Goal: Entertainment & Leisure: Consume media (video, audio)

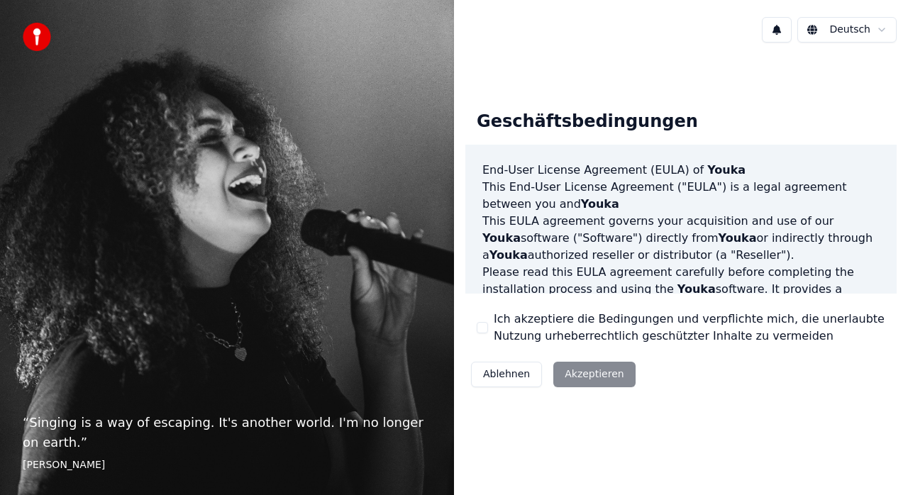
click at [506, 320] on label "Ich akzeptiere die Bedingungen und verpflichte mich, die unerlaubte Nutzung urh…" at bounding box center [690, 328] width 392 height 34
click at [488, 322] on button "Ich akzeptiere die Bedingungen und verpflichte mich, die unerlaubte Nutzung urh…" at bounding box center [482, 327] width 11 height 11
click at [573, 375] on button "Akzeptieren" at bounding box center [594, 375] width 82 height 26
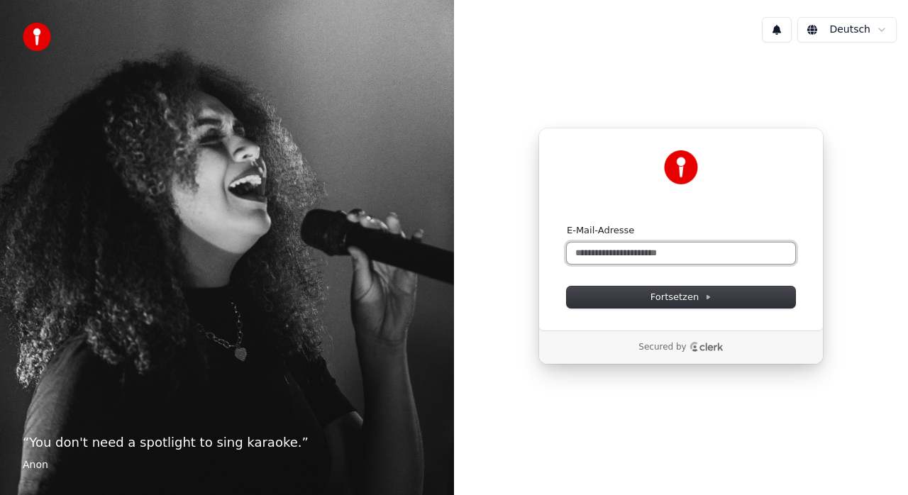
click at [647, 255] on input "E-Mail-Adresse" at bounding box center [681, 253] width 228 height 21
click at [567, 224] on button "submit" at bounding box center [567, 224] width 0 height 0
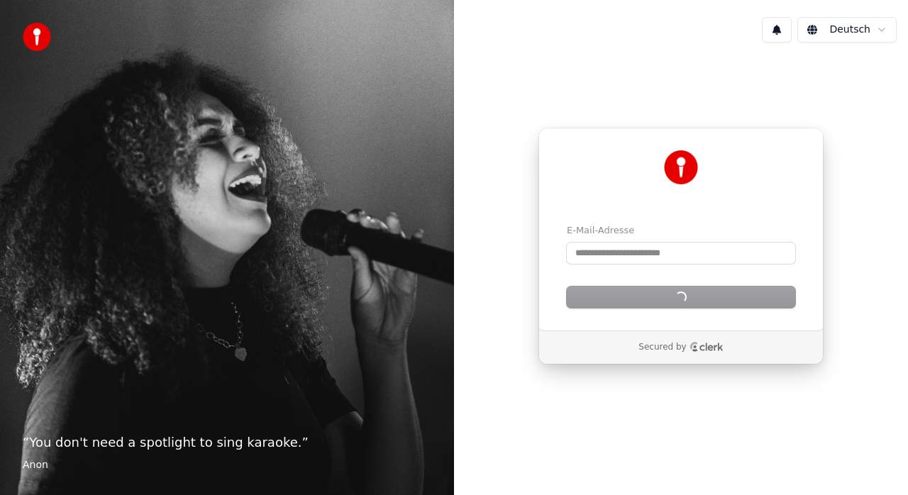
type input "**********"
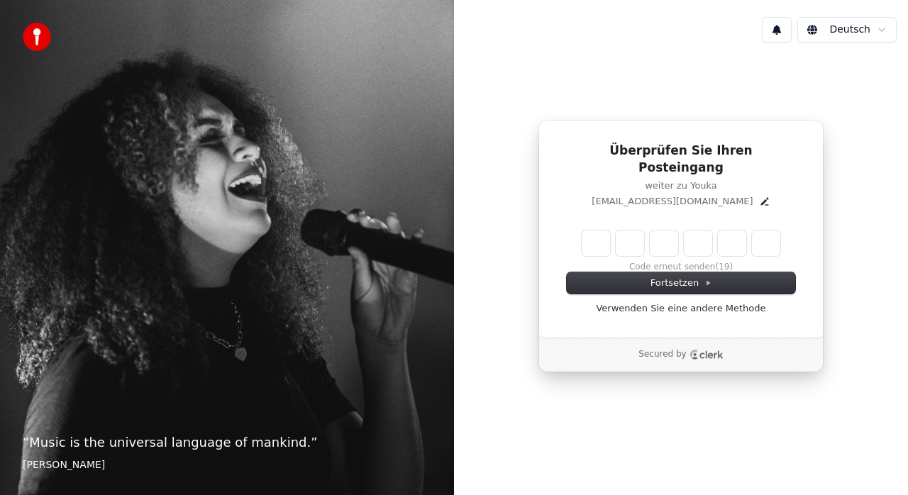
click at [587, 231] on input "Enter verification code" at bounding box center [681, 244] width 199 height 26
type input "******"
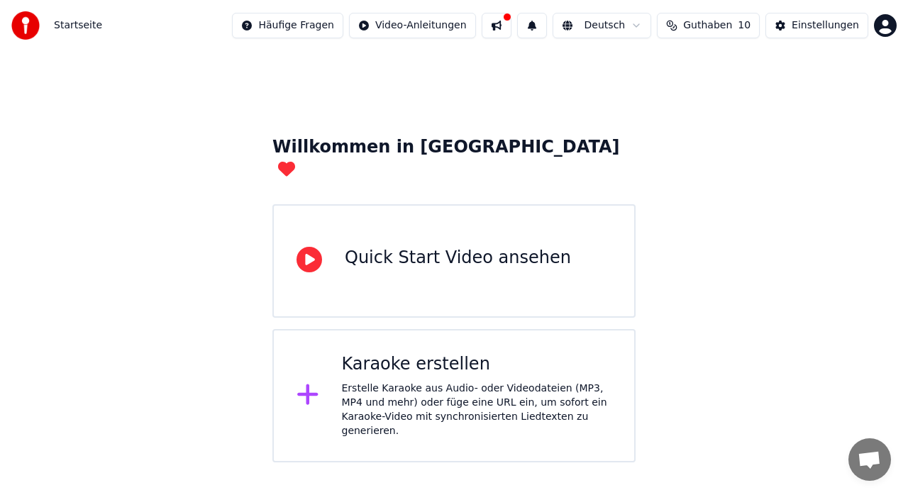
click at [426, 354] on div "Karaoke erstellen Erstelle Karaoke aus Audio- oder Videodateien (MP3, MP4 und m…" at bounding box center [477, 395] width 270 height 85
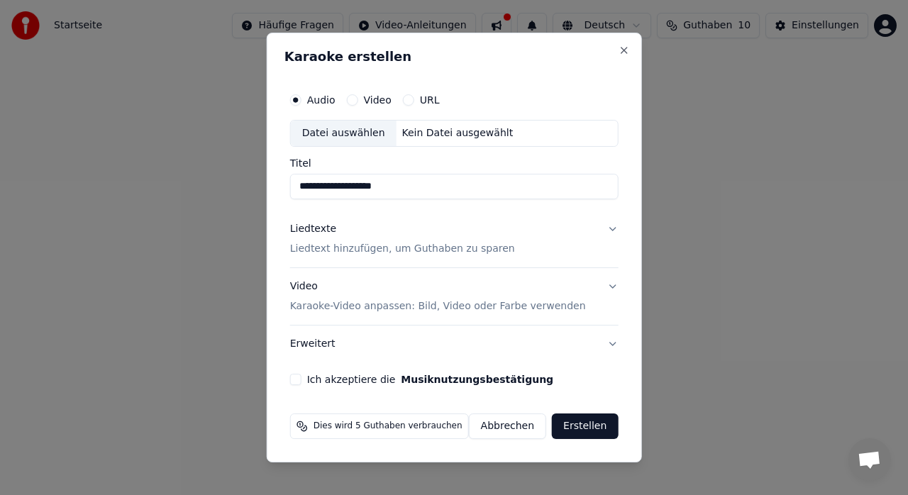
click at [356, 131] on div "Datei auswählen" at bounding box center [344, 134] width 106 height 26
type input "**********"
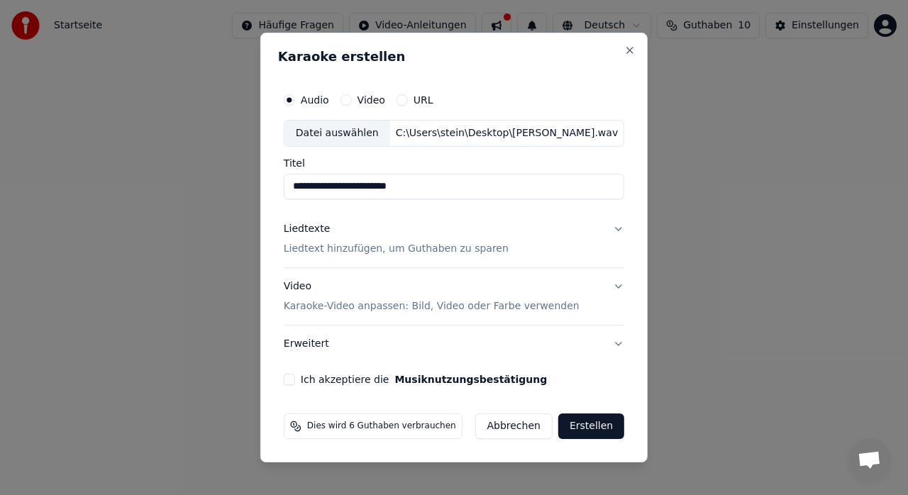
click at [614, 226] on button "Liedtexte Liedtext hinzufügen, um Guthaben zu sparen" at bounding box center [454, 239] width 341 height 57
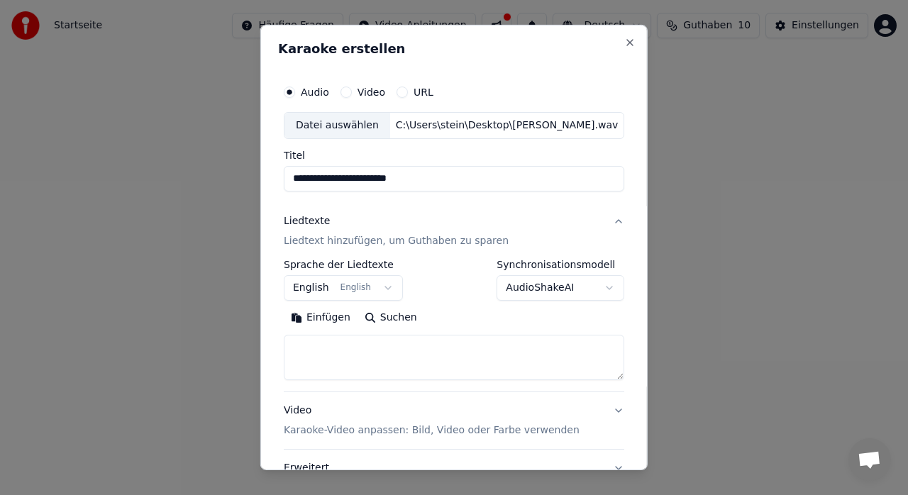
click at [375, 284] on button "English English" at bounding box center [343, 288] width 119 height 26
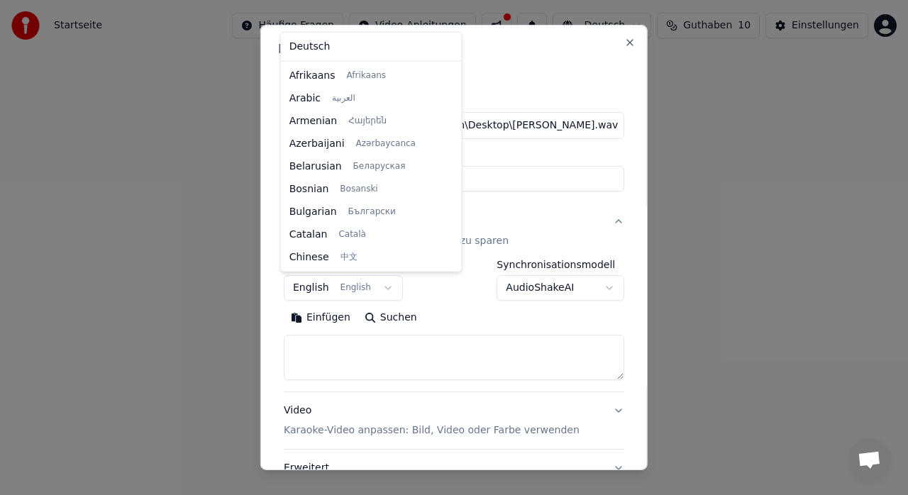
scroll to position [114, 0]
select select "**"
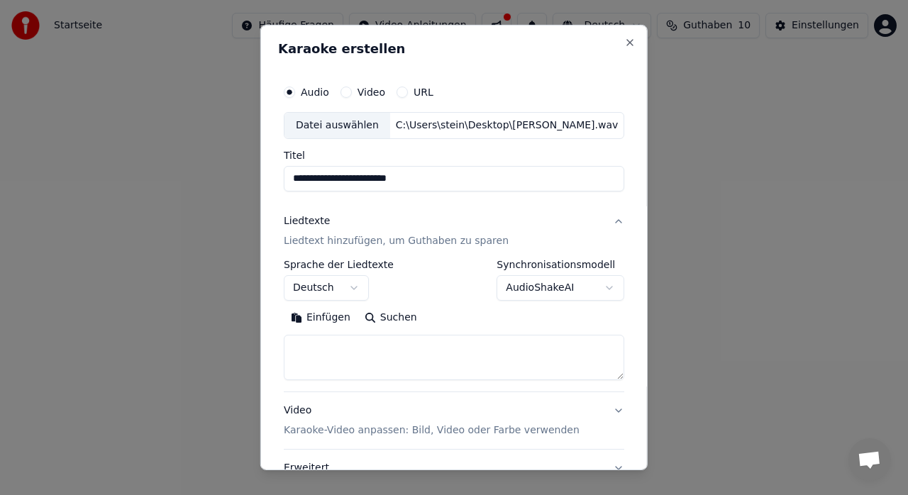
click at [323, 359] on textarea at bounding box center [454, 357] width 341 height 45
paste textarea "**********"
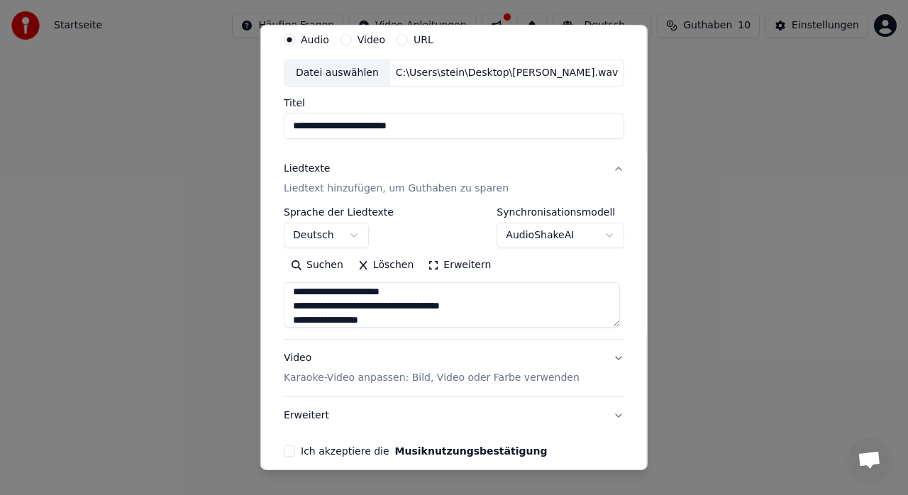
scroll to position [71, 0]
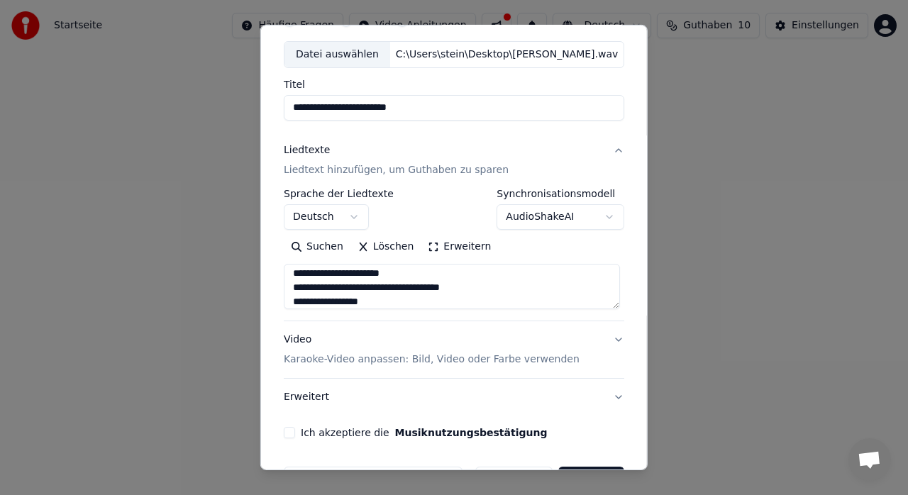
type textarea "**********"
click at [613, 342] on button "Video Karaoke-Video anpassen: Bild, Video oder Farbe verwenden" at bounding box center [454, 349] width 341 height 57
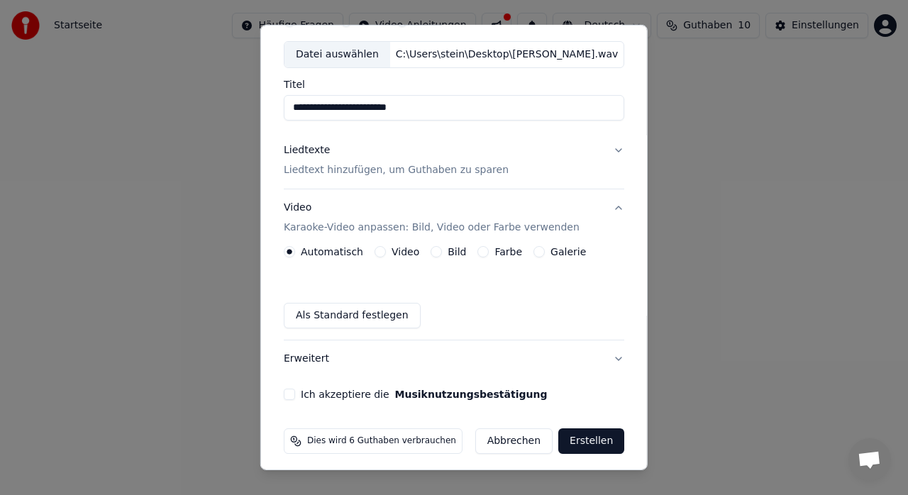
click at [477, 250] on button "Farbe" at bounding box center [482, 251] width 11 height 11
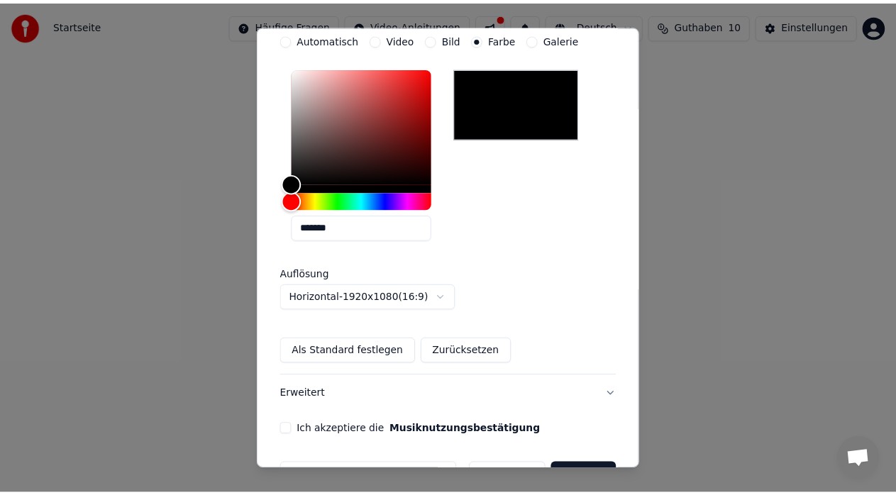
scroll to position [324, 0]
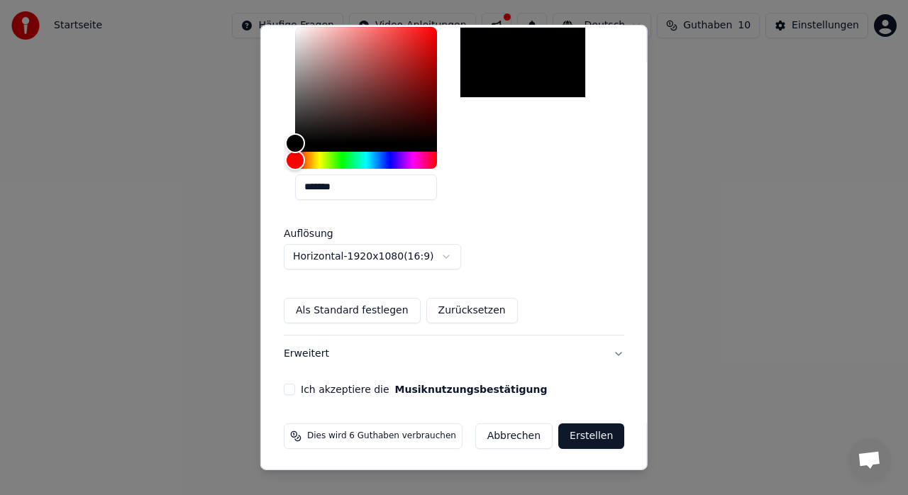
click at [287, 387] on button "Ich akzeptiere die Musiknutzungsbestätigung" at bounding box center [289, 389] width 11 height 11
click at [574, 434] on button "Erstellen" at bounding box center [591, 436] width 66 height 26
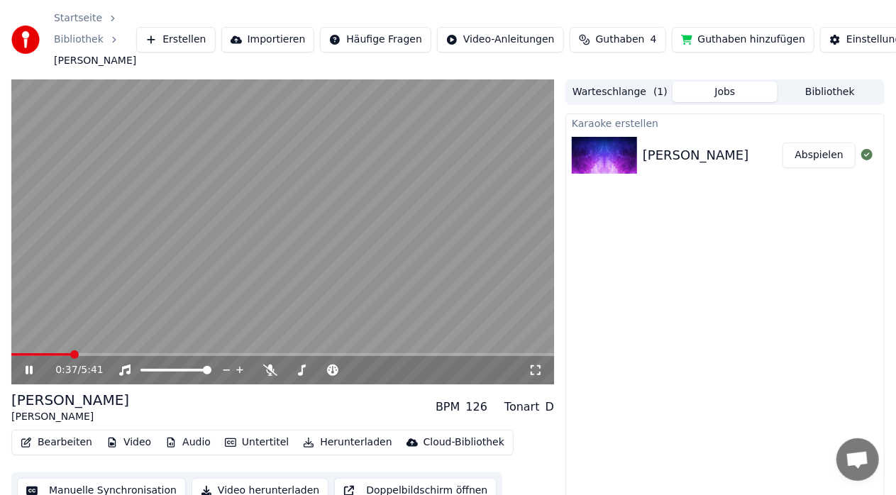
scroll to position [53, 0]
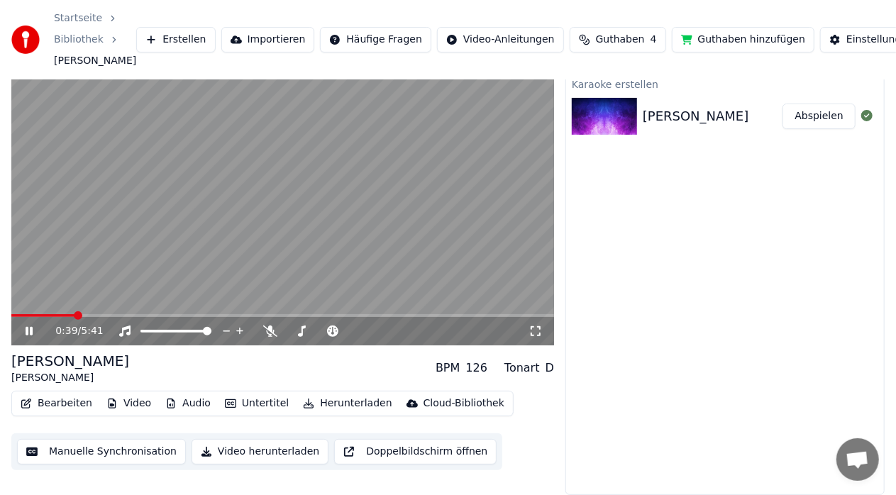
click at [149, 455] on button "Manuelle Synchronisation" at bounding box center [101, 452] width 169 height 26
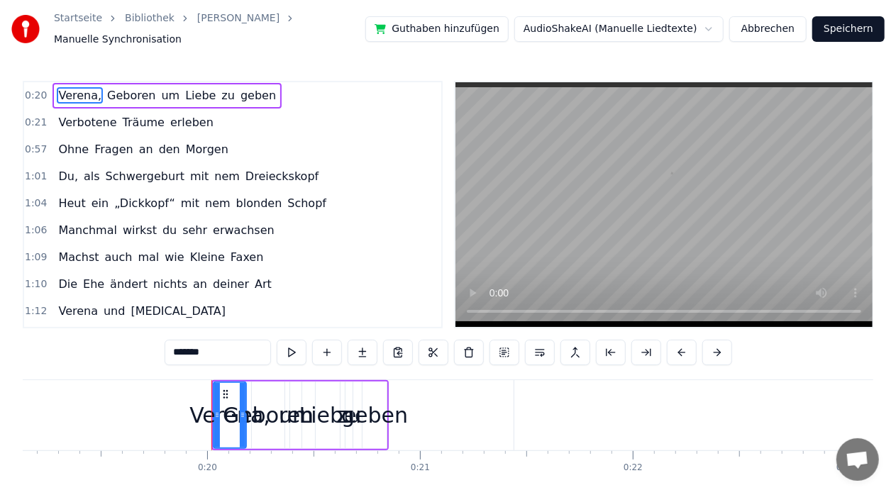
scroll to position [0, 4190]
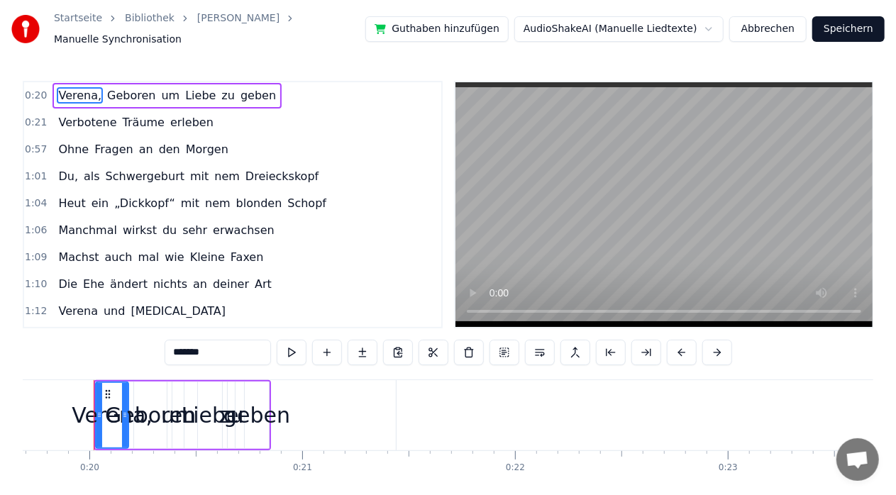
click at [40, 95] on span "0:20" at bounding box center [36, 96] width 22 height 14
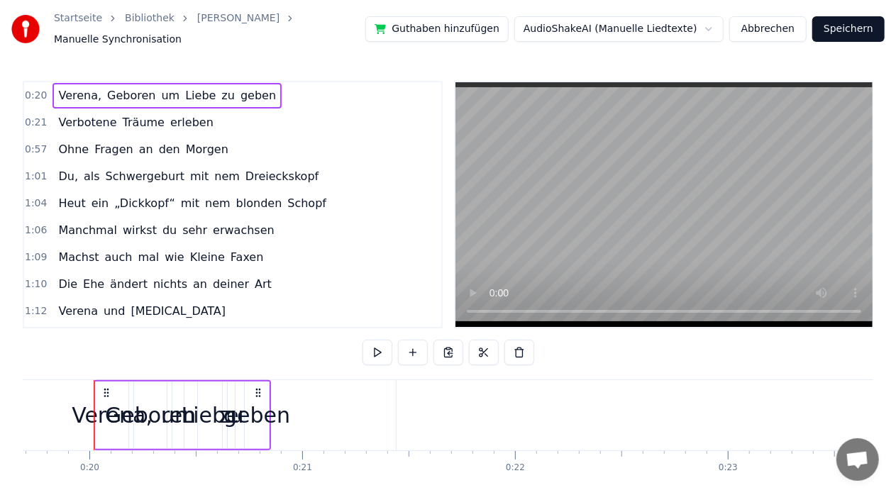
scroll to position [0, 0]
click at [373, 354] on button at bounding box center [377, 353] width 30 height 26
click at [258, 115] on div "0:21 Verbotene Träume erleben" at bounding box center [232, 122] width 417 height 27
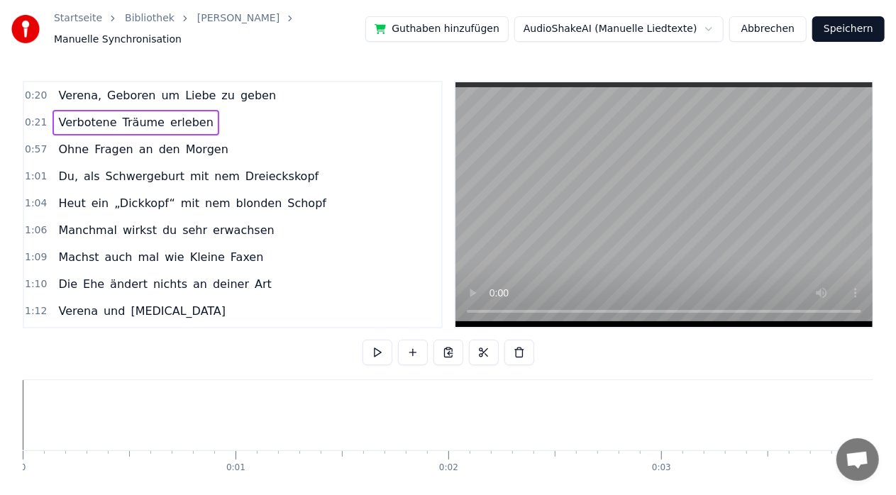
click at [66, 92] on span "Verena," at bounding box center [80, 95] width 46 height 16
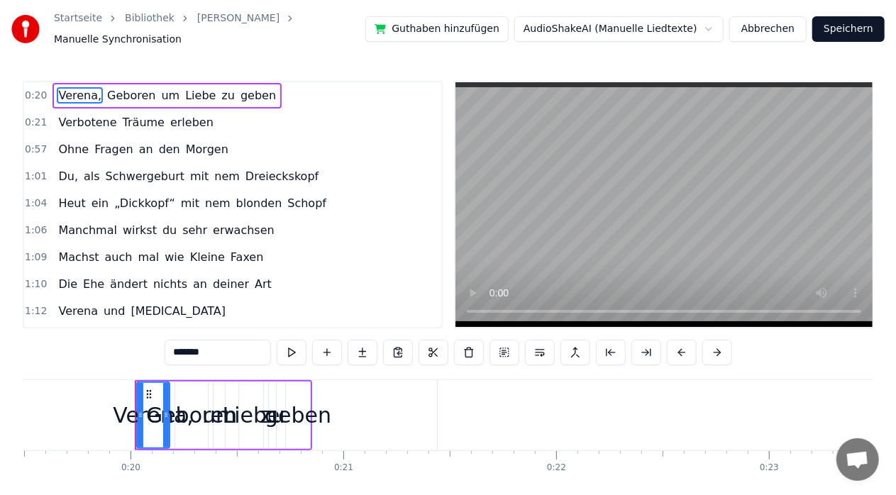
scroll to position [0, 4190]
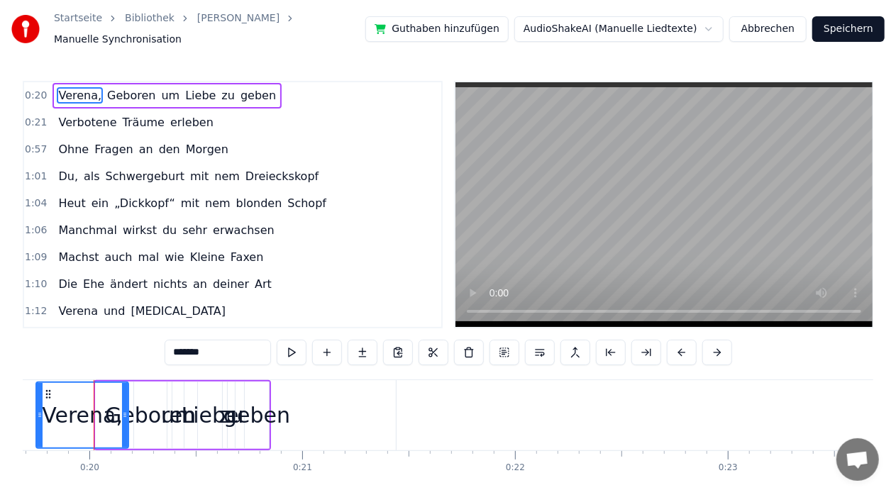
drag, startPoint x: 96, startPoint y: 412, endPoint x: 37, endPoint y: 412, distance: 59.6
click at [37, 412] on icon at bounding box center [40, 414] width 6 height 11
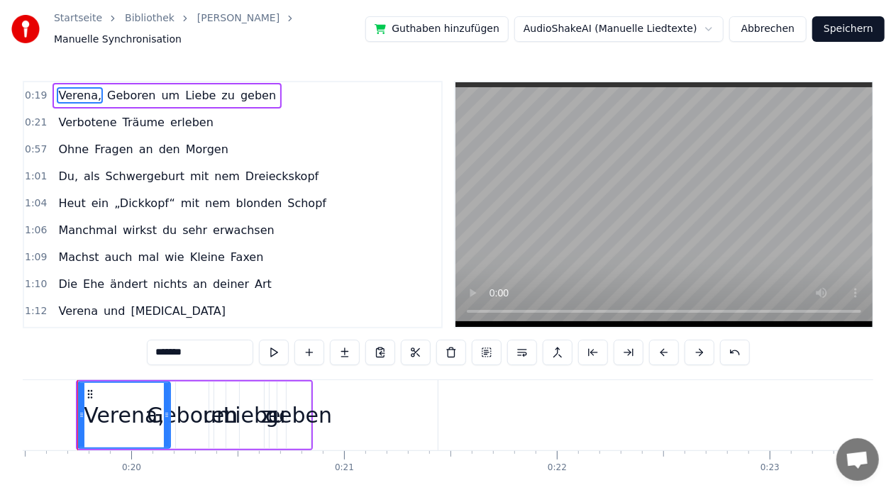
scroll to position [0, 4131]
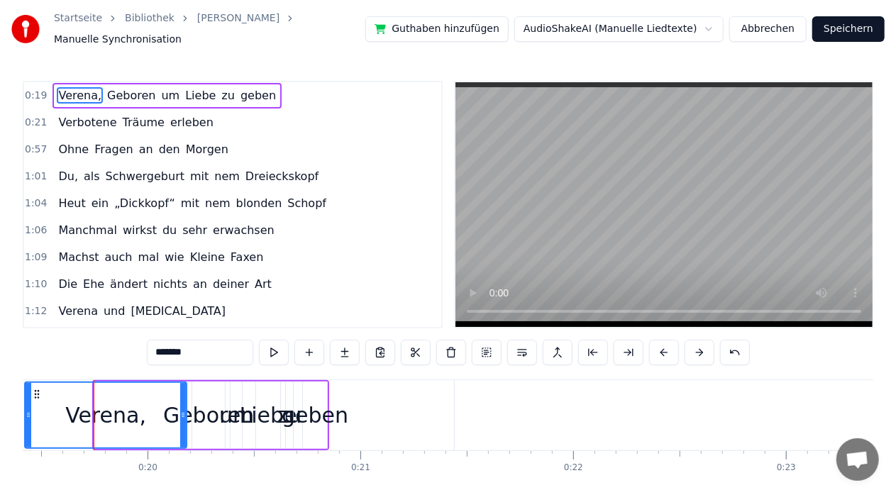
drag, startPoint x: 99, startPoint y: 417, endPoint x: 0, endPoint y: 419, distance: 99.3
click at [0, 419] on div "Startseite Bibliothek [PERSON_NAME] Manuelle Synchronisation Guthaben hinzufüge…" at bounding box center [448, 261] width 896 height 523
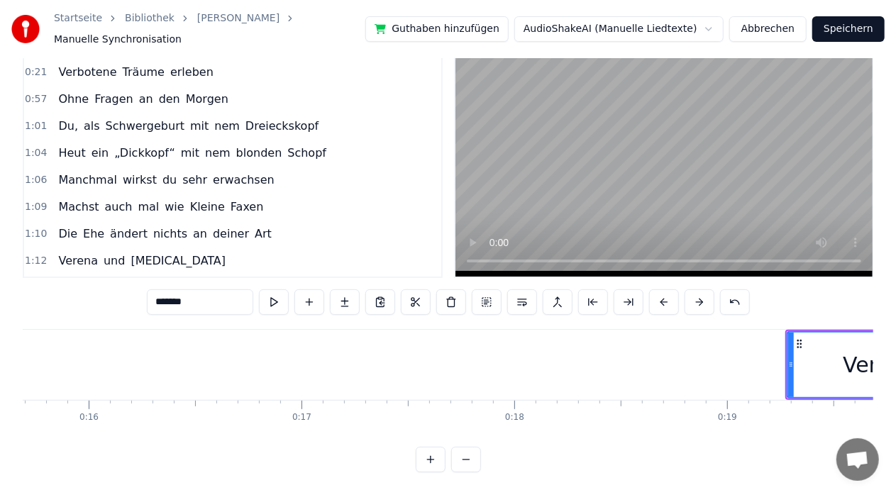
scroll to position [0, 3964]
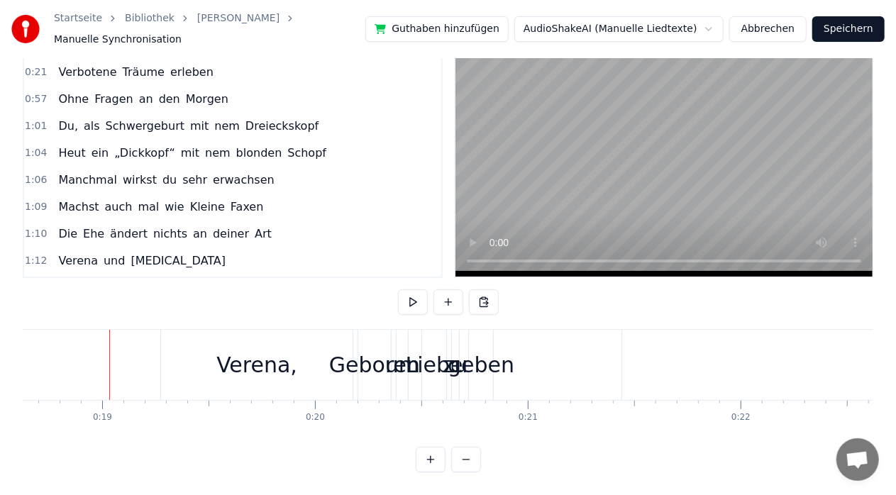
click at [162, 355] on div "Verena," at bounding box center [257, 365] width 192 height 70
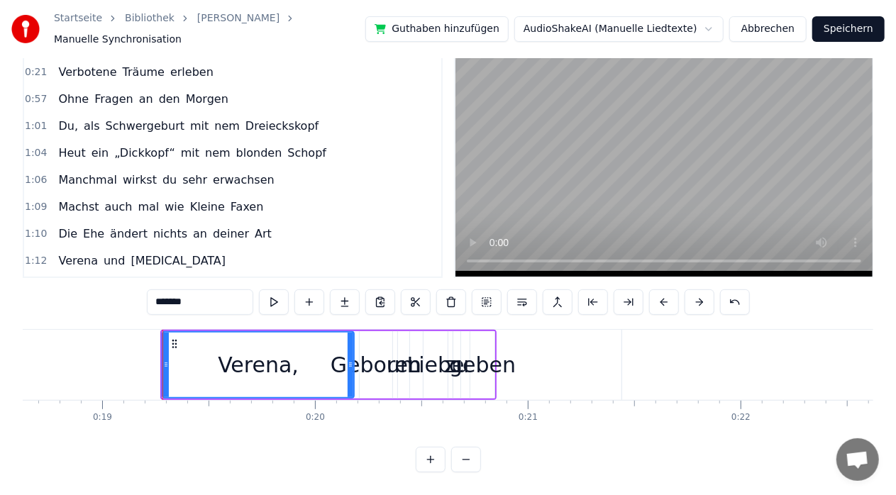
scroll to position [0, 0]
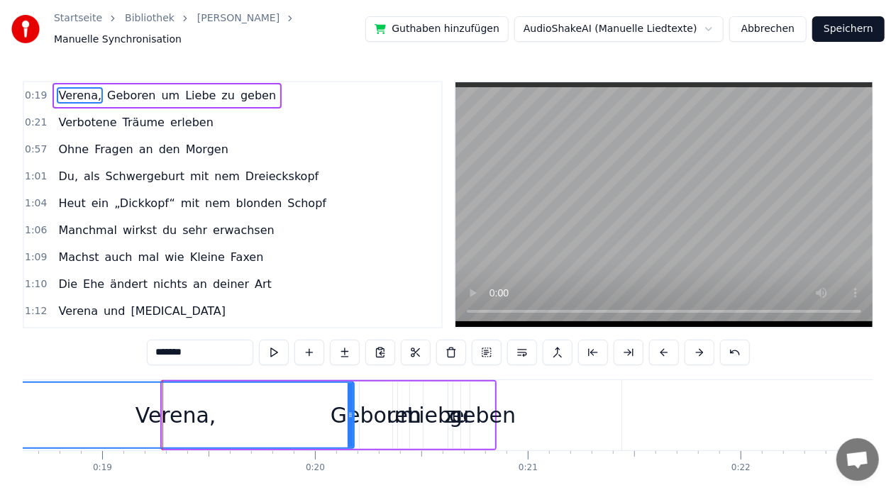
drag, startPoint x: 165, startPoint y: 417, endPoint x: 0, endPoint y: 403, distance: 165.9
click at [0, 403] on div "Startseite Bibliothek [PERSON_NAME] Manuelle Synchronisation Guthaben hinzufüge…" at bounding box center [448, 261] width 896 height 523
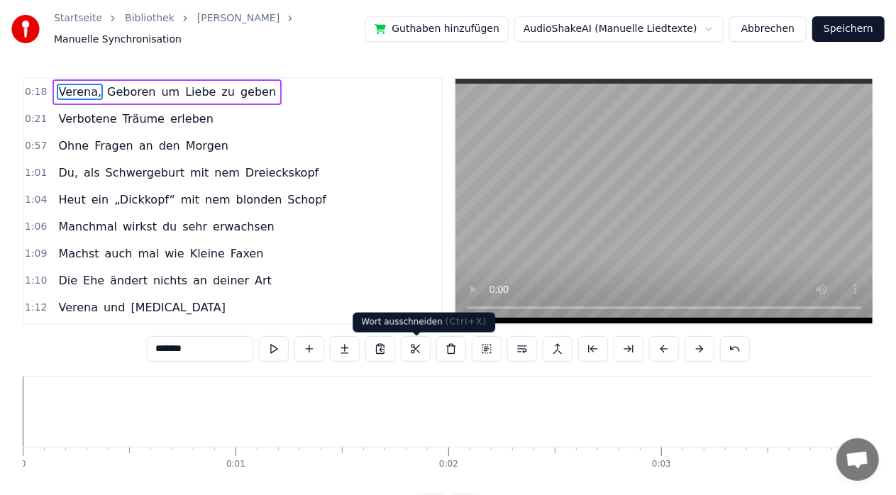
scroll to position [62, 0]
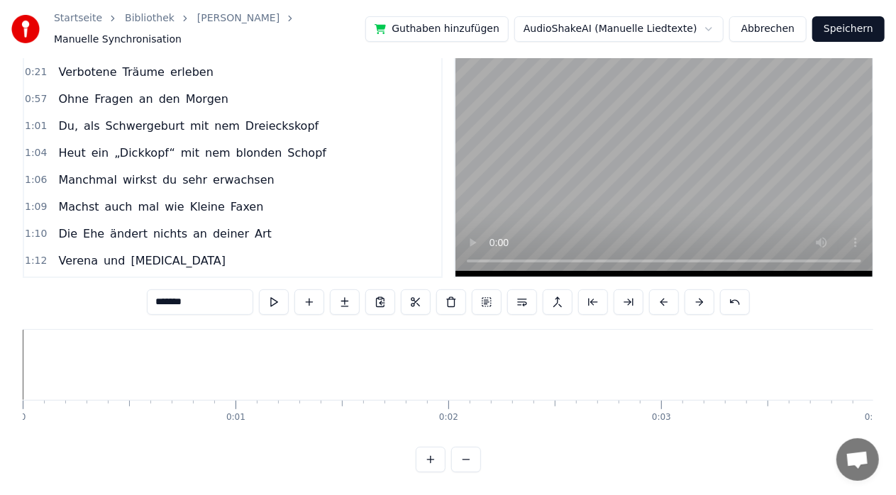
click at [463, 454] on button at bounding box center [466, 460] width 30 height 26
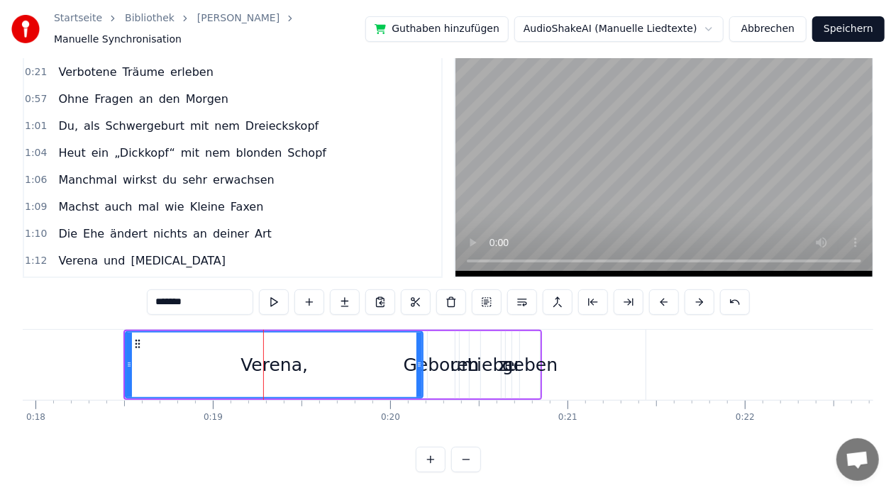
scroll to position [0, 3178]
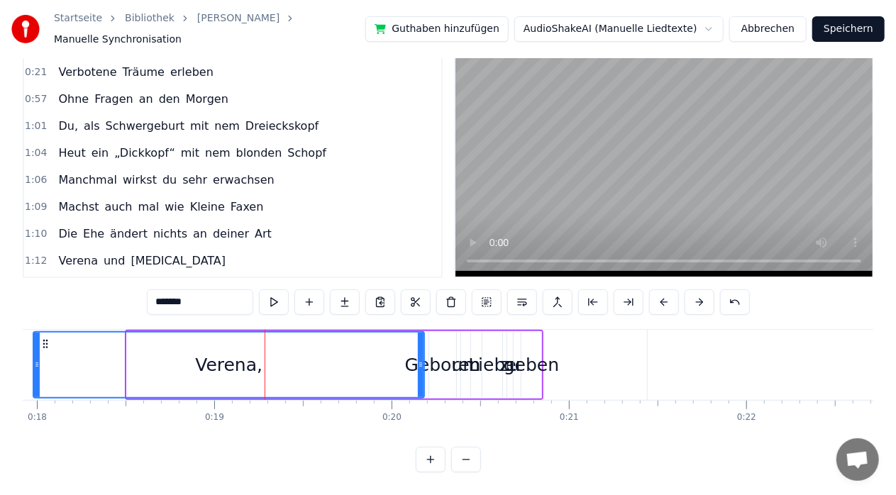
drag, startPoint x: 128, startPoint y: 350, endPoint x: 37, endPoint y: 350, distance: 90.8
click at [34, 359] on icon at bounding box center [37, 364] width 6 height 11
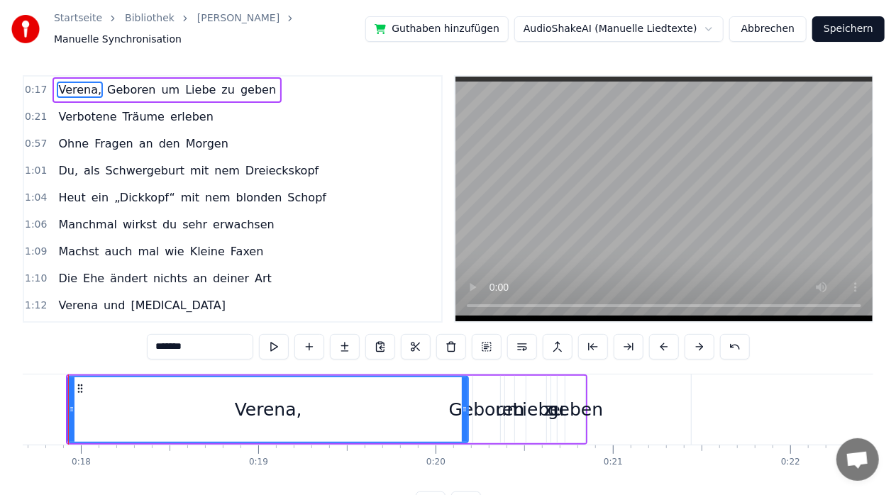
scroll to position [0, 3108]
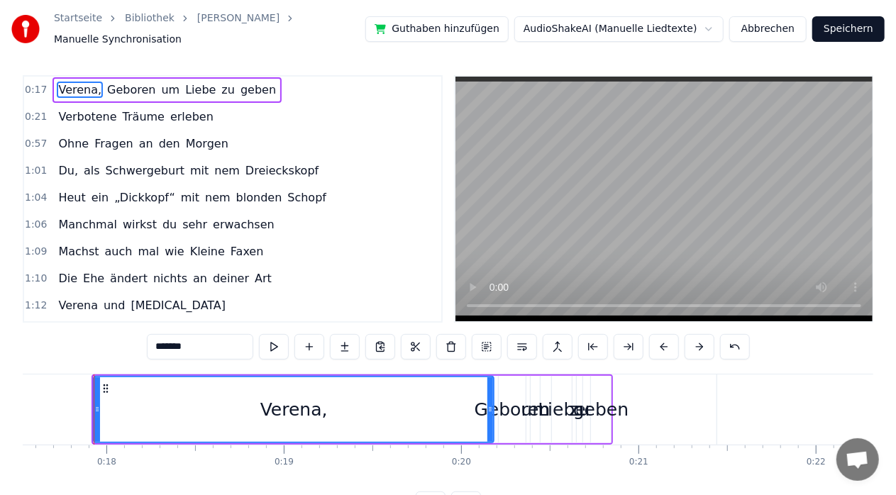
click at [60, 356] on div "0:17 [PERSON_NAME], Geboren um Liebe zu geben 0:21 Verbotene Träume erleben 0:5…" at bounding box center [448, 296] width 851 height 442
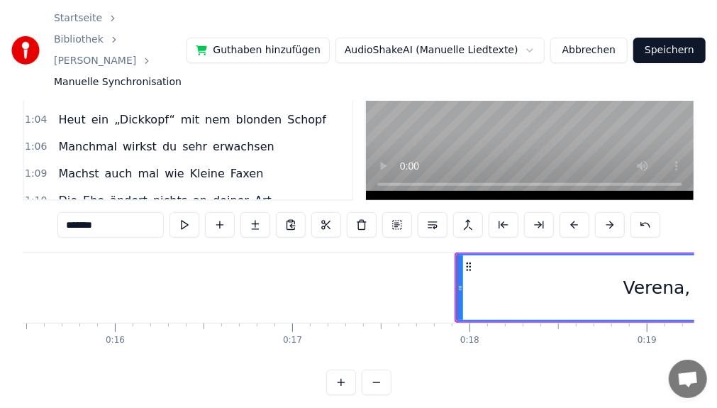
scroll to position [0, 2740]
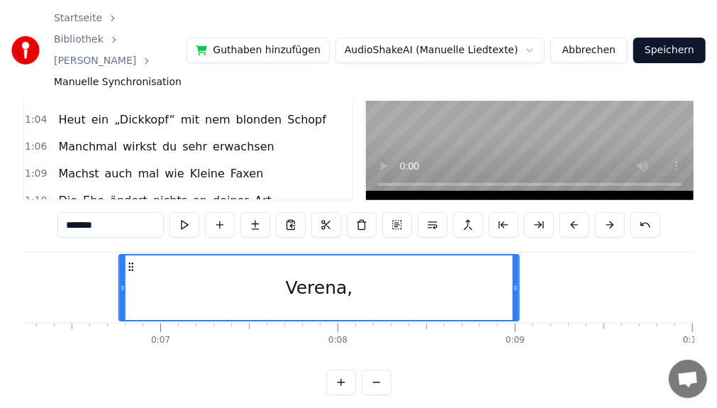
drag, startPoint x: 476, startPoint y: 247, endPoint x: 120, endPoint y: 274, distance: 357.1
click at [120, 274] on div "Verena," at bounding box center [319, 287] width 399 height 65
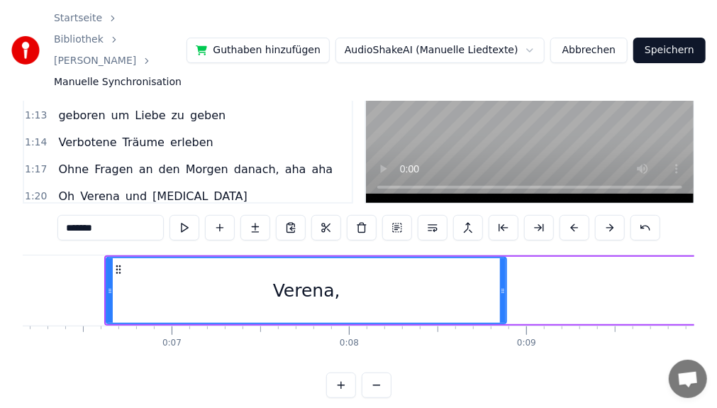
scroll to position [126, 0]
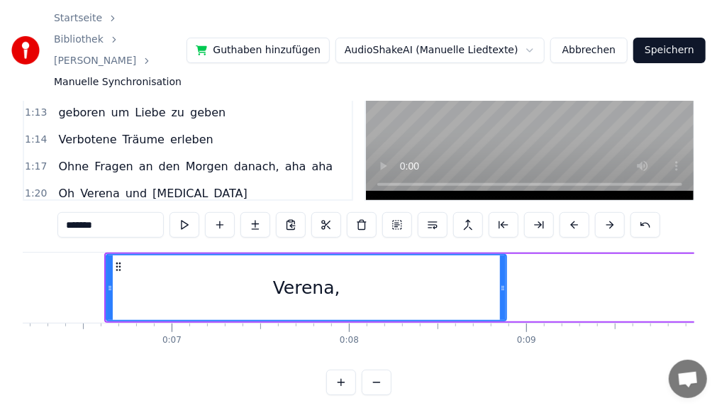
click at [301, 275] on div "Verena," at bounding box center [306, 288] width 67 height 27
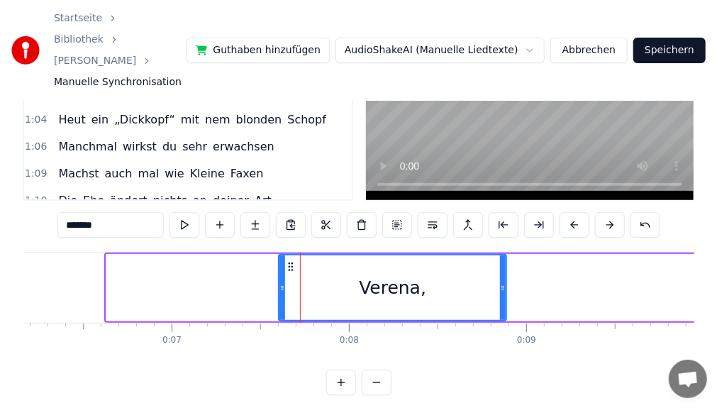
drag, startPoint x: 109, startPoint y: 267, endPoint x: 281, endPoint y: 255, distance: 172.8
click at [281, 255] on div at bounding box center [282, 287] width 6 height 65
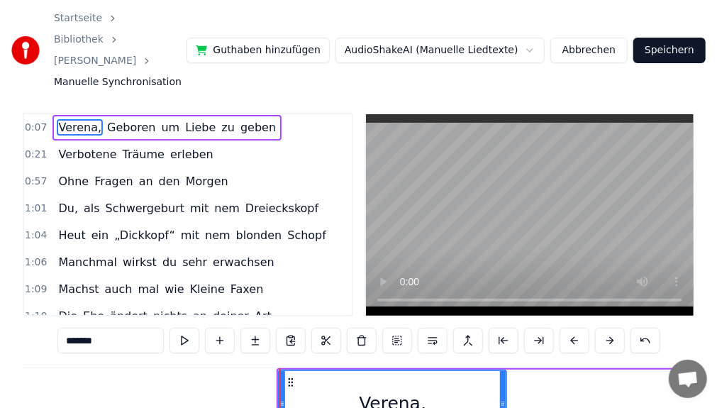
scroll to position [0, 0]
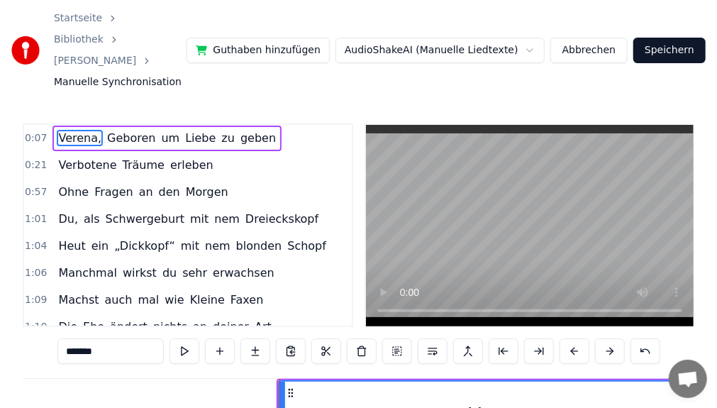
drag, startPoint x: 501, startPoint y: 387, endPoint x: 684, endPoint y: 370, distance: 183.8
click at [717, 382] on html "Startseite Bibliothek [PERSON_NAME] Manuelle Synchronisation Guthaben hinzufüge…" at bounding box center [358, 272] width 717 height 544
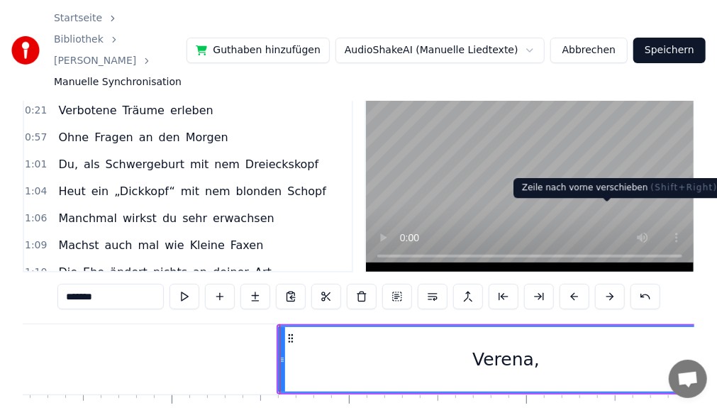
scroll to position [126, 0]
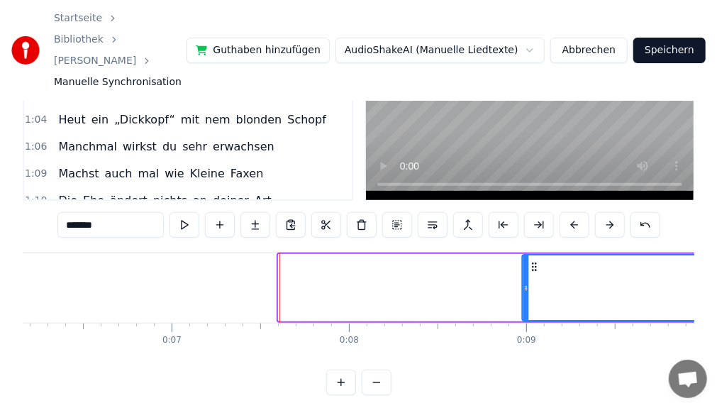
drag, startPoint x: 294, startPoint y: 246, endPoint x: 538, endPoint y: 249, distance: 244.0
click at [538, 261] on icon at bounding box center [534, 266] width 11 height 11
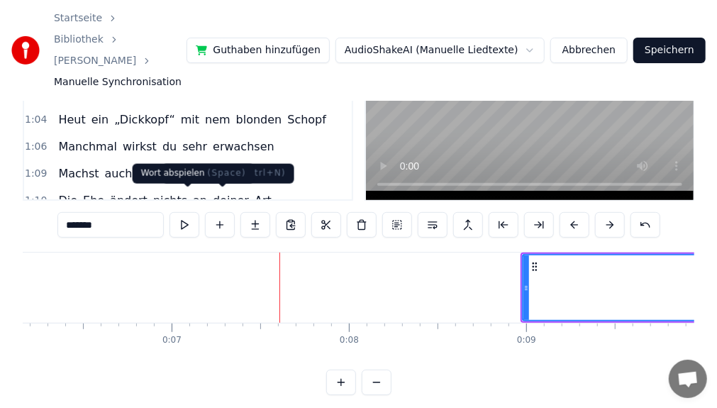
click at [192, 212] on button at bounding box center [185, 225] width 30 height 26
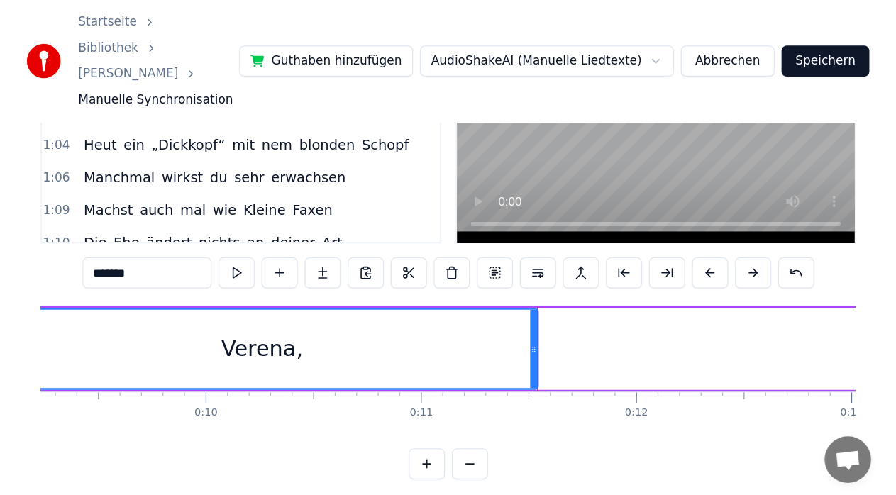
scroll to position [62, 0]
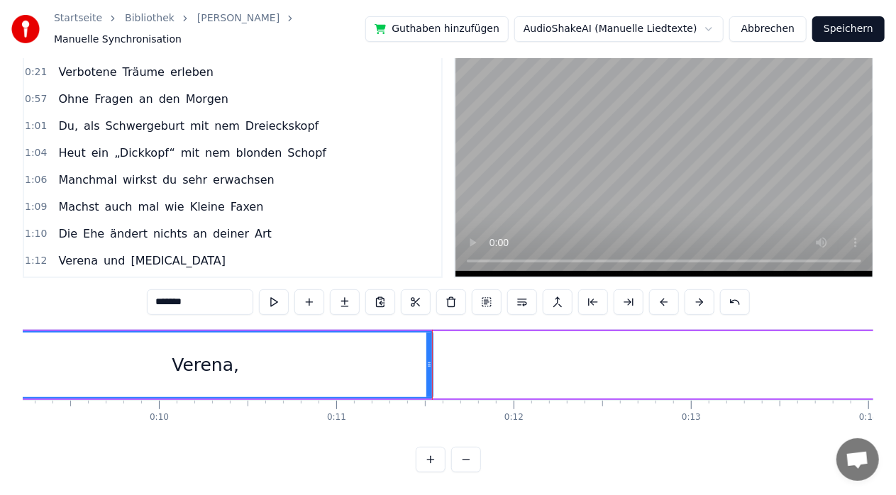
click at [461, 455] on button at bounding box center [466, 460] width 30 height 26
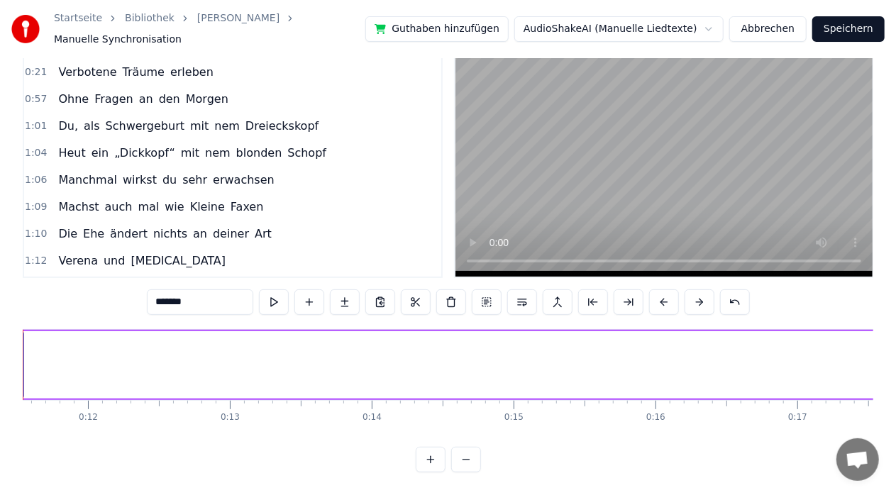
click at [461, 455] on button at bounding box center [466, 460] width 30 height 26
click at [429, 453] on button at bounding box center [431, 460] width 30 height 26
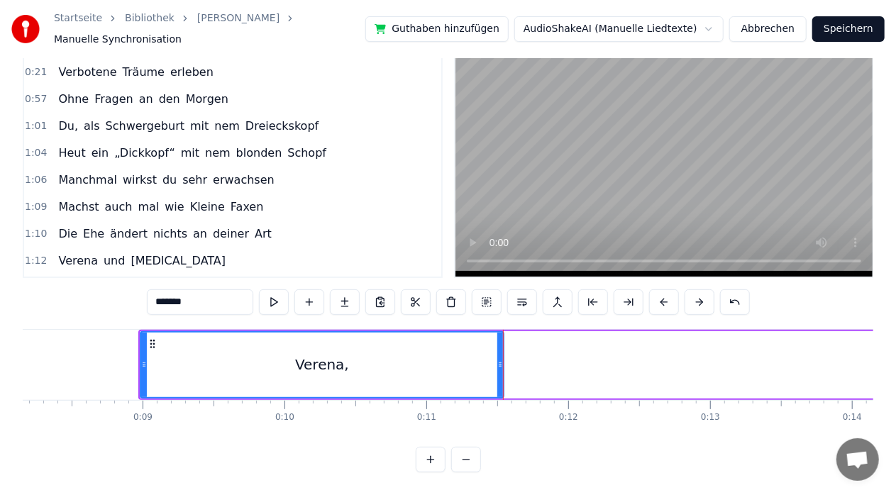
click at [430, 457] on button at bounding box center [431, 460] width 30 height 26
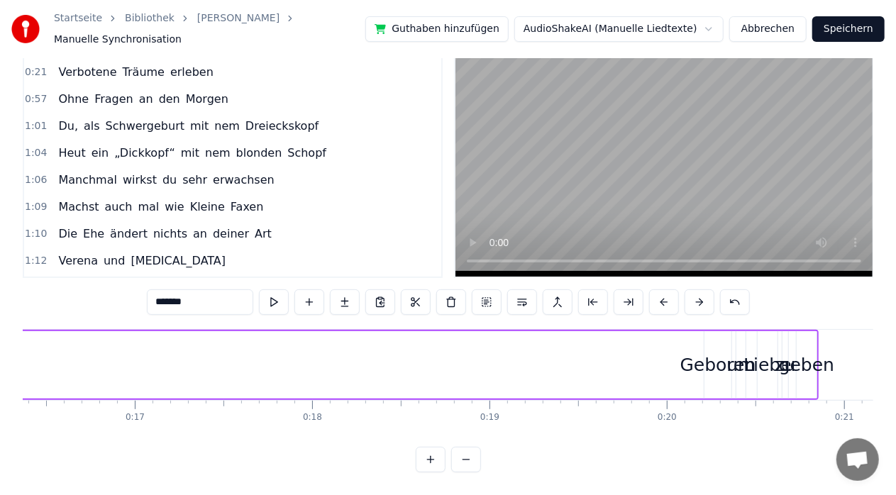
scroll to position [0, 3006]
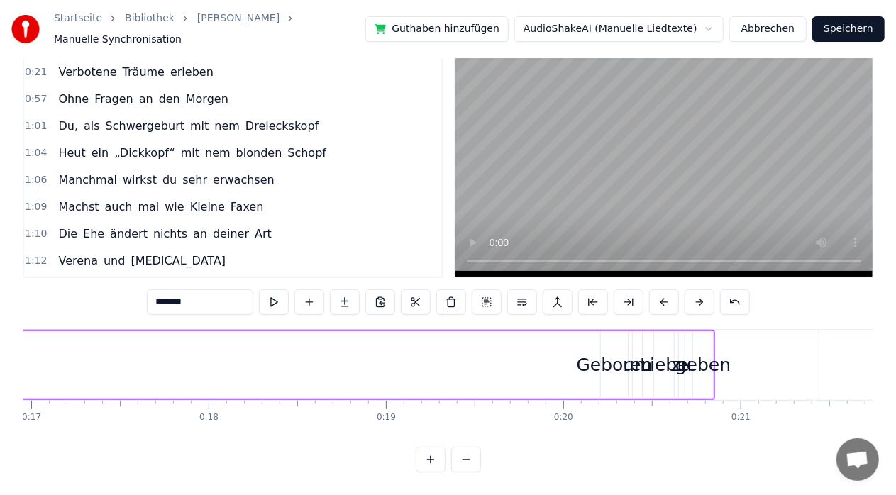
drag, startPoint x: 705, startPoint y: 342, endPoint x: 609, endPoint y: 342, distance: 95.8
click at [590, 352] on div "Geboren" at bounding box center [615, 365] width 76 height 27
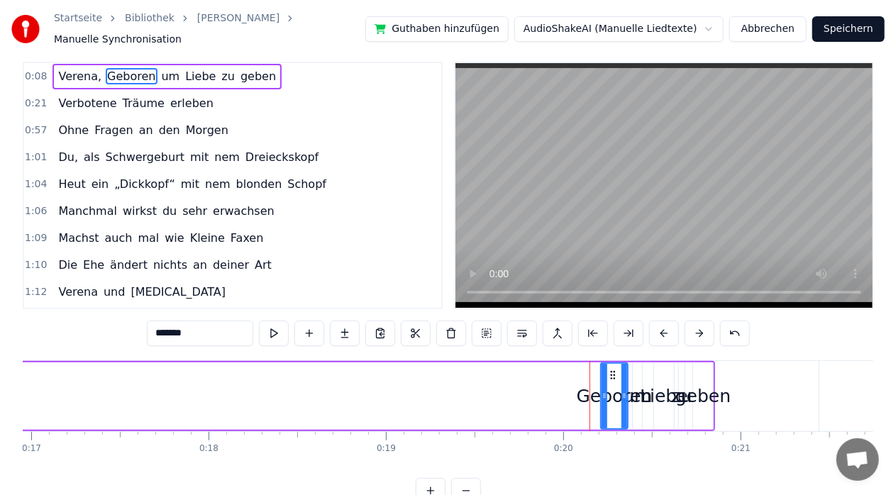
scroll to position [0, 0]
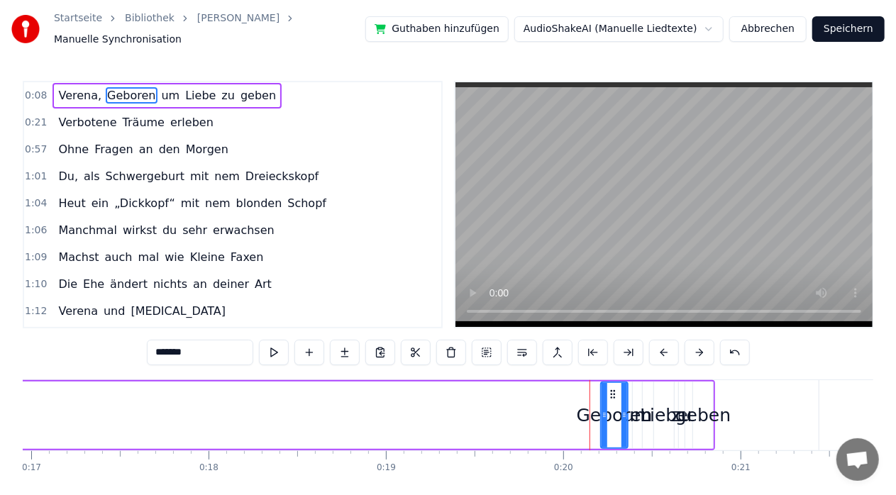
click at [587, 406] on div "Geboren" at bounding box center [615, 415] width 76 height 27
click at [712, 386] on div "geben" at bounding box center [702, 415] width 21 height 67
type input "*****"
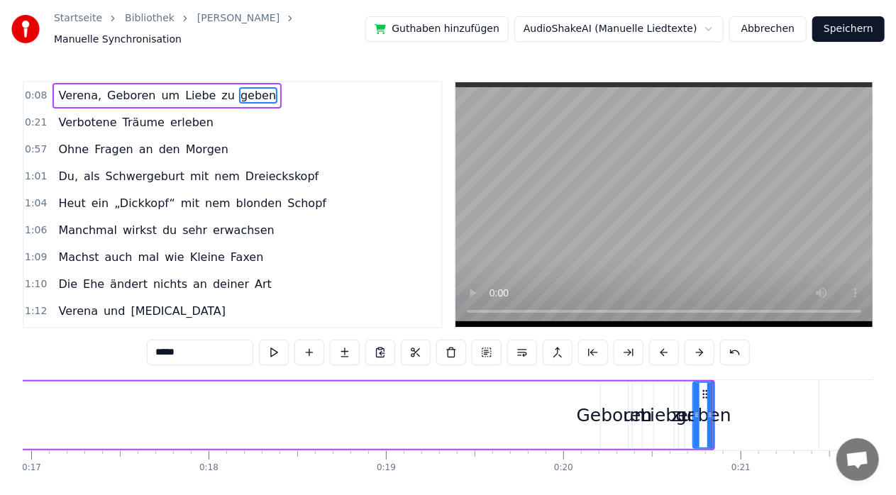
click at [707, 410] on icon at bounding box center [710, 414] width 6 height 11
drag, startPoint x: 573, startPoint y: 396, endPoint x: 708, endPoint y: 413, distance: 135.9
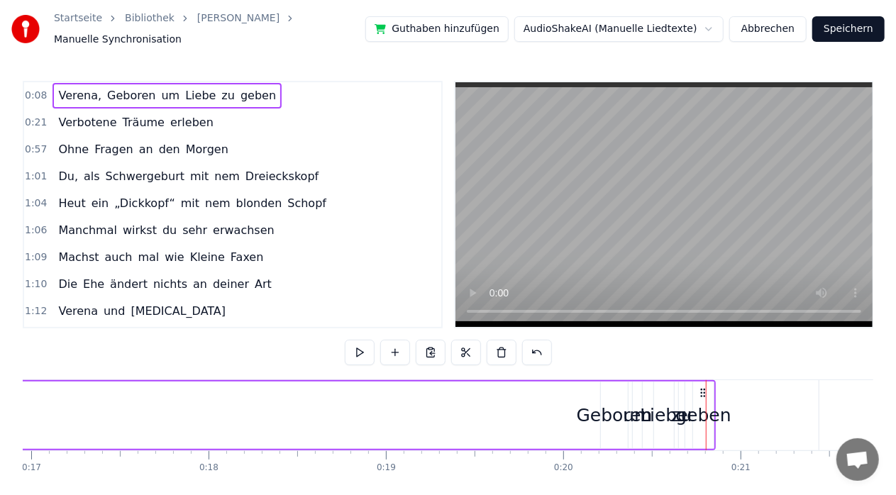
click at [592, 406] on div "Geboren" at bounding box center [615, 415] width 76 height 27
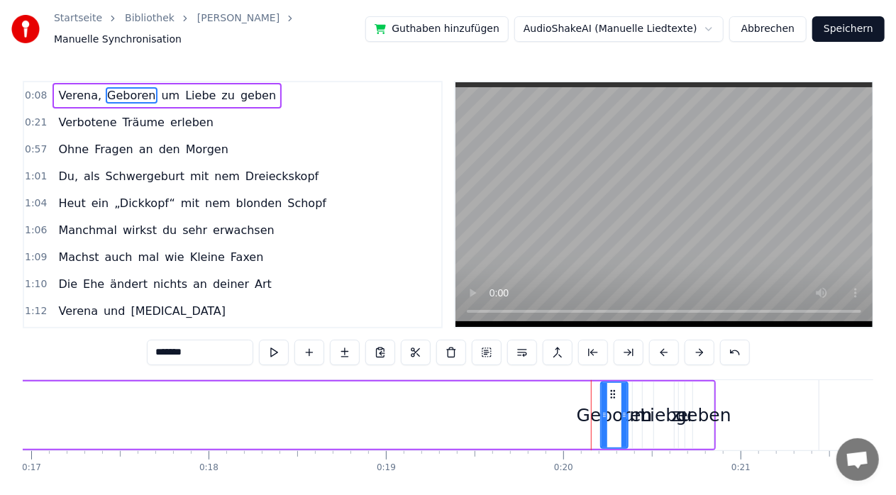
click at [629, 404] on div "Geboren" at bounding box center [615, 415] width 76 height 27
click at [657, 405] on div "Liebe" at bounding box center [664, 415] width 48 height 27
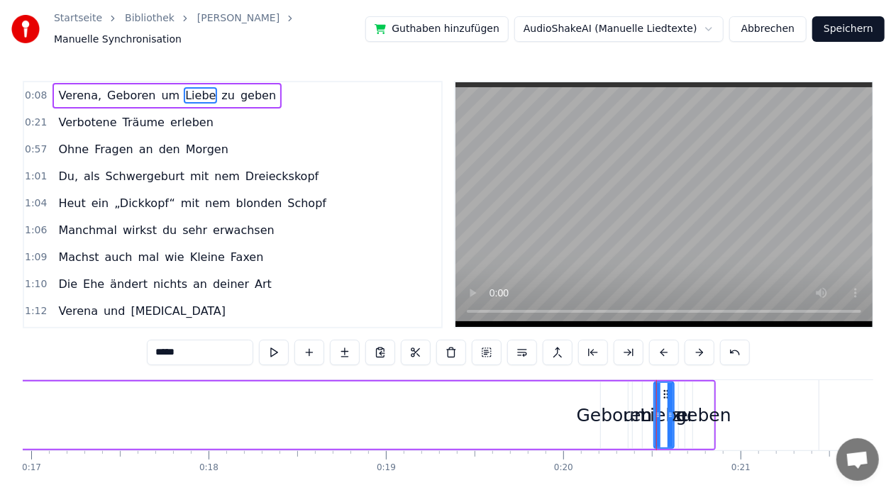
click at [685, 406] on div "geben" at bounding box center [702, 415] width 55 height 27
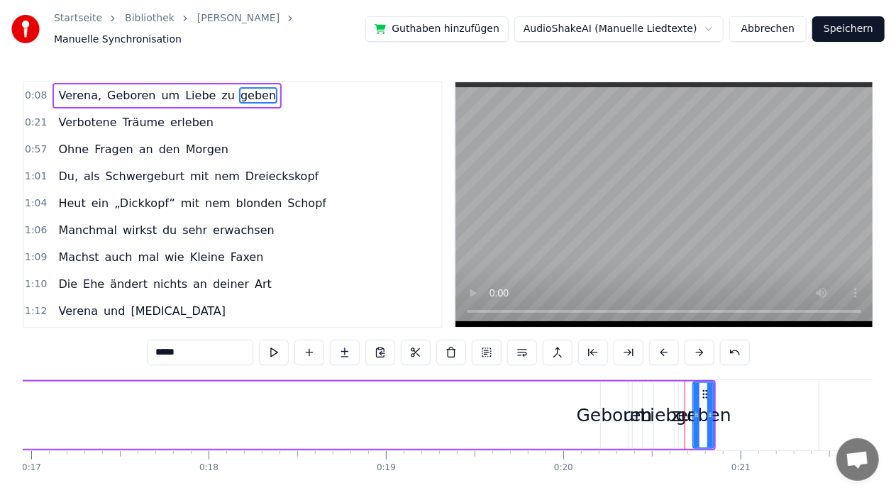
click at [611, 407] on div "Geboren" at bounding box center [615, 415] width 76 height 27
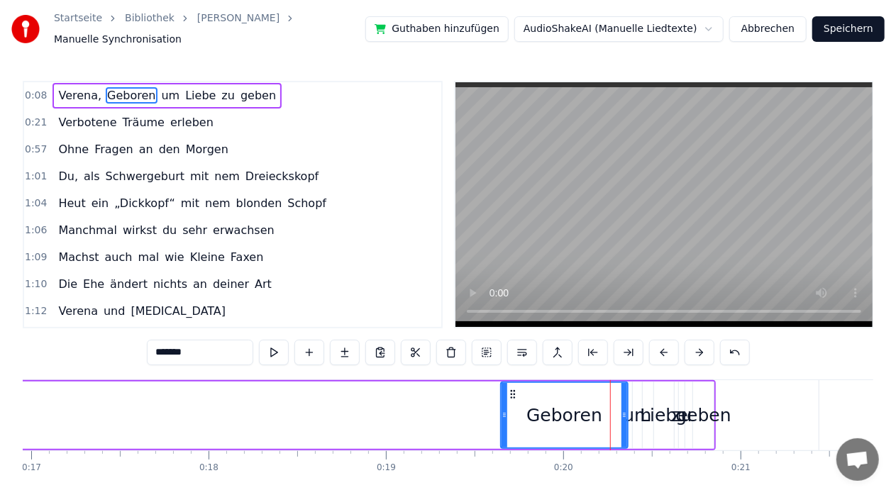
drag, startPoint x: 602, startPoint y: 411, endPoint x: 502, endPoint y: 416, distance: 100.2
click at [502, 416] on icon at bounding box center [505, 414] width 6 height 11
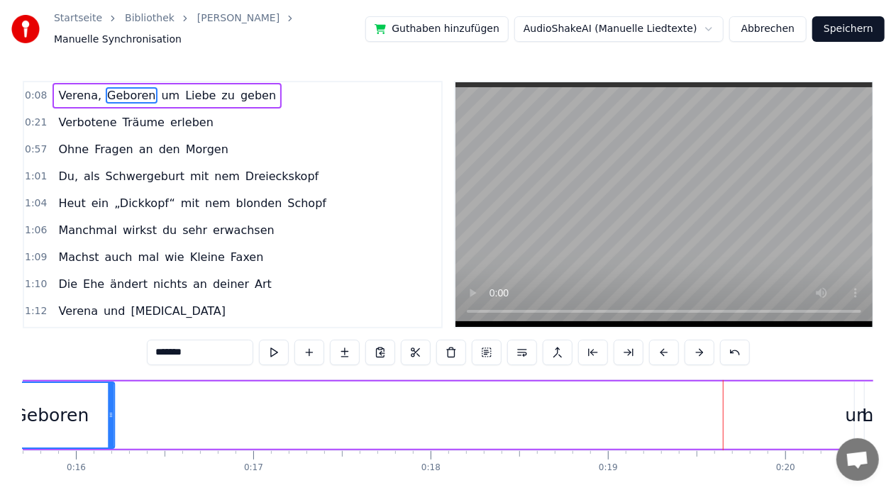
drag, startPoint x: 513, startPoint y: 393, endPoint x: 0, endPoint y: 393, distance: 512.9
click at [0, 393] on div "Startseite Bibliothek [PERSON_NAME] Manuelle Synchronisation Guthaben hinzufüge…" at bounding box center [448, 261] width 896 height 523
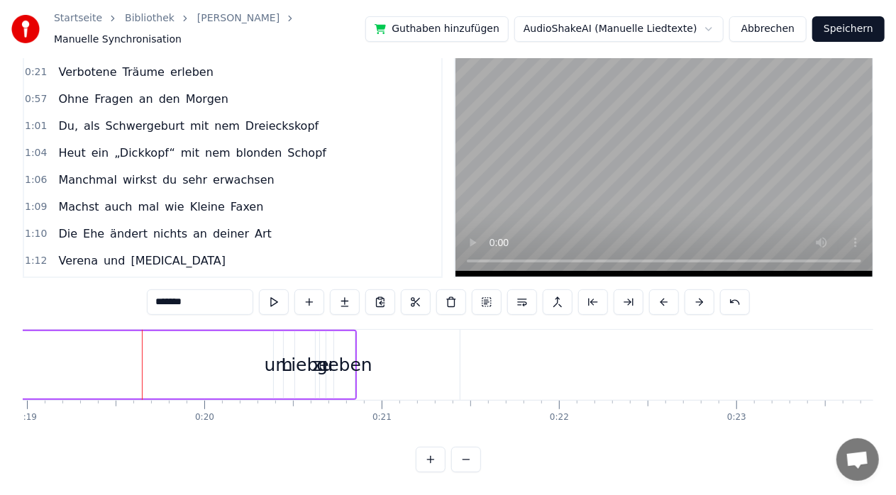
scroll to position [0, 3296]
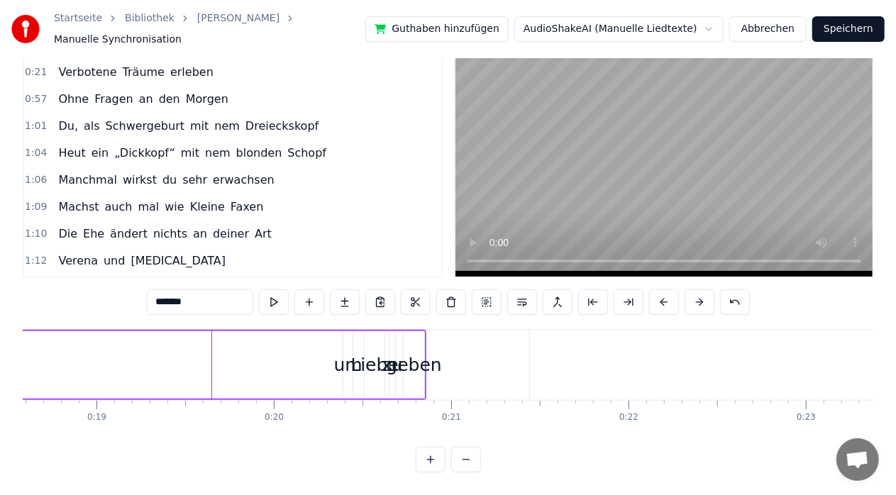
drag, startPoint x: 401, startPoint y: 413, endPoint x: 311, endPoint y: 349, distance: 110.4
click at [311, 349] on div "[PERSON_NAME], Geboren um Liebe zu geben Verbotene Träume erleben Ohne Fragen a…" at bounding box center [448, 382] width 851 height 106
click at [412, 352] on div "geben" at bounding box center [413, 365] width 55 height 27
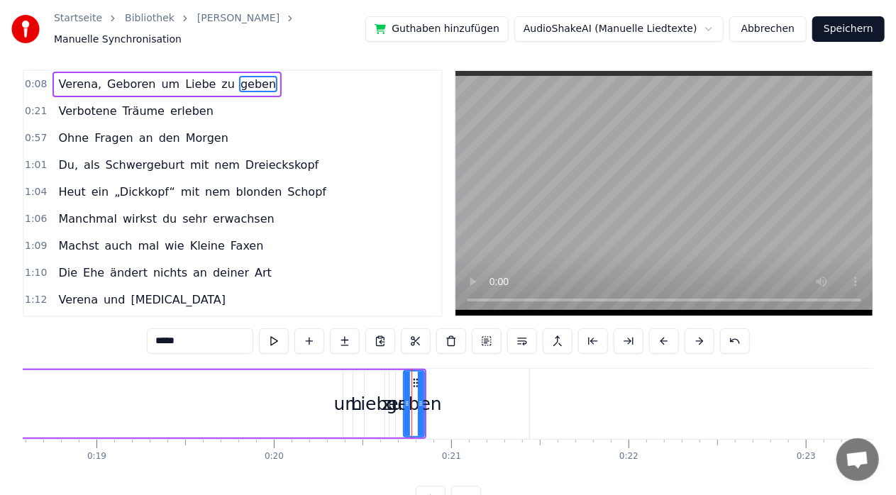
scroll to position [0, 0]
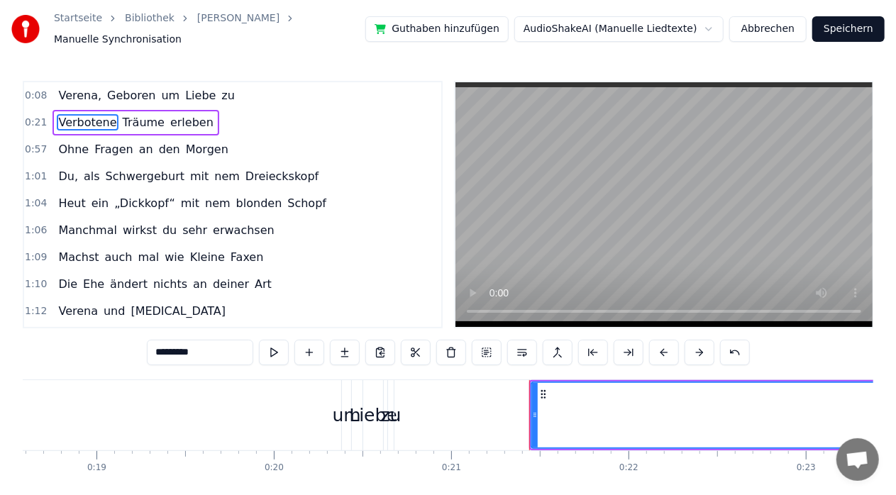
click at [390, 402] on div "zu" at bounding box center [391, 415] width 21 height 27
click at [370, 413] on div "Liebe" at bounding box center [373, 415] width 48 height 27
click at [348, 419] on div "um" at bounding box center [347, 415] width 28 height 27
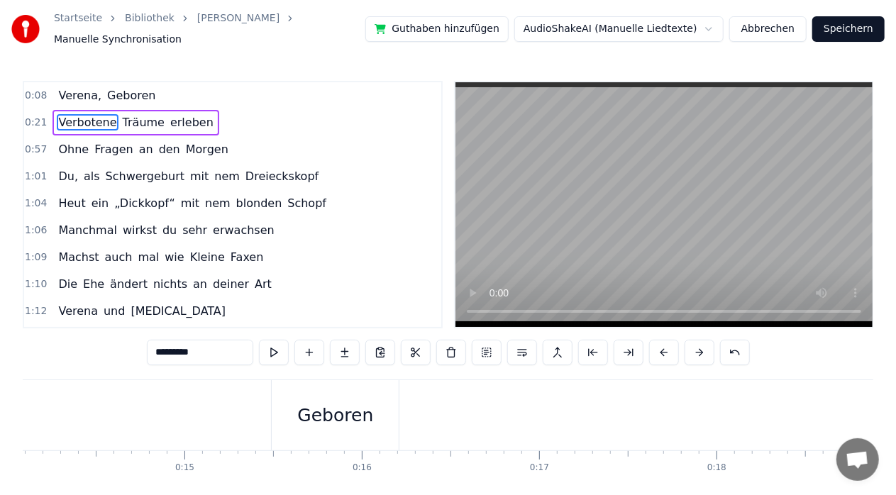
scroll to position [0, 2359]
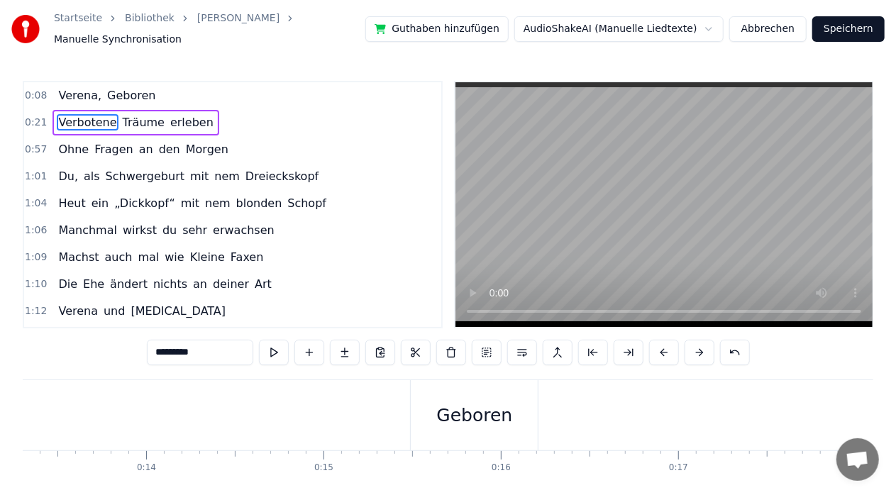
click at [458, 414] on div "Geboren" at bounding box center [474, 415] width 76 height 27
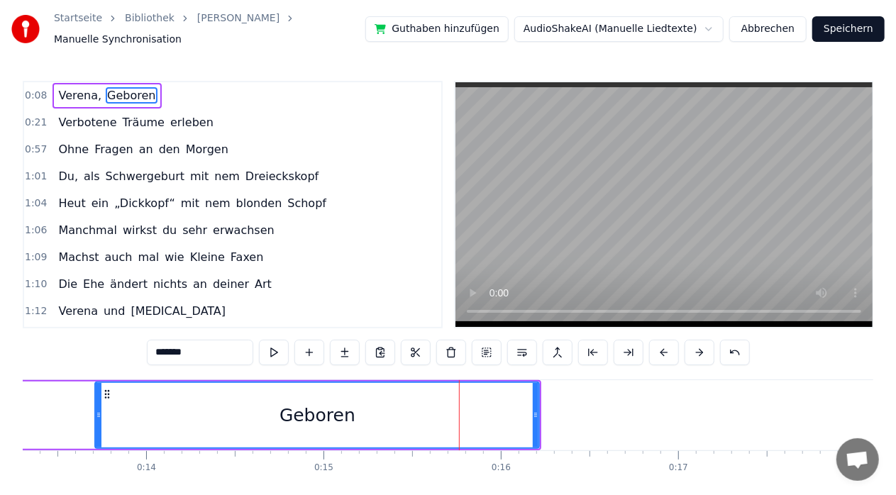
drag, startPoint x: 413, startPoint y: 421, endPoint x: 64, endPoint y: 414, distance: 349.1
click at [96, 414] on div at bounding box center [99, 415] width 6 height 65
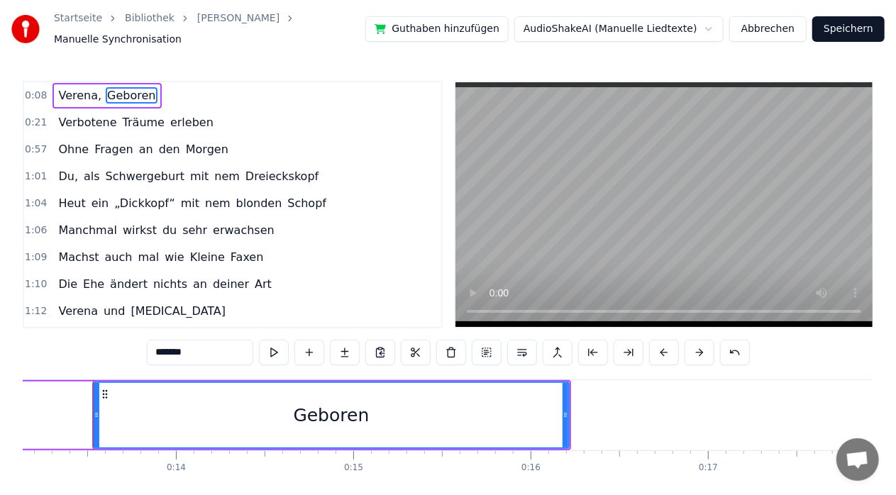
scroll to position [0, 2328]
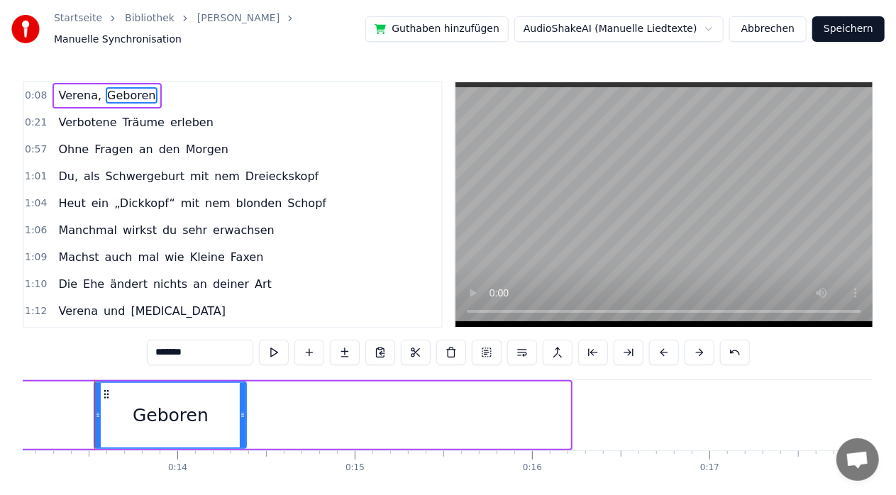
drag, startPoint x: 413, startPoint y: 411, endPoint x: 214, endPoint y: 416, distance: 198.7
click at [240, 416] on icon at bounding box center [243, 414] width 6 height 11
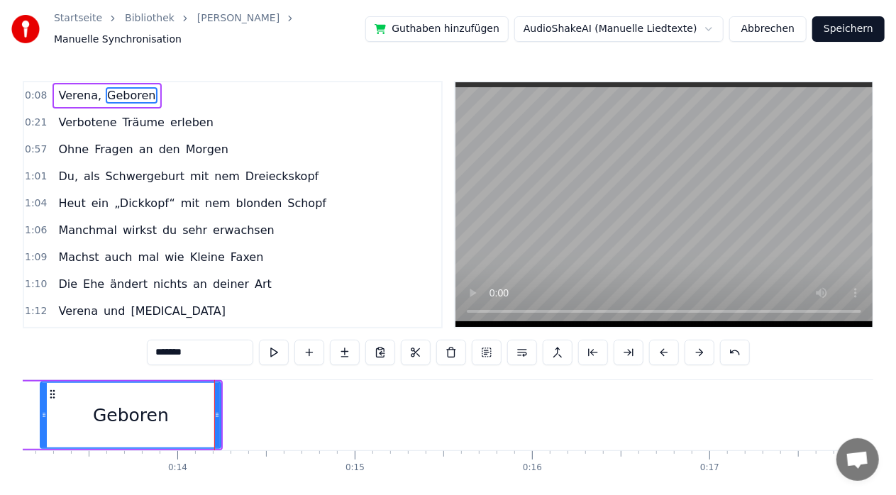
drag, startPoint x: 95, startPoint y: 410, endPoint x: 54, endPoint y: 414, distance: 41.3
click at [41, 414] on icon at bounding box center [44, 414] width 6 height 11
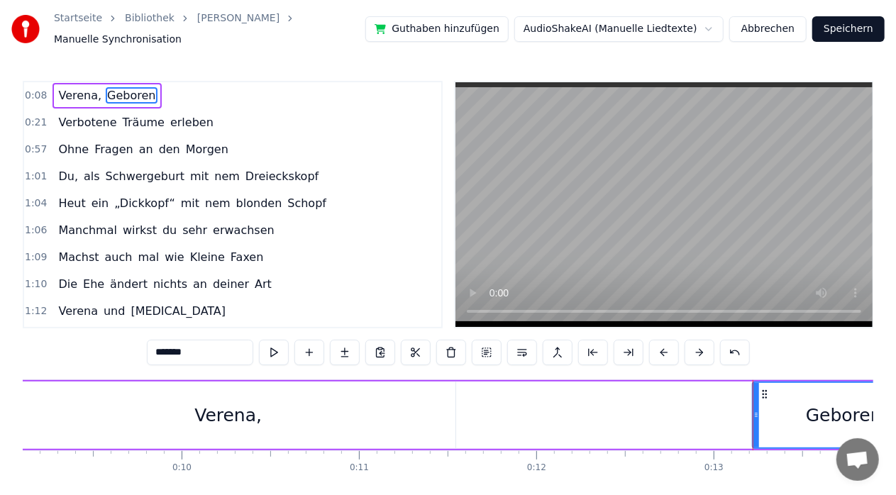
scroll to position [0, 1961]
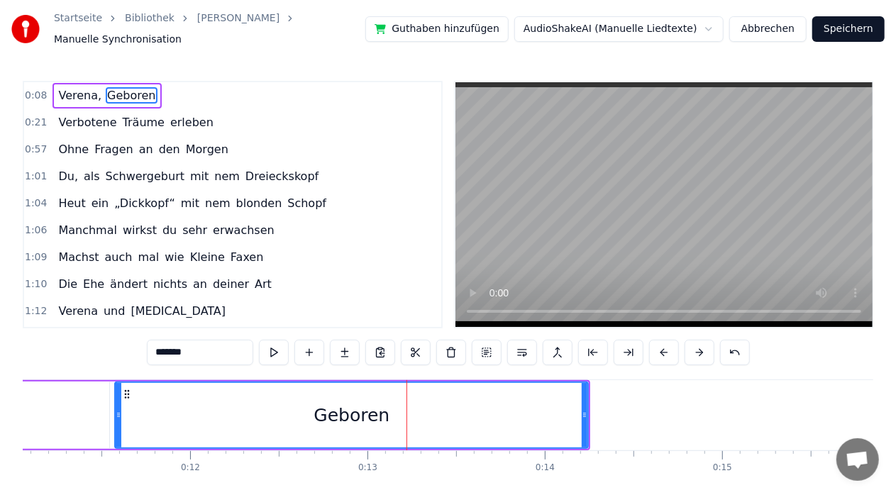
drag, startPoint x: 409, startPoint y: 423, endPoint x: 94, endPoint y: 434, distance: 315.2
click at [116, 434] on div at bounding box center [119, 415] width 6 height 65
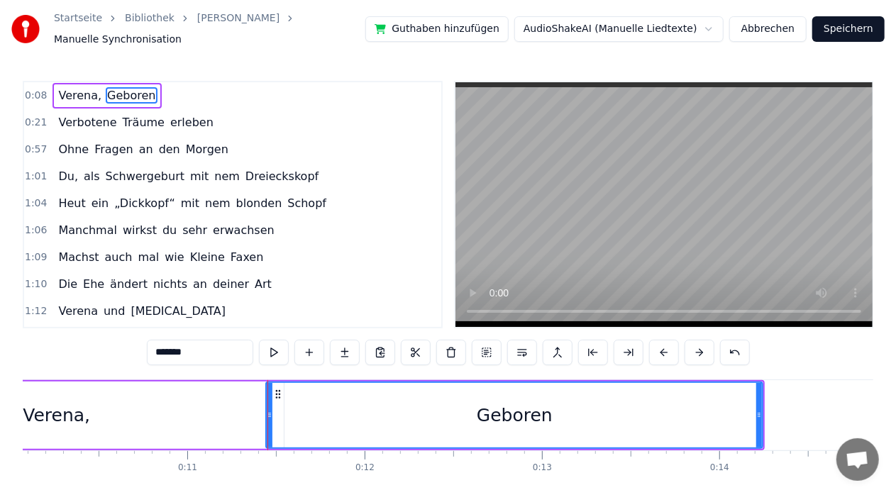
scroll to position [0, 1758]
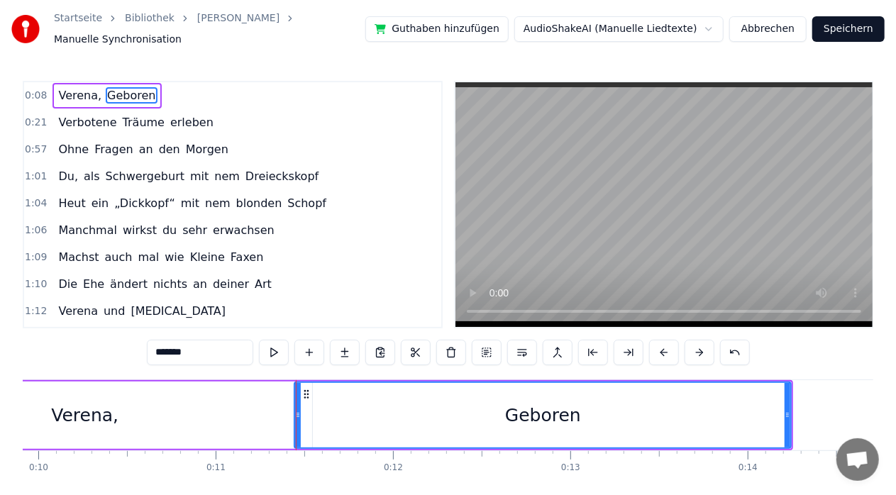
click at [118, 426] on div "Verena," at bounding box center [84, 415] width 455 height 67
type input "*******"
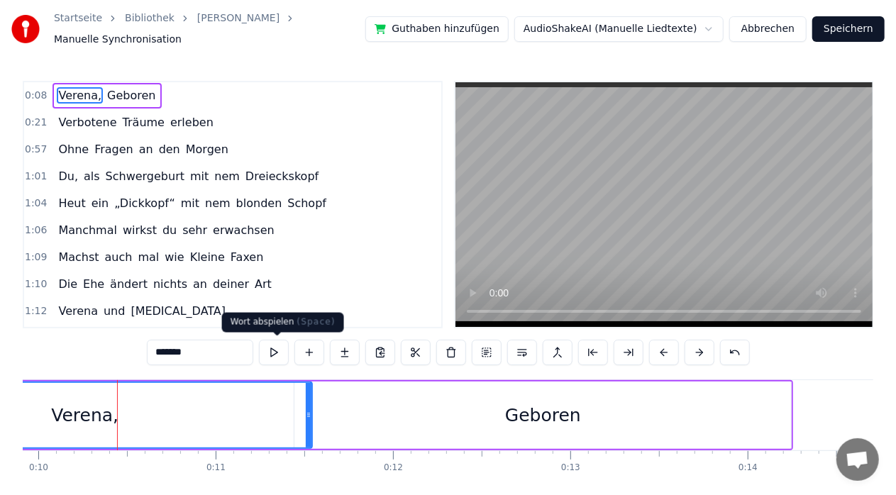
click at [277, 352] on button at bounding box center [274, 353] width 30 height 26
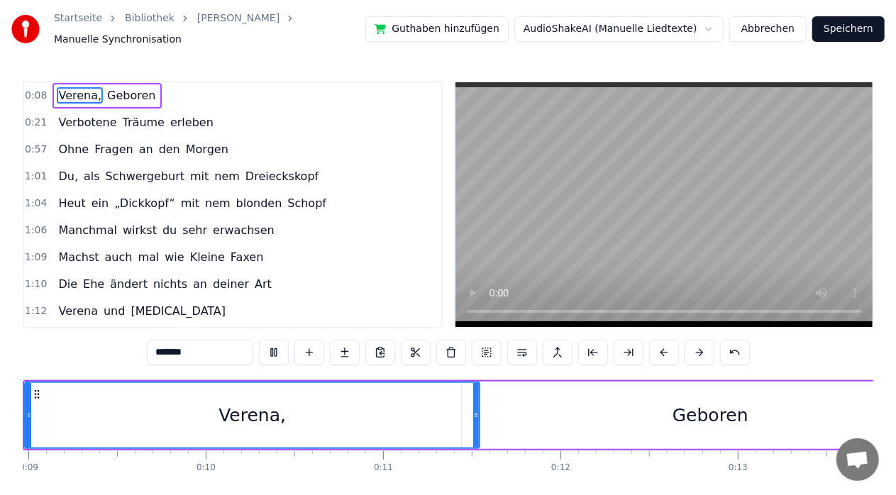
scroll to position [0, 1524]
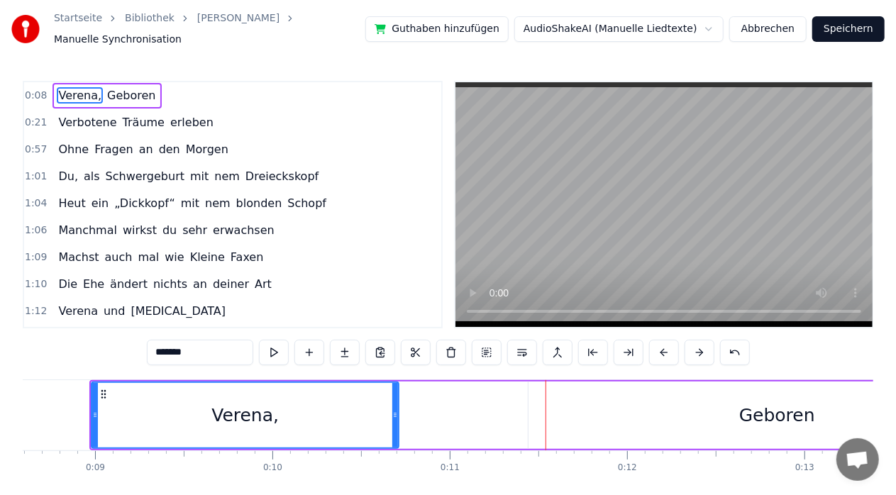
drag, startPoint x: 542, startPoint y: 407, endPoint x: 416, endPoint y: 416, distance: 125.8
click at [394, 423] on div at bounding box center [395, 415] width 6 height 65
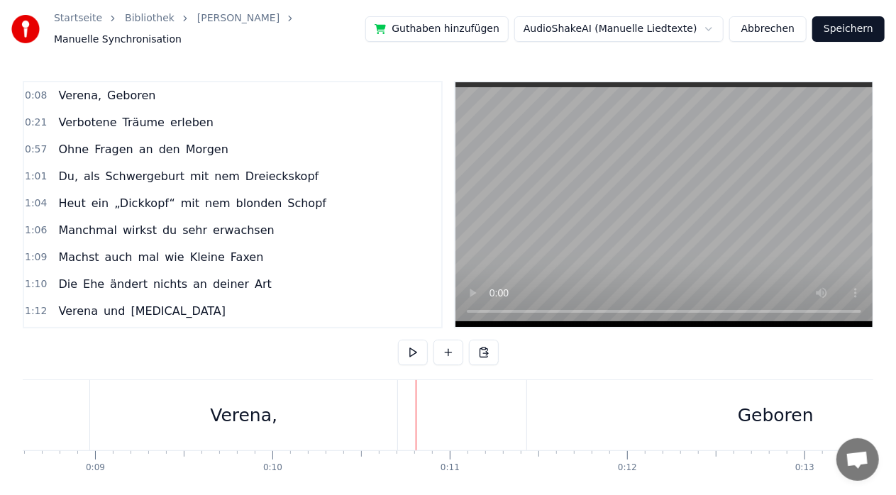
click at [650, 397] on div "Geboren" at bounding box center [775, 415] width 497 height 70
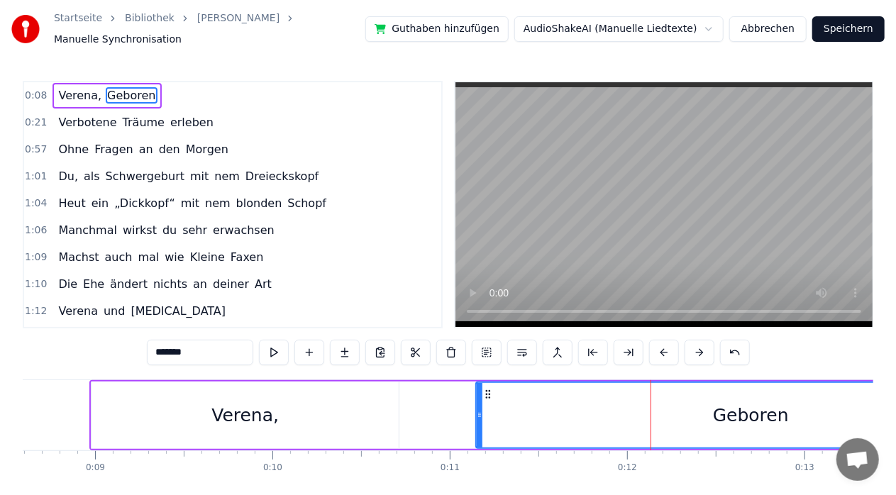
drag, startPoint x: 531, startPoint y: 410, endPoint x: 478, endPoint y: 414, distance: 52.7
click at [478, 414] on icon at bounding box center [480, 414] width 6 height 11
click at [218, 345] on input "*******" at bounding box center [200, 353] width 106 height 26
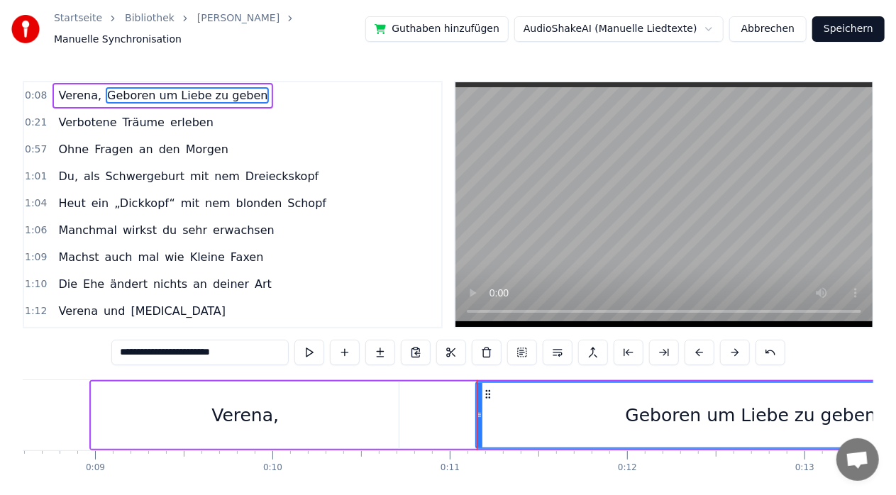
click at [125, 413] on div "Verena," at bounding box center [245, 415] width 307 height 67
type input "*******"
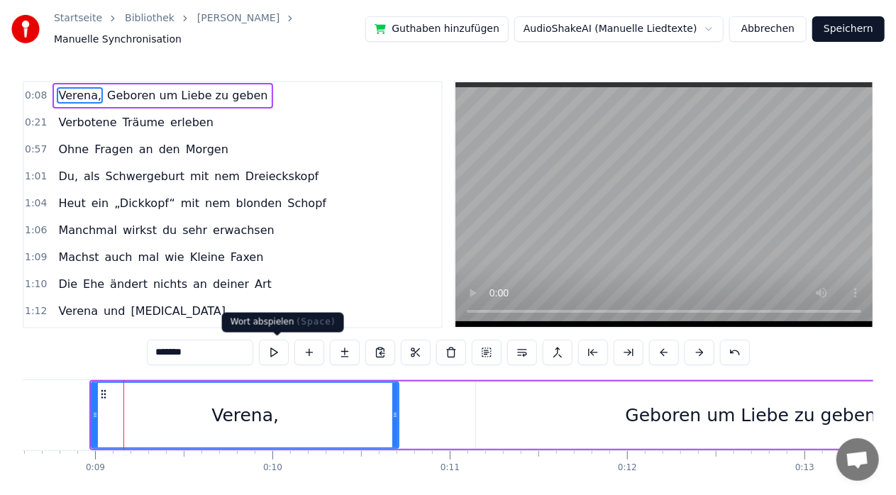
click at [277, 354] on button at bounding box center [274, 353] width 30 height 26
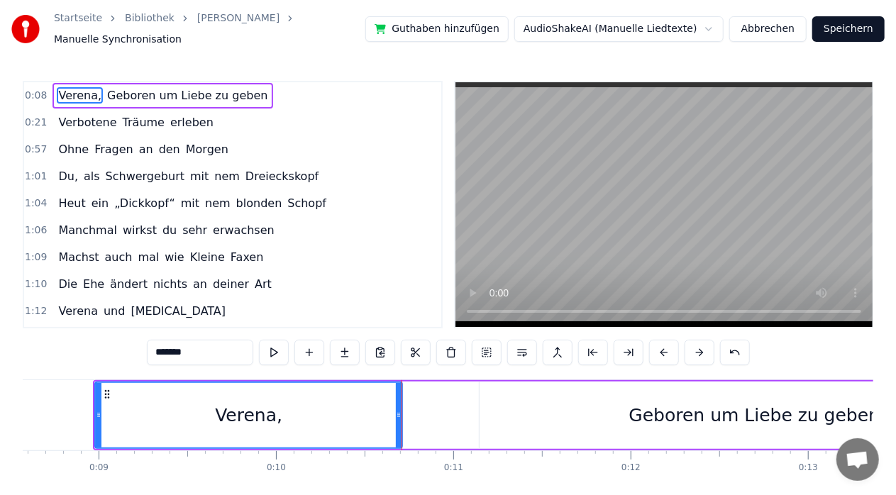
click at [426, 416] on div "[PERSON_NAME], Geboren um Liebe zu geben" at bounding box center [562, 415] width 938 height 70
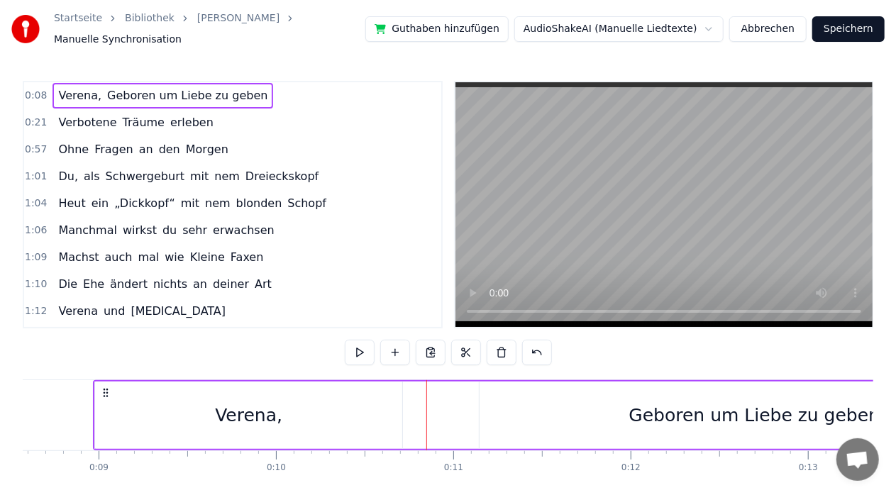
click at [187, 349] on div "0:08 [PERSON_NAME], Geboren um Liebe zu geben 0:21 Verbotene Träume erleben 0:5…" at bounding box center [448, 302] width 851 height 442
click at [369, 359] on button at bounding box center [360, 353] width 30 height 26
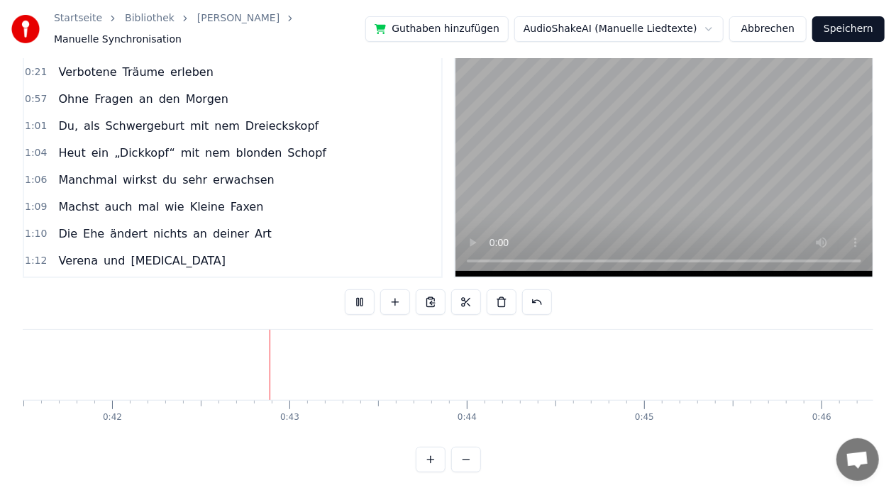
scroll to position [0, 7439]
click at [848, 28] on button "Speichern" at bounding box center [848, 29] width 72 height 26
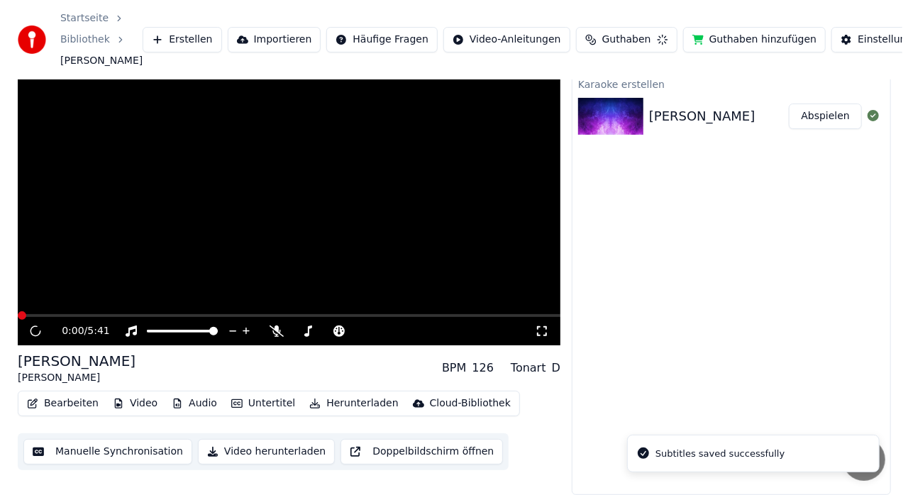
scroll to position [53, 0]
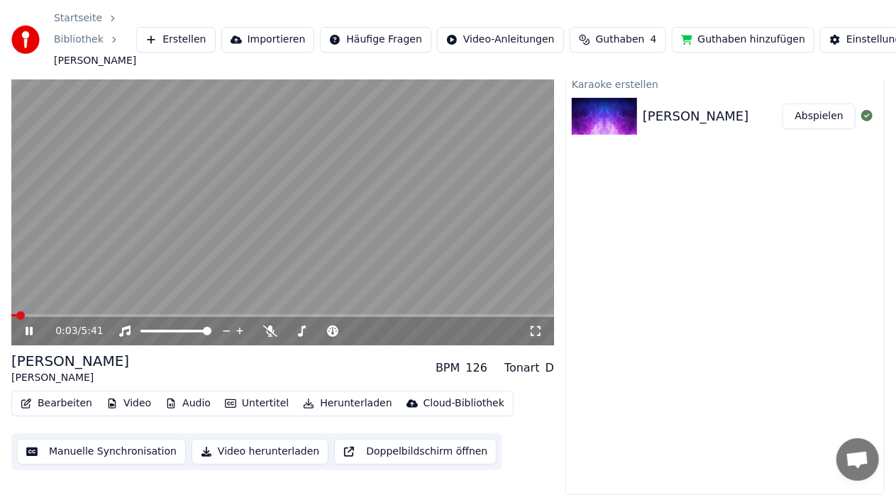
click at [26, 333] on icon at bounding box center [39, 331] width 33 height 11
click at [279, 449] on button "Video herunterladen" at bounding box center [260, 452] width 137 height 26
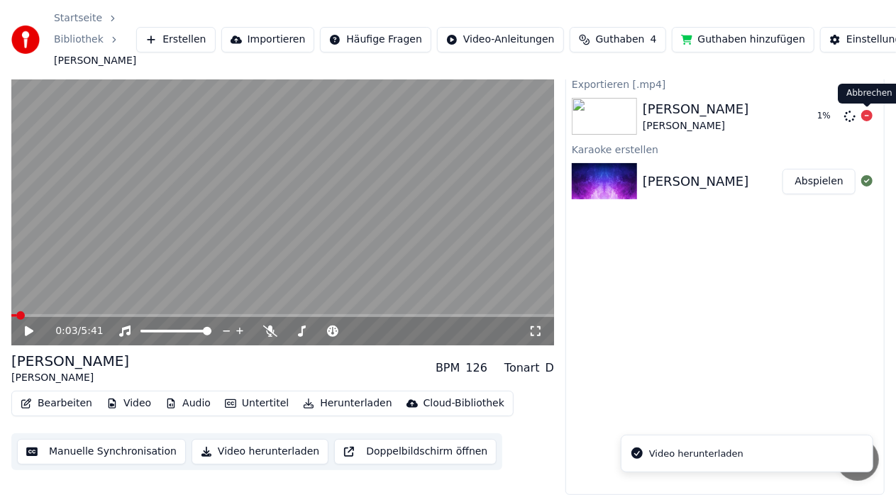
click at [869, 114] on icon at bounding box center [866, 115] width 11 height 11
click at [867, 116] on icon at bounding box center [866, 115] width 11 height 11
click at [25, 352] on div "[PERSON_NAME]" at bounding box center [70, 361] width 118 height 20
click at [73, 402] on button "Bearbeiten" at bounding box center [56, 404] width 83 height 20
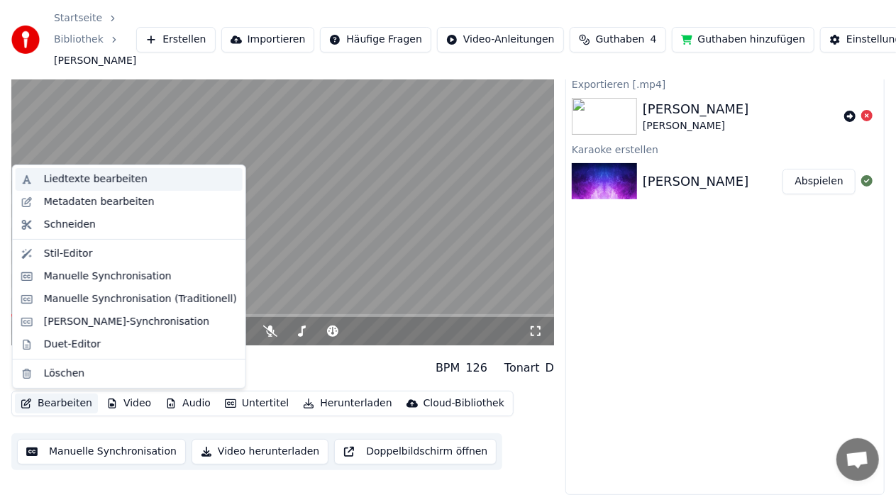
click at [107, 186] on div "Liedtexte bearbeiten" at bounding box center [96, 179] width 104 height 14
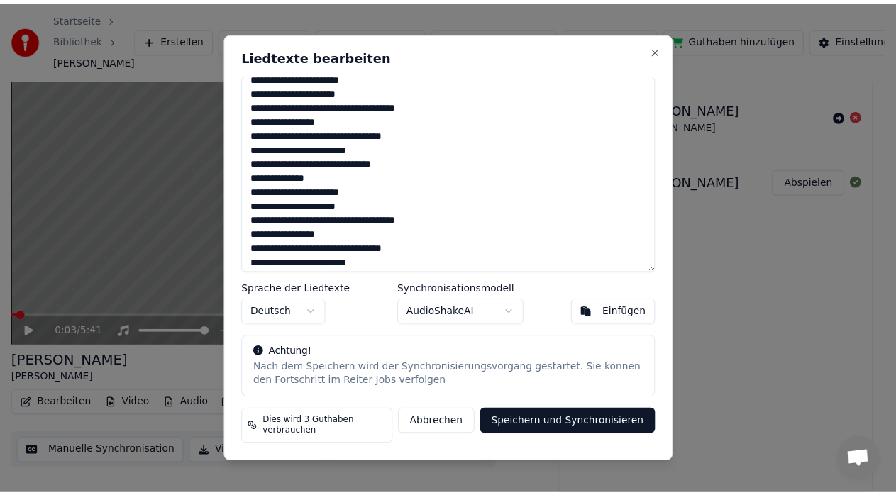
scroll to position [707, 0]
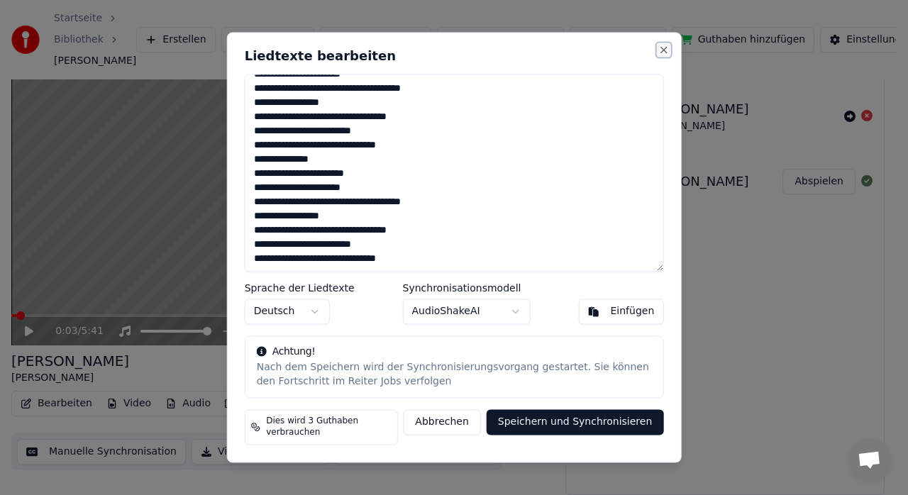
click at [658, 55] on button "Close" at bounding box center [663, 49] width 11 height 11
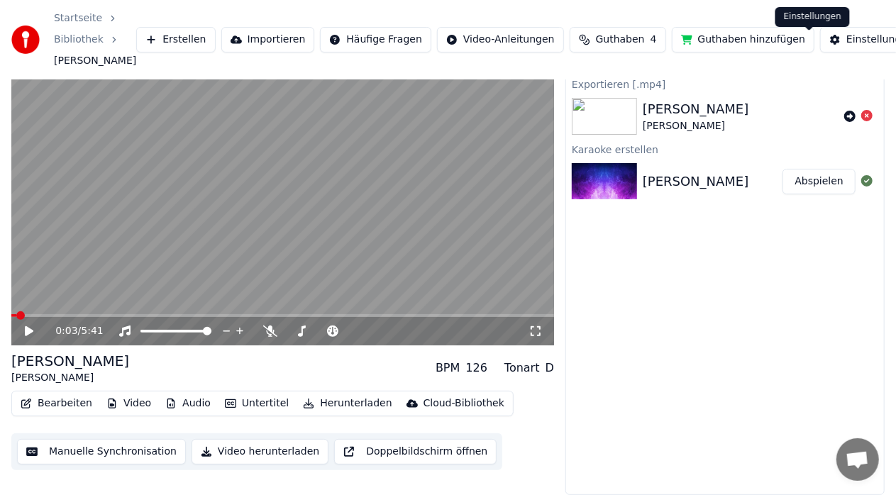
click at [846, 44] on div "Einstellungen" at bounding box center [879, 40] width 67 height 14
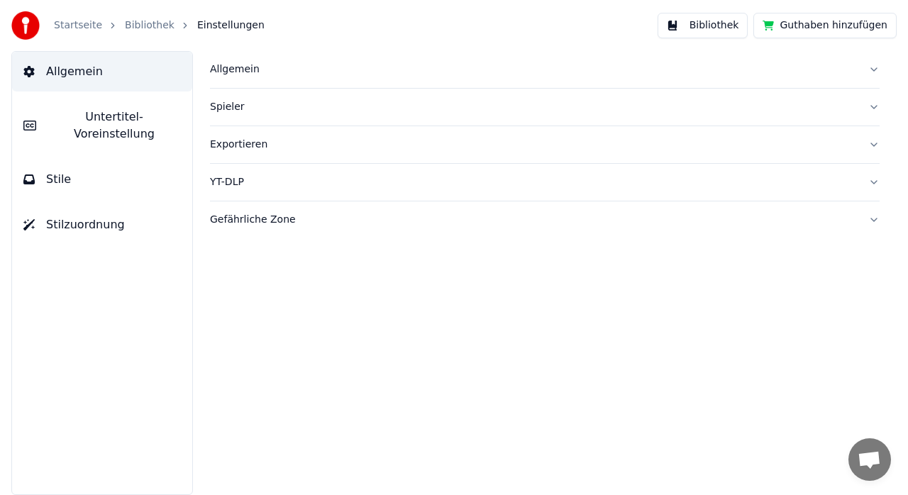
click at [197, 23] on span "Einstellungen" at bounding box center [230, 25] width 67 height 14
click at [150, 29] on link "Bibliothek" at bounding box center [150, 25] width 50 height 14
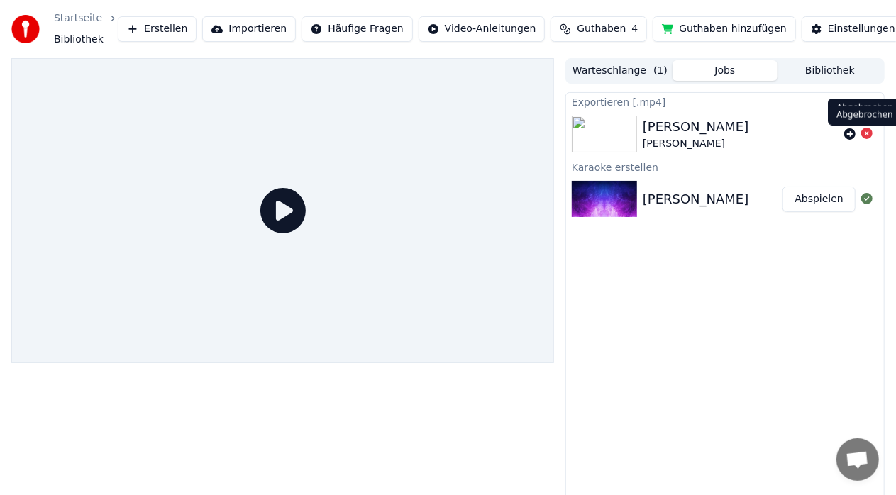
click at [865, 129] on icon at bounding box center [866, 133] width 11 height 11
click at [674, 177] on div "[PERSON_NAME] Abspielen" at bounding box center [725, 199] width 318 height 48
click at [683, 184] on div "[PERSON_NAME] Abspielen" at bounding box center [725, 199] width 318 height 48
click at [712, 175] on div "[PERSON_NAME] Abspielen" at bounding box center [725, 199] width 318 height 48
click at [819, 194] on button "Abspielen" at bounding box center [818, 200] width 73 height 26
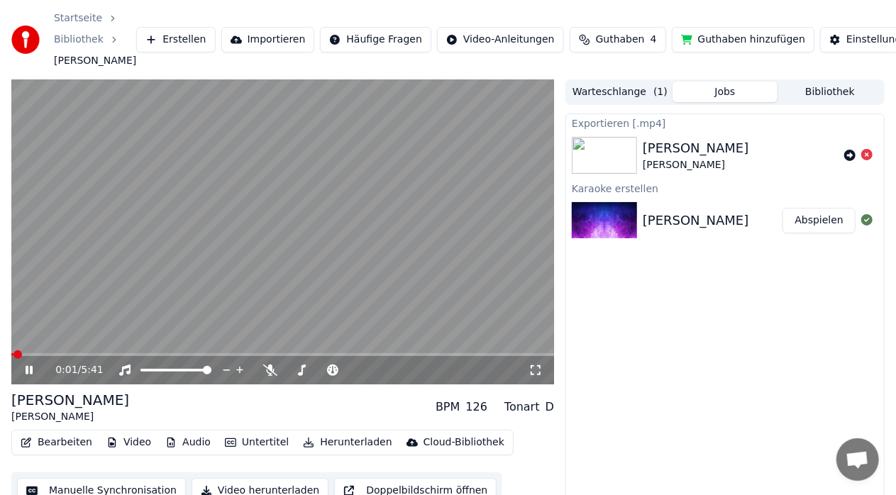
click at [33, 376] on icon at bounding box center [39, 370] width 33 height 11
click at [45, 410] on div "[PERSON_NAME]" at bounding box center [70, 400] width 118 height 20
click at [55, 453] on button "Bearbeiten" at bounding box center [56, 443] width 83 height 20
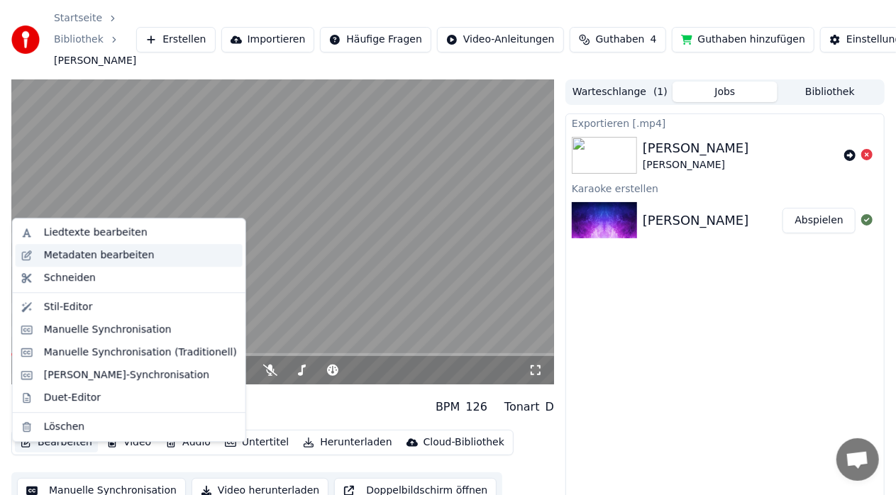
click at [144, 255] on div "Metadaten bearbeiten" at bounding box center [140, 255] width 193 height 14
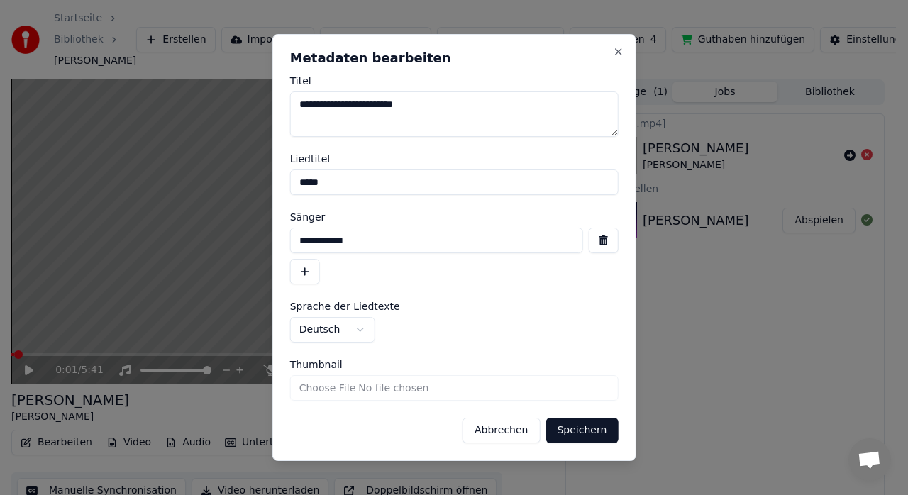
drag, startPoint x: 342, startPoint y: 184, endPoint x: 233, endPoint y: 184, distance: 109.2
click at [233, 184] on body "**********" at bounding box center [448, 247] width 896 height 495
type input "**********"
drag, startPoint x: 368, startPoint y: 243, endPoint x: 267, endPoint y: 231, distance: 102.2
click at [267, 231] on body "**********" at bounding box center [448, 247] width 896 height 495
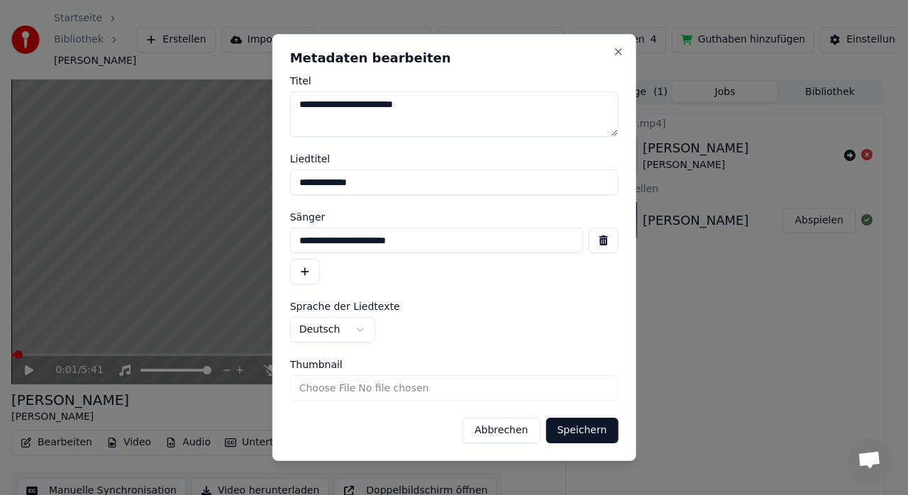
click at [367, 243] on input "**********" at bounding box center [436, 241] width 293 height 26
click at [365, 243] on input "**********" at bounding box center [436, 241] width 293 height 26
type input "**********"
drag, startPoint x: 426, startPoint y: 103, endPoint x: 109, endPoint y: 96, distance: 317.2
click at [109, 96] on body "**********" at bounding box center [448, 247] width 896 height 495
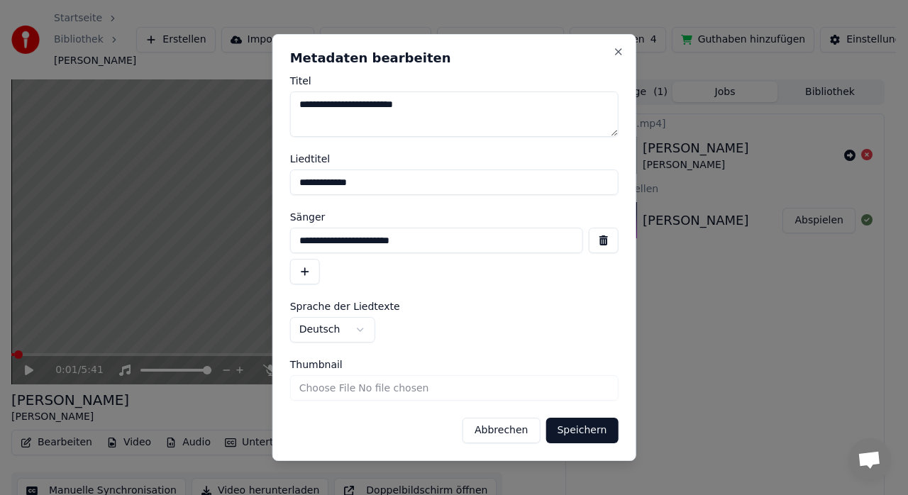
click at [568, 422] on button "Speichern" at bounding box center [582, 431] width 72 height 26
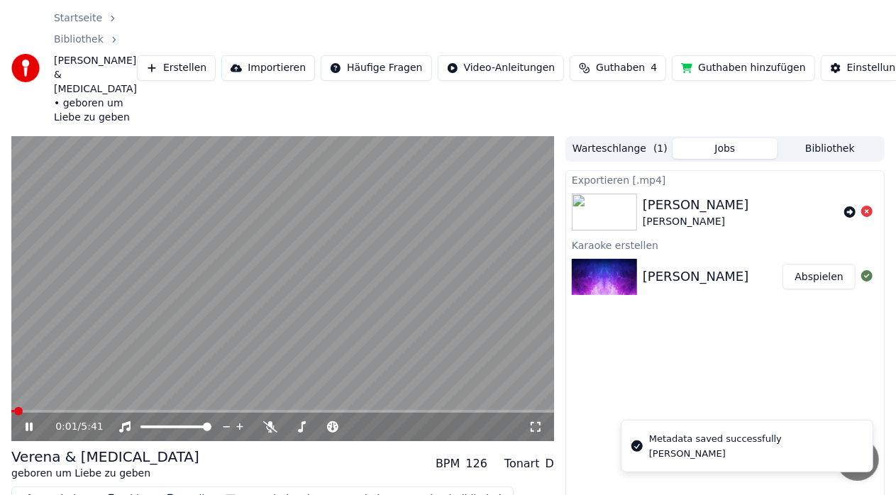
click at [27, 413] on div "0:01 / 5:41" at bounding box center [282, 427] width 543 height 28
click at [29, 421] on icon at bounding box center [39, 426] width 33 height 11
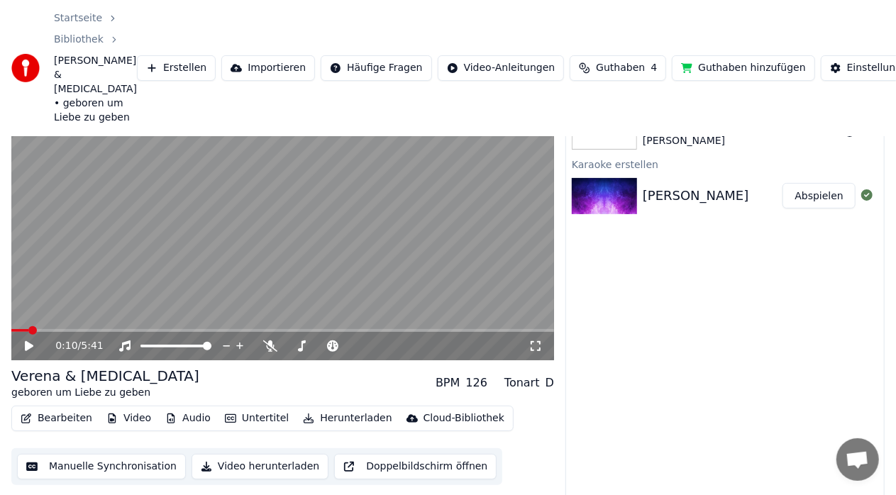
scroll to position [82, 0]
click at [115, 453] on button "Manuelle Synchronisation" at bounding box center [101, 466] width 169 height 26
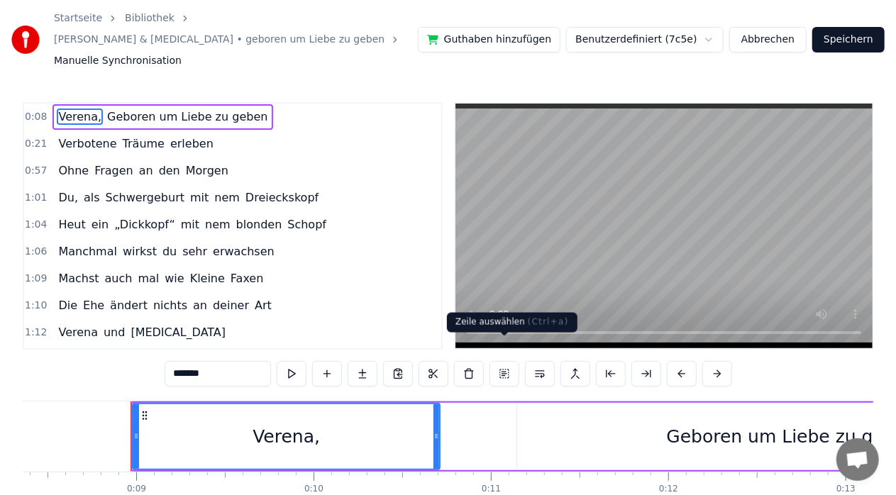
scroll to position [0, 1519]
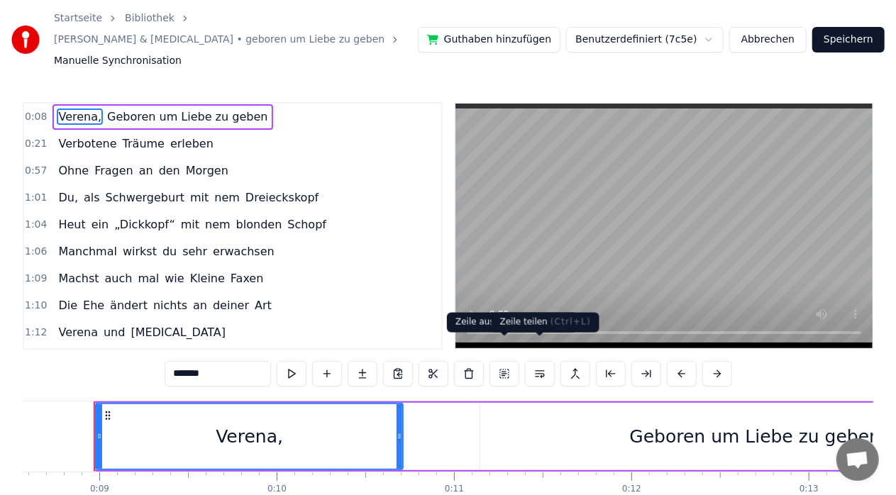
click at [532, 361] on button at bounding box center [540, 374] width 30 height 26
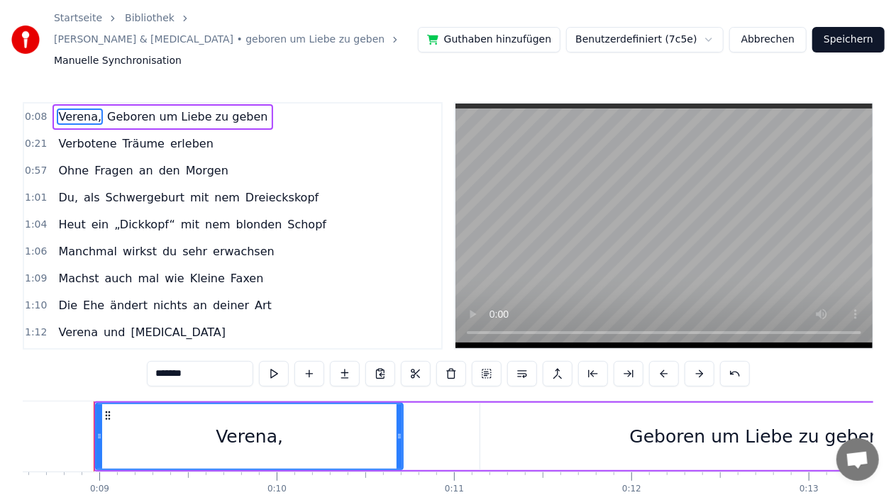
click at [527, 361] on button at bounding box center [522, 374] width 30 height 26
click at [524, 361] on button at bounding box center [522, 374] width 30 height 26
click at [560, 361] on button at bounding box center [558, 374] width 30 height 26
click at [180, 423] on div "Verena," at bounding box center [249, 436] width 306 height 65
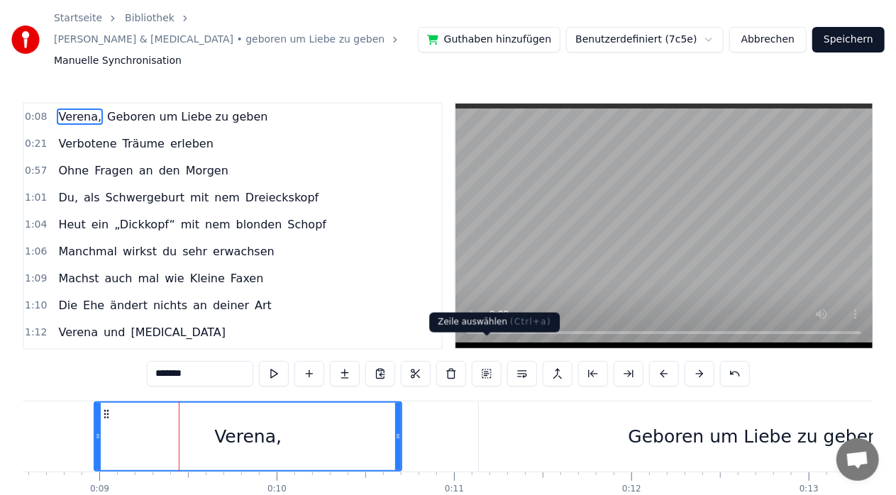
click at [484, 361] on button at bounding box center [487, 374] width 30 height 26
click at [776, 33] on button "Abbrechen" at bounding box center [767, 40] width 77 height 26
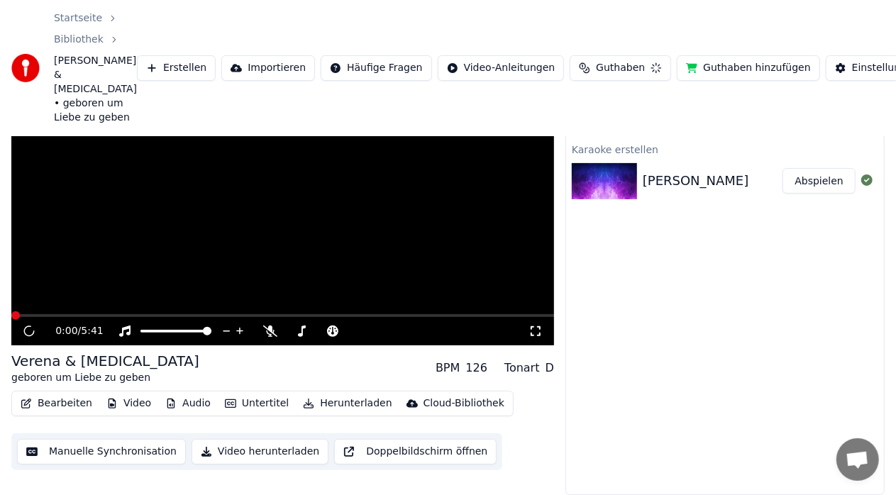
scroll to position [82, 0]
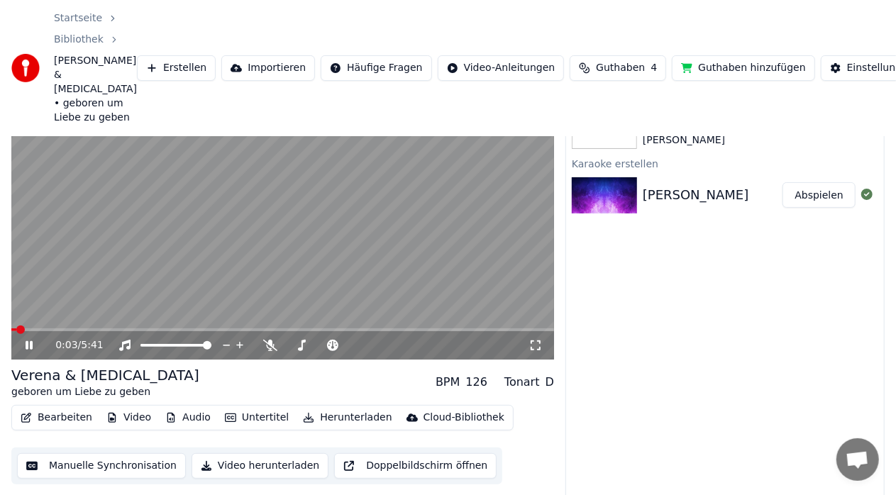
click at [33, 340] on icon at bounding box center [39, 345] width 33 height 11
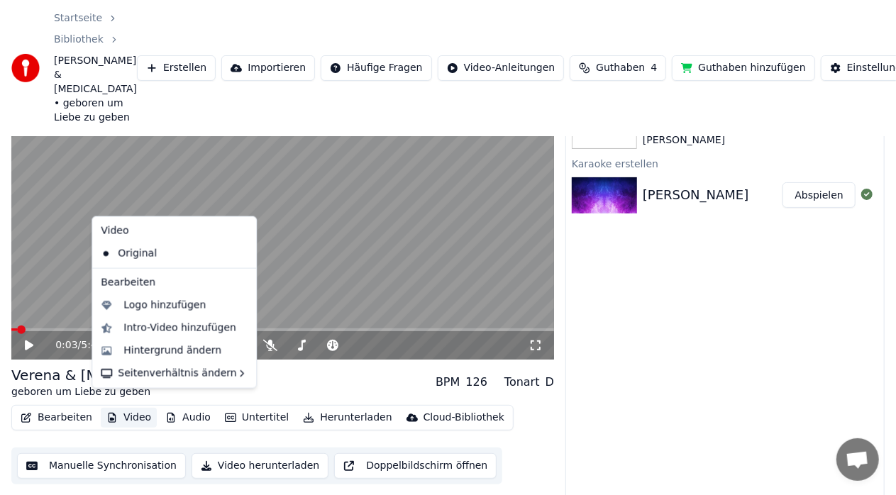
click at [117, 408] on button "Video" at bounding box center [129, 418] width 56 height 20
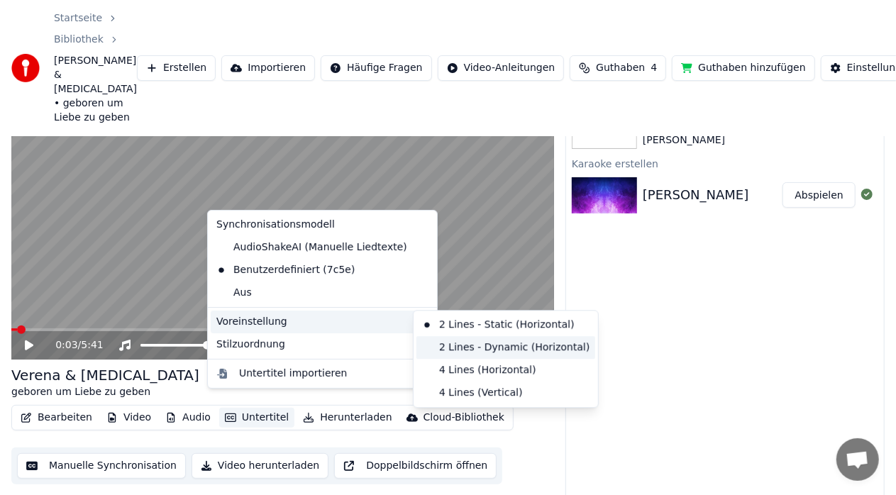
click at [495, 349] on div "2 Lines - Dynamic (Horizontal)" at bounding box center [505, 347] width 179 height 23
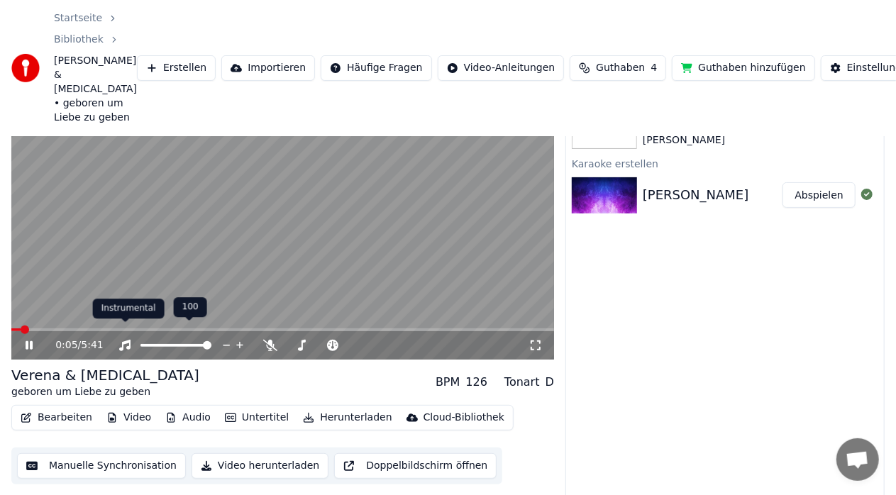
click at [125, 340] on icon at bounding box center [125, 345] width 14 height 11
click at [29, 340] on icon at bounding box center [39, 345] width 33 height 11
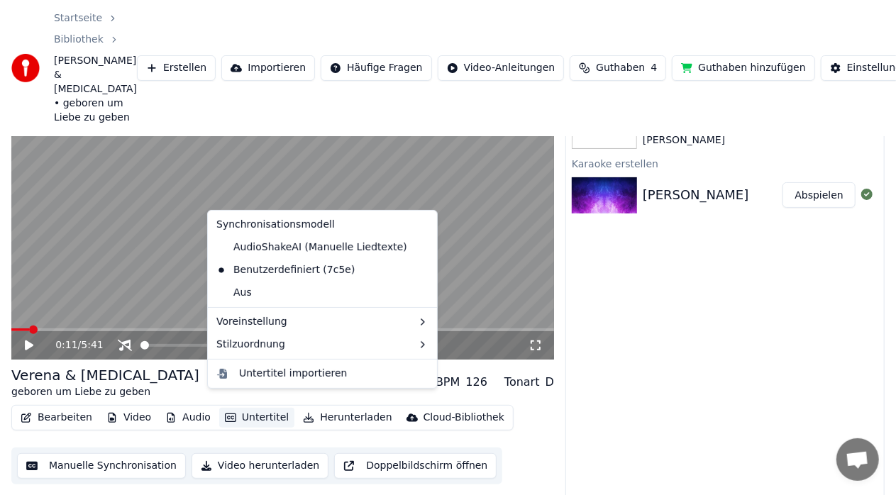
click at [251, 408] on button "Untertitel" at bounding box center [256, 418] width 75 height 20
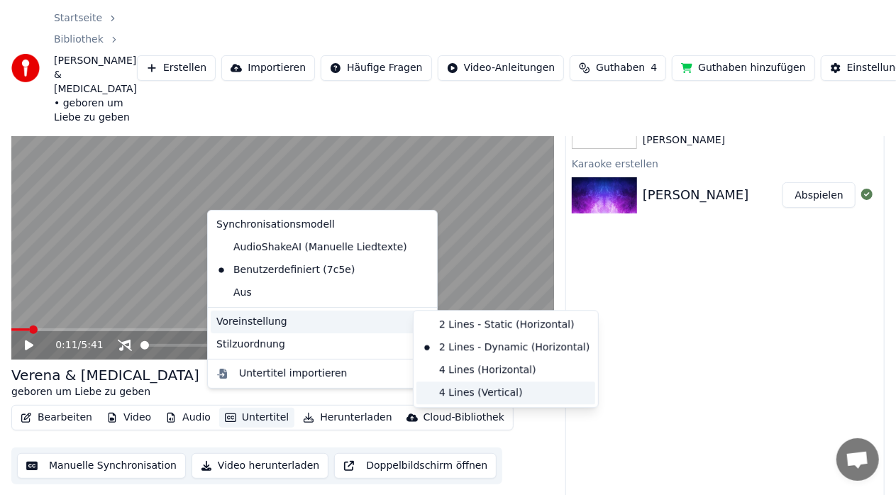
click at [495, 392] on div "4 Lines (Vertical)" at bounding box center [505, 393] width 179 height 23
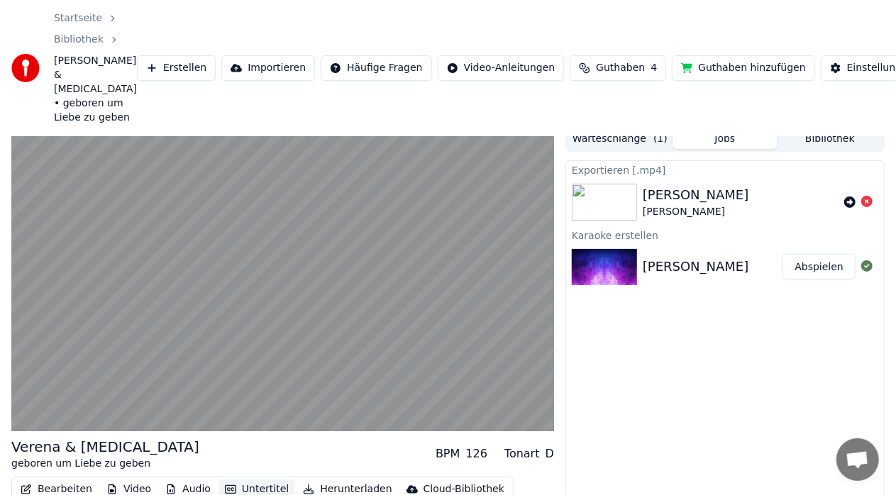
scroll to position [0, 0]
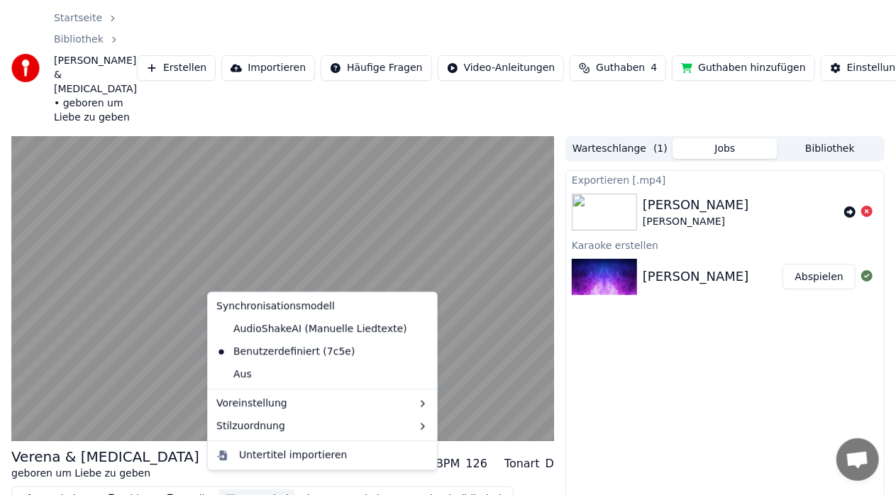
click at [247, 489] on button "Untertitel" at bounding box center [256, 499] width 75 height 20
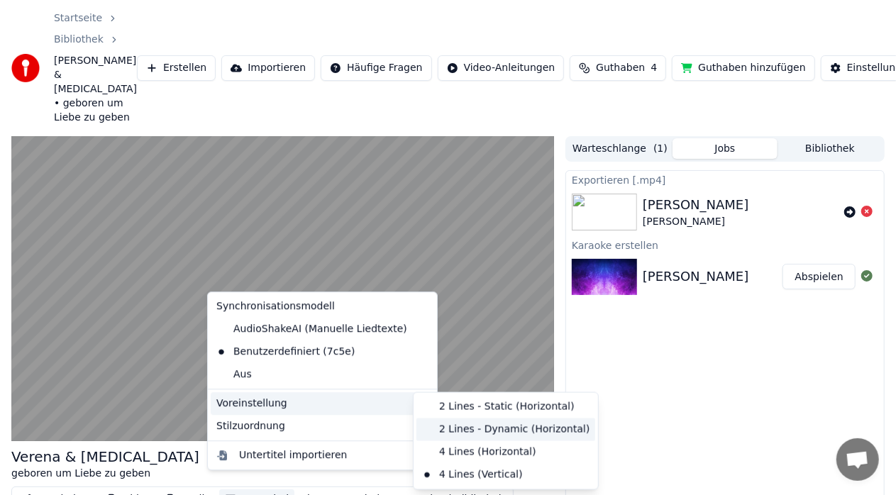
click at [467, 433] on div "2 Lines - Dynamic (Horizontal)" at bounding box center [505, 430] width 179 height 23
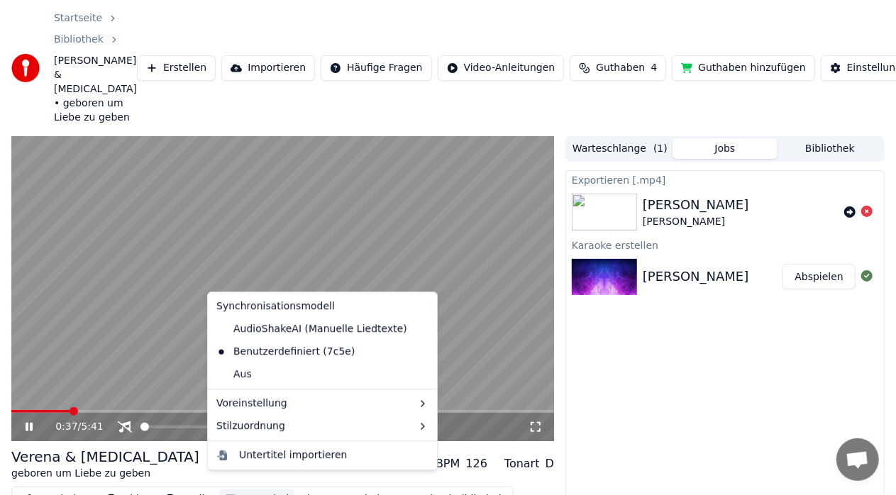
click at [253, 489] on button "Untertitel" at bounding box center [256, 499] width 75 height 20
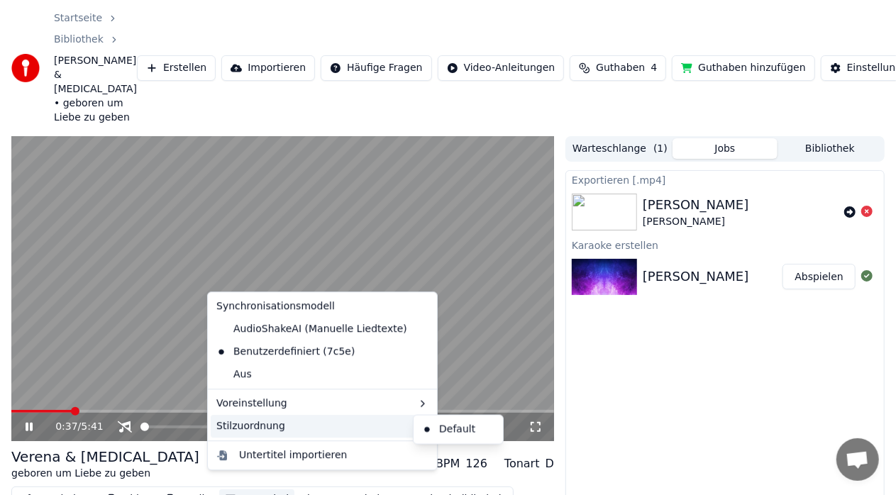
click at [31, 423] on icon at bounding box center [29, 427] width 7 height 9
click at [614, 432] on div "Exportieren [.mp4] [PERSON_NAME] erstellen [PERSON_NAME] Abspielen" at bounding box center [724, 380] width 319 height 421
click at [694, 405] on div "Exportieren [.mp4] [PERSON_NAME] erstellen [PERSON_NAME] Abspielen" at bounding box center [724, 380] width 319 height 421
click at [685, 396] on div "Exportieren [.mp4] [PERSON_NAME] erstellen [PERSON_NAME] Abspielen" at bounding box center [724, 380] width 319 height 421
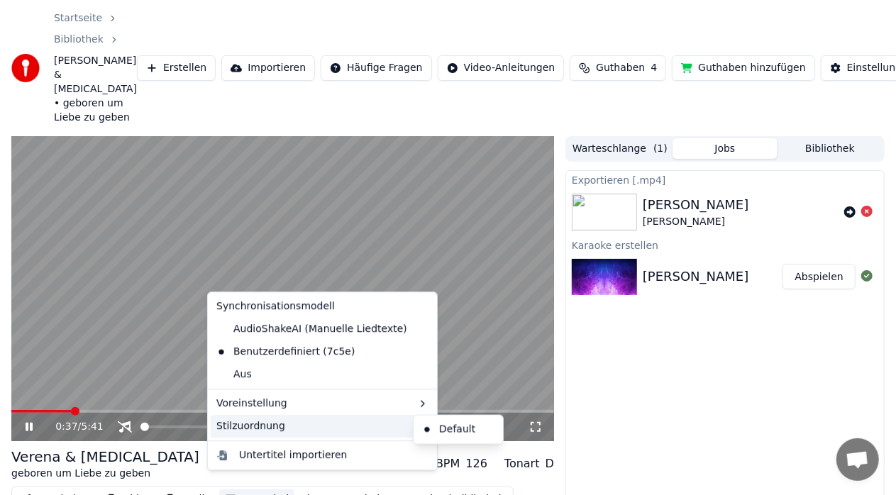
click at [685, 396] on div "Exportieren [.mp4] [PERSON_NAME] erstellen [PERSON_NAME] Abspielen" at bounding box center [724, 380] width 319 height 421
click at [654, 434] on div "Exportieren [.mp4] [PERSON_NAME] erstellen [PERSON_NAME] Abspielen" at bounding box center [724, 380] width 319 height 421
click at [23, 421] on icon at bounding box center [39, 426] width 33 height 11
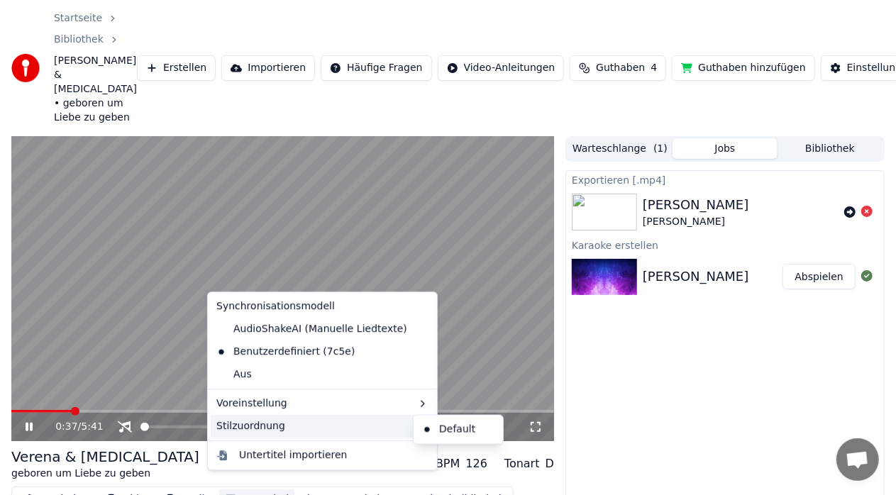
click at [629, 338] on div "Exportieren [.mp4] [PERSON_NAME] erstellen [PERSON_NAME] Abspielen" at bounding box center [724, 380] width 319 height 421
click at [455, 447] on div "[PERSON_NAME] & [MEDICAL_DATA] geboren um Liebe zu geben BPM 126 Tonart D" at bounding box center [282, 464] width 543 height 34
click at [668, 353] on div "Exportieren [.mp4] [PERSON_NAME] erstellen [PERSON_NAME] Abspielen" at bounding box center [724, 380] width 319 height 421
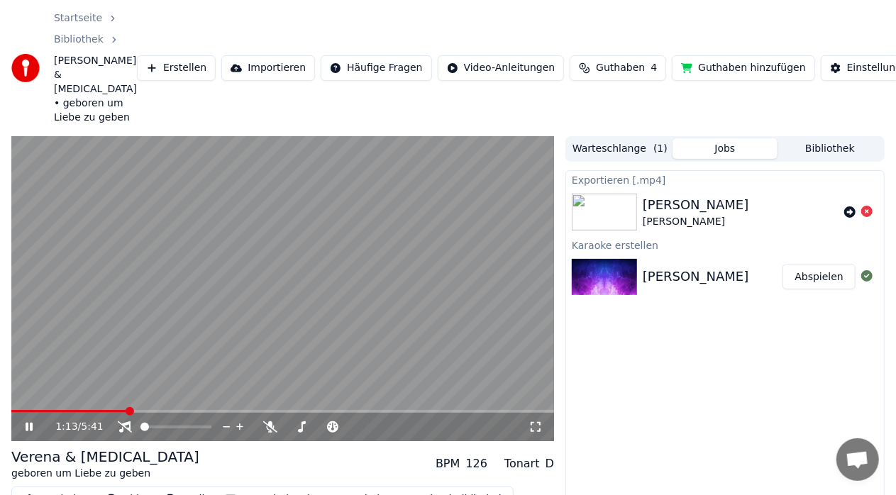
click at [379, 272] on video at bounding box center [282, 288] width 543 height 305
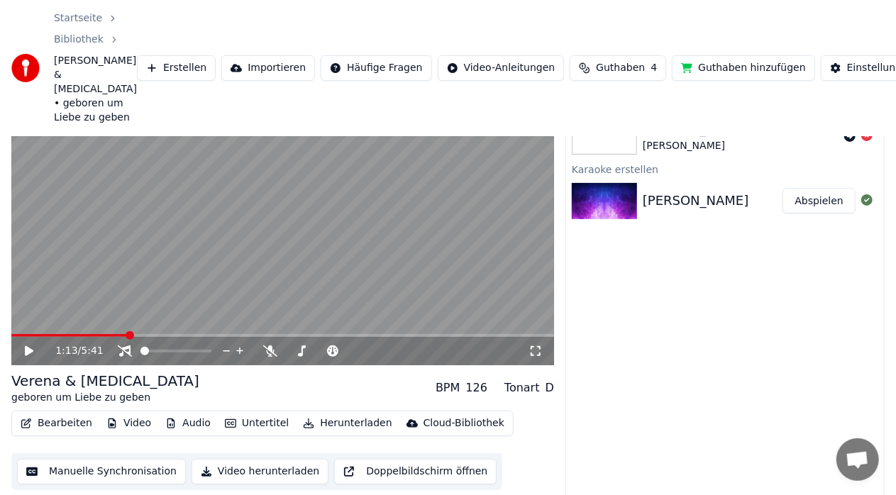
scroll to position [82, 0]
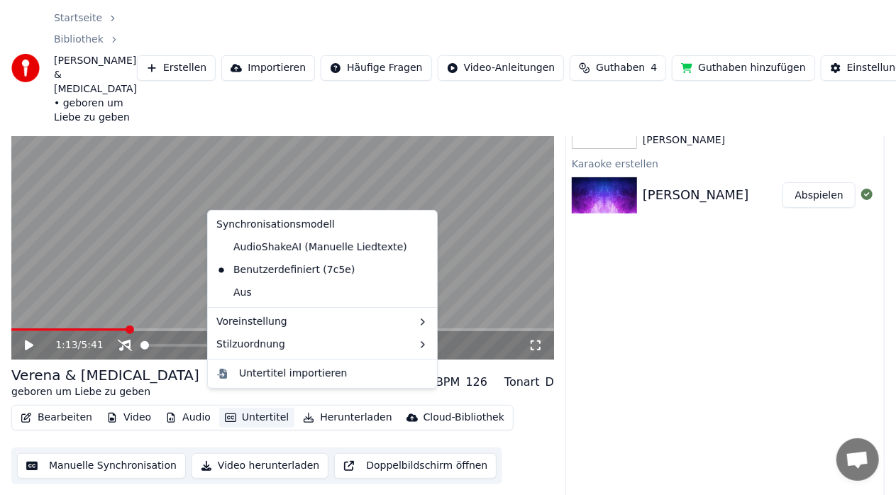
click at [246, 408] on button "Untertitel" at bounding box center [256, 418] width 75 height 20
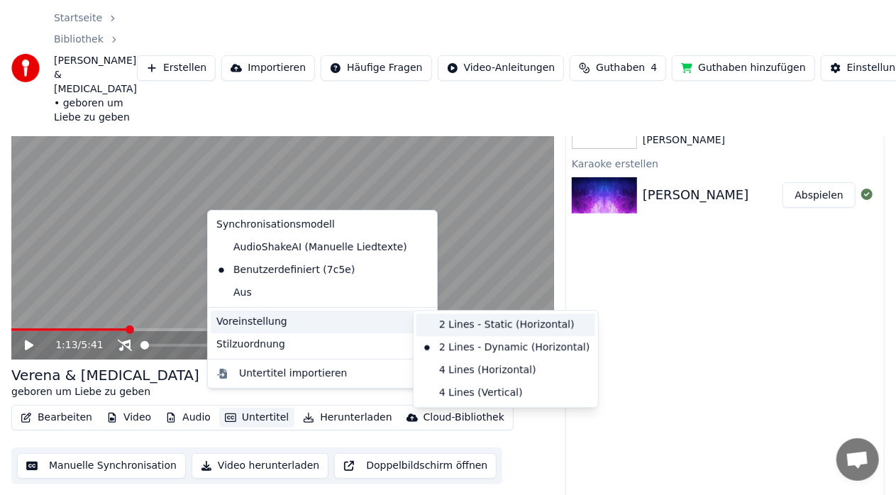
click at [488, 327] on div "2 Lines - Static (Horizontal)" at bounding box center [505, 325] width 179 height 23
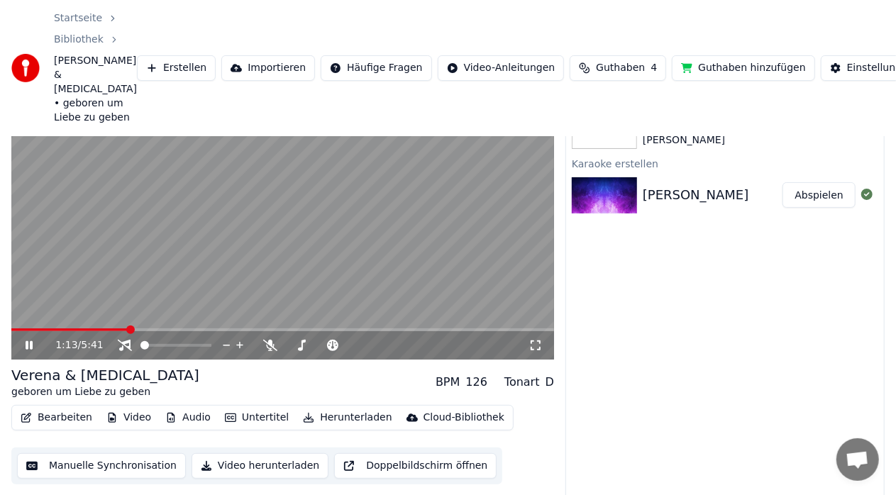
click at [322, 250] on video at bounding box center [282, 207] width 543 height 305
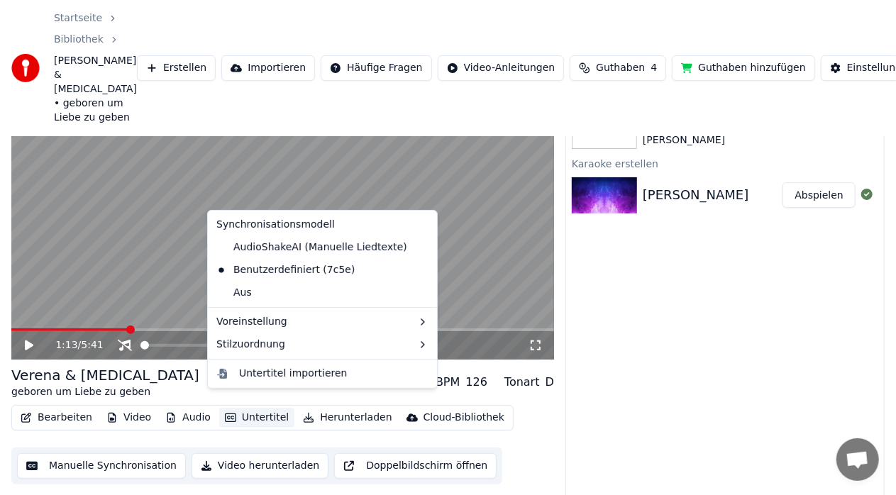
click at [253, 411] on button "Untertitel" at bounding box center [256, 418] width 75 height 20
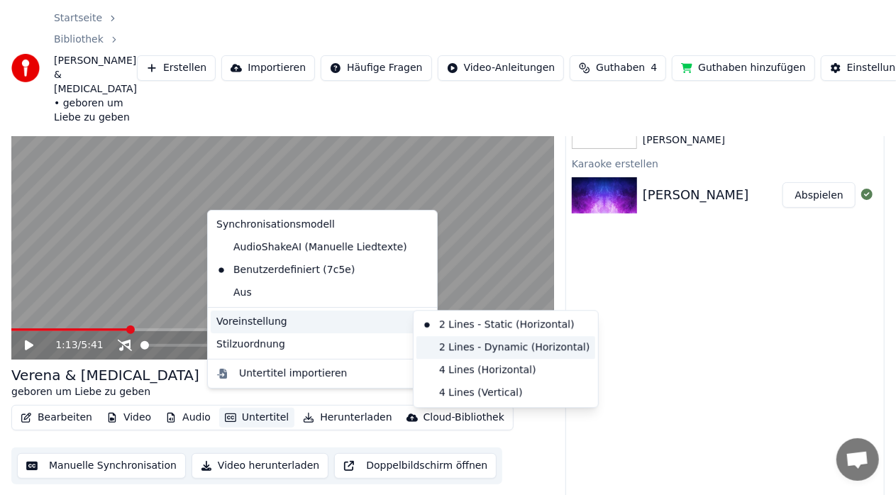
click at [465, 343] on div "2 Lines - Dynamic (Horizontal)" at bounding box center [505, 347] width 179 height 23
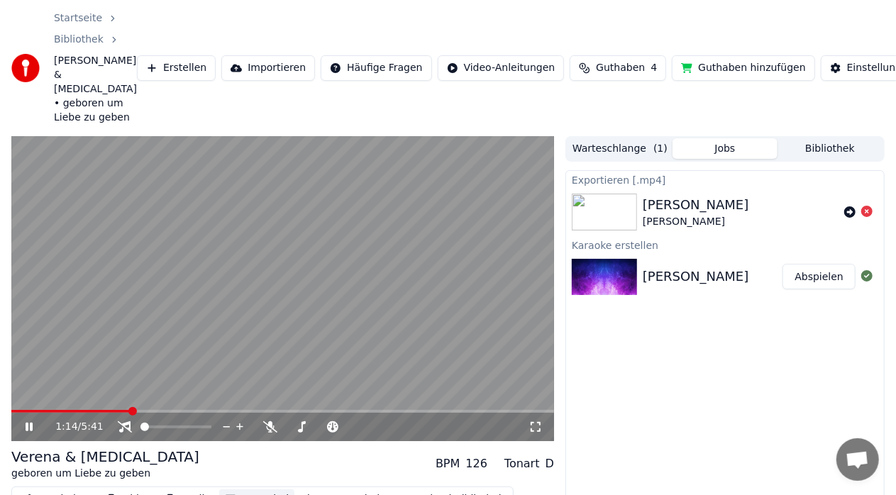
scroll to position [0, 0]
click at [320, 325] on video at bounding box center [282, 288] width 543 height 305
click at [625, 392] on div "Exportieren [.mp4] [PERSON_NAME] erstellen [PERSON_NAME] Abspielen" at bounding box center [724, 380] width 319 height 421
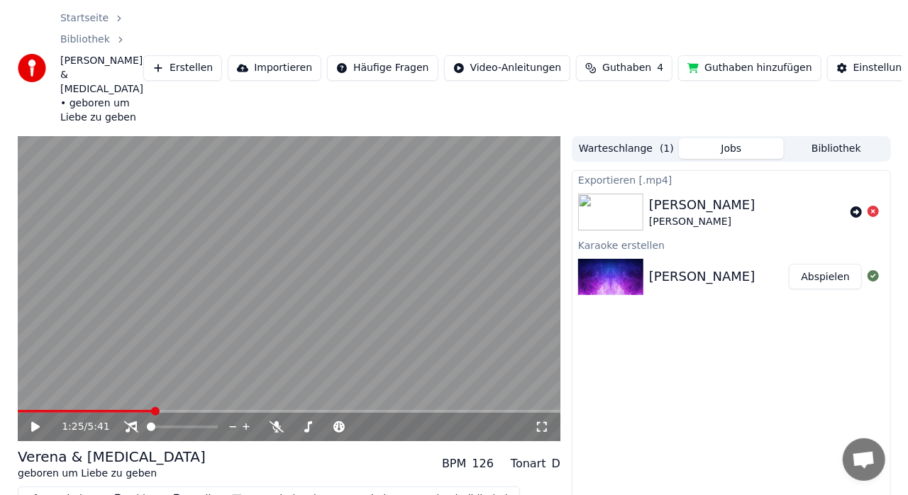
scroll to position [82, 0]
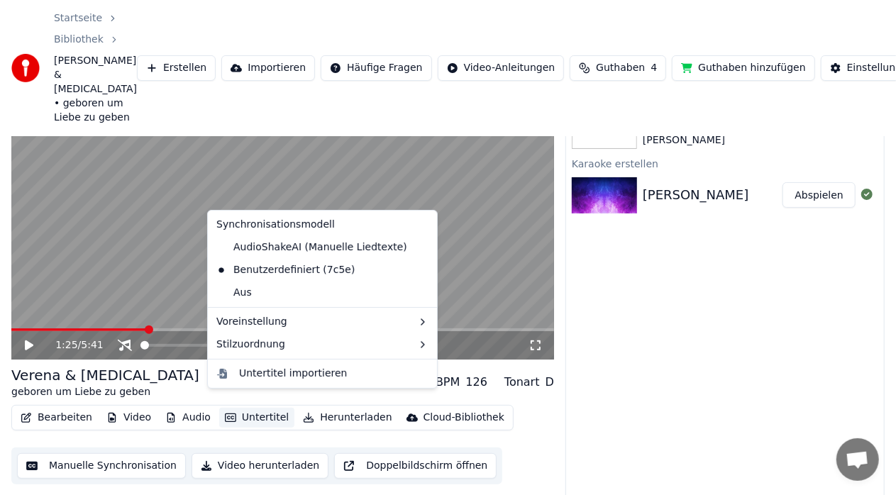
click at [253, 408] on button "Untertitel" at bounding box center [256, 418] width 75 height 20
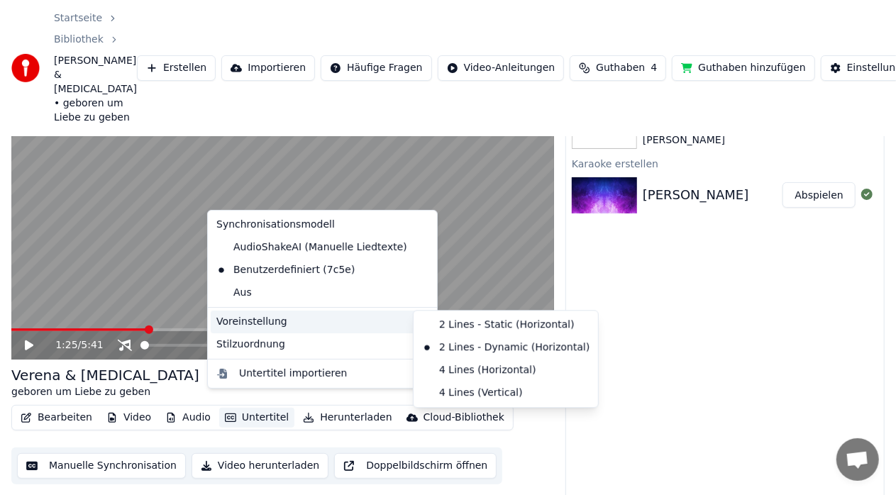
click at [349, 326] on div "Voreinstellung" at bounding box center [322, 322] width 223 height 23
click at [471, 323] on div "2 Lines - Static (Horizontal)" at bounding box center [505, 325] width 179 height 23
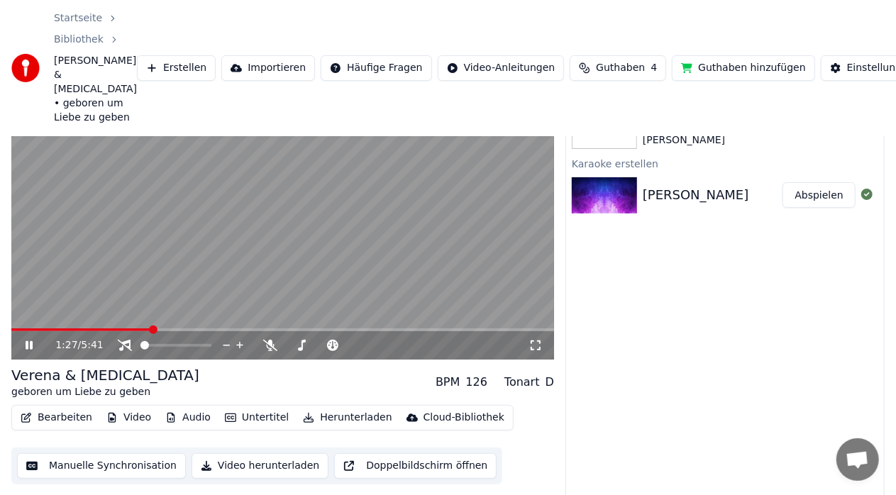
click at [194, 267] on video at bounding box center [282, 207] width 543 height 305
click at [31, 331] on div "1:28 / 5:41" at bounding box center [282, 345] width 543 height 28
click at [33, 328] on span at bounding box center [22, 329] width 22 height 3
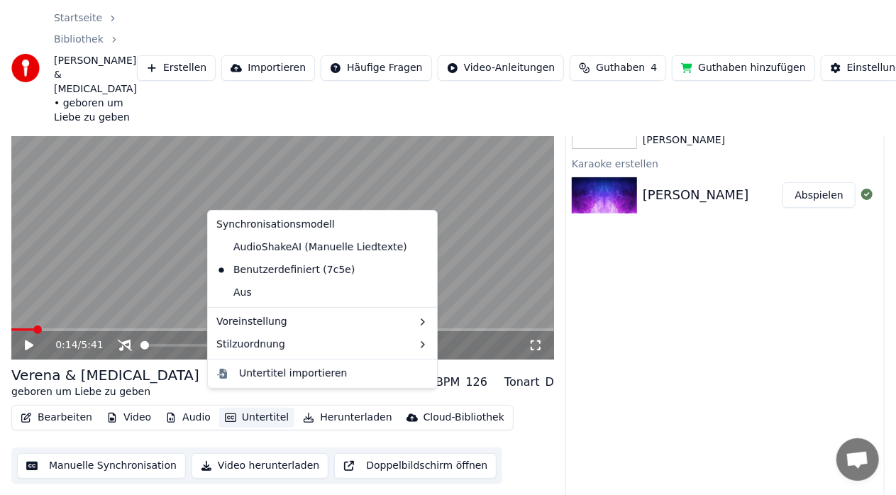
click at [251, 411] on button "Untertitel" at bounding box center [256, 418] width 75 height 20
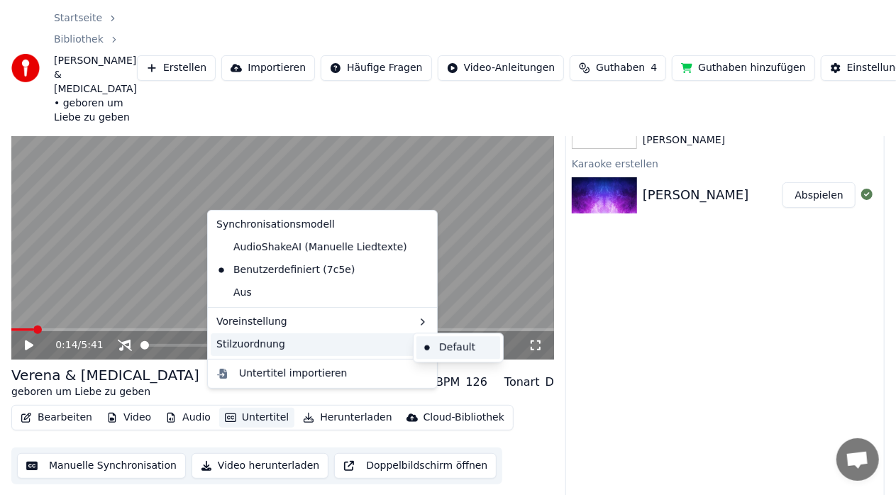
click at [445, 343] on div "Default" at bounding box center [458, 347] width 84 height 23
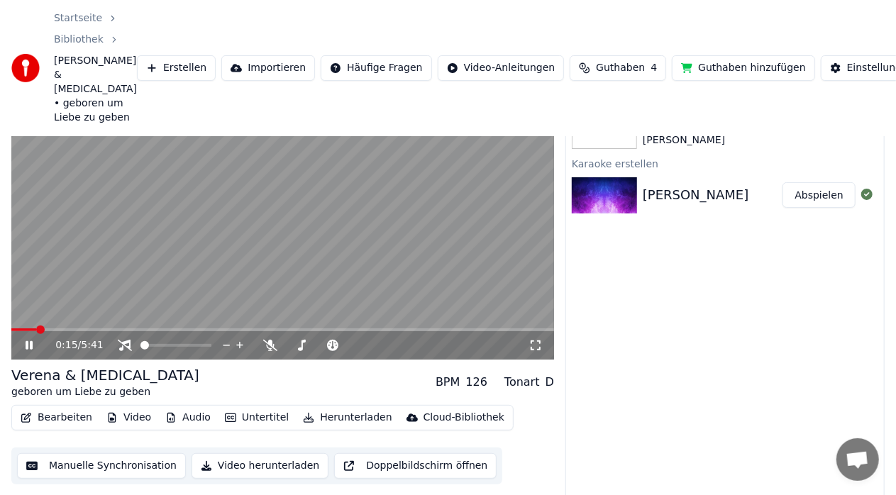
click at [238, 281] on video at bounding box center [282, 207] width 543 height 305
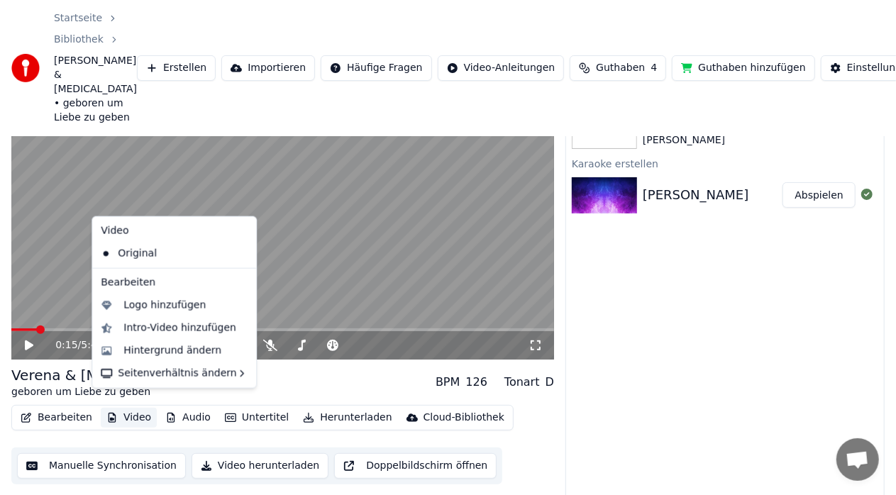
click at [123, 408] on button "Video" at bounding box center [129, 418] width 56 height 20
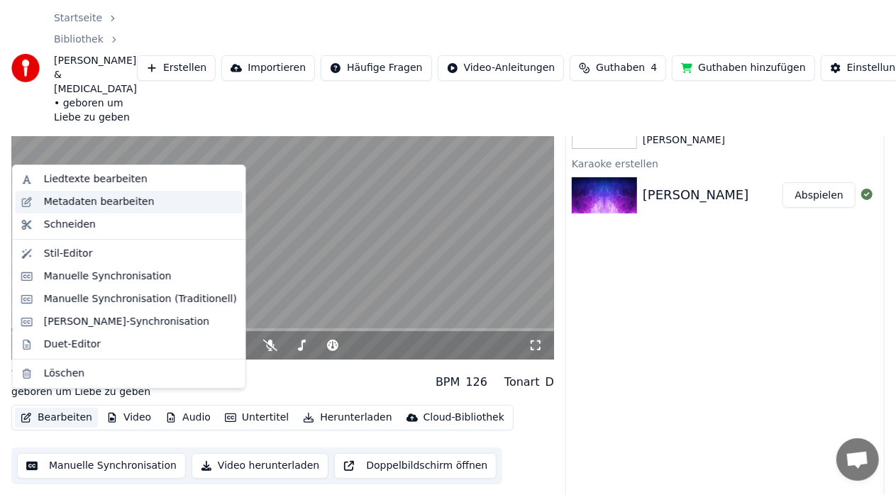
click at [108, 197] on div "Metadaten bearbeiten" at bounding box center [99, 202] width 111 height 14
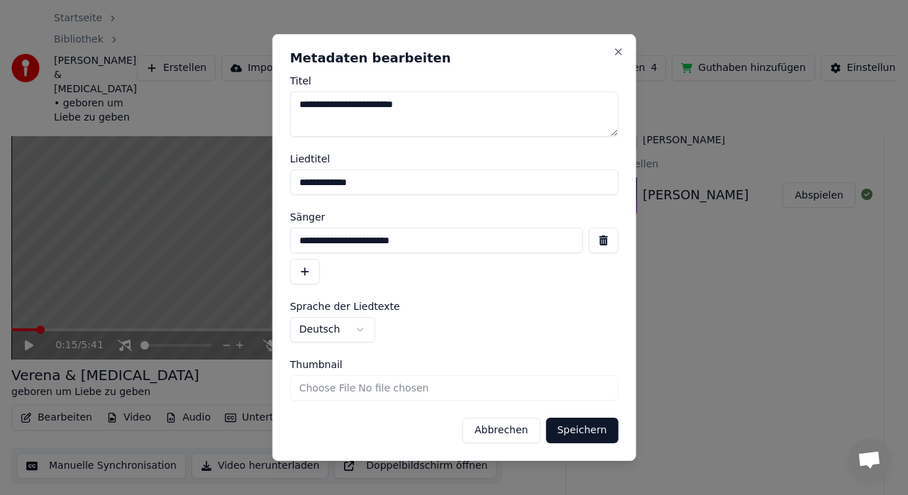
click at [506, 430] on button "Abbrechen" at bounding box center [501, 431] width 77 height 26
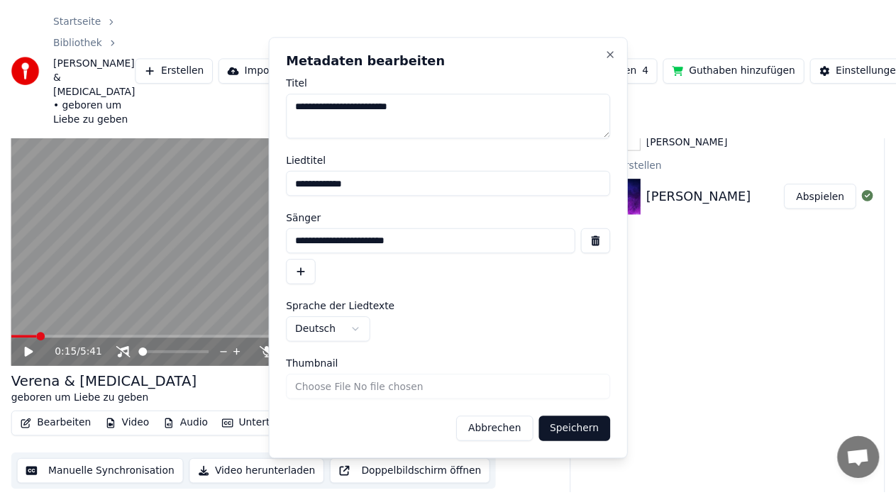
scroll to position [67, 0]
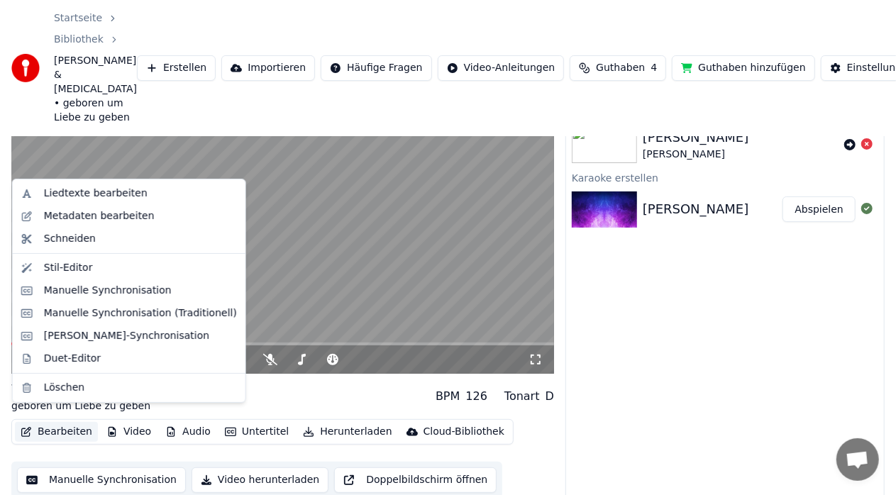
click at [38, 424] on button "Bearbeiten" at bounding box center [56, 432] width 83 height 20
click at [92, 268] on div "Stil-Editor" at bounding box center [140, 268] width 193 height 14
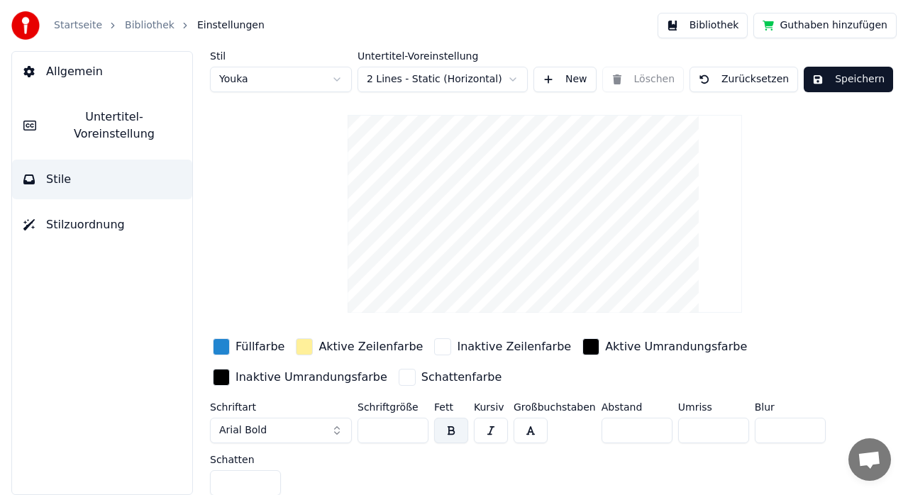
click at [413, 235] on video at bounding box center [545, 214] width 394 height 198
click at [470, 75] on html "Startseite Bibliothek Einstellungen Bibliothek Guthaben hinzufügen Allgemein Un…" at bounding box center [454, 247] width 908 height 495
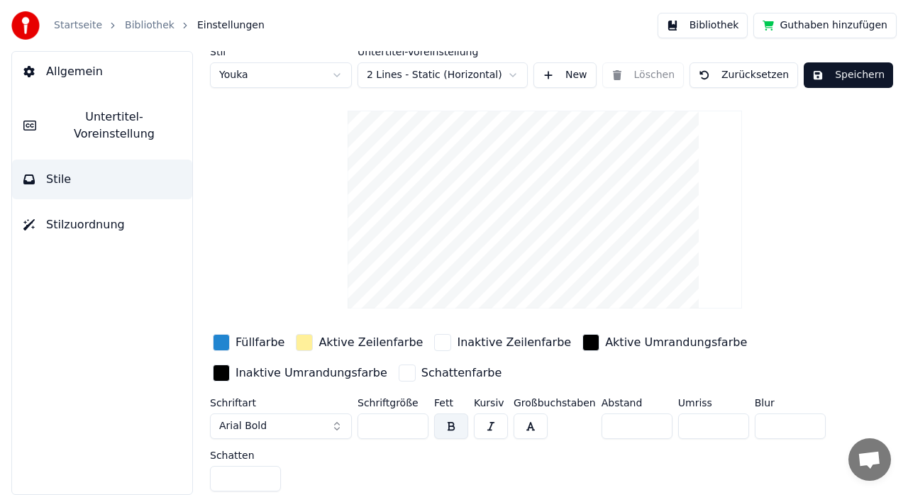
click at [653, 418] on input "*" at bounding box center [637, 427] width 71 height 26
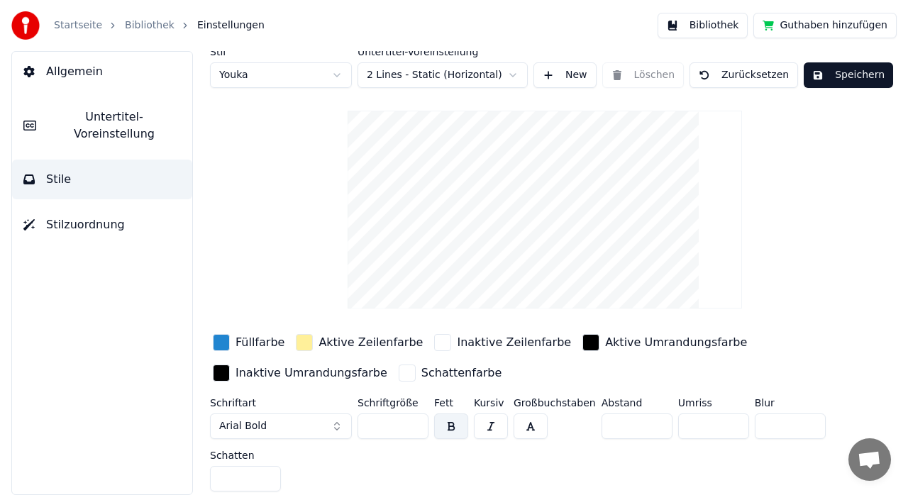
click at [653, 418] on input "*" at bounding box center [637, 427] width 71 height 26
click at [650, 426] on input "*" at bounding box center [637, 427] width 71 height 26
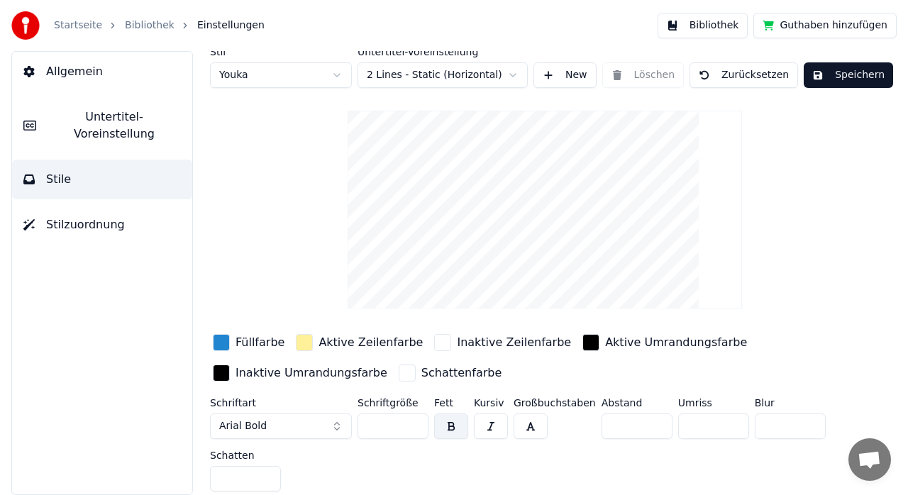
click at [650, 426] on input "*" at bounding box center [637, 427] width 71 height 26
type input "*"
click at [650, 426] on input "*" at bounding box center [637, 427] width 71 height 26
click at [618, 425] on input "*" at bounding box center [637, 427] width 71 height 26
type input "*"
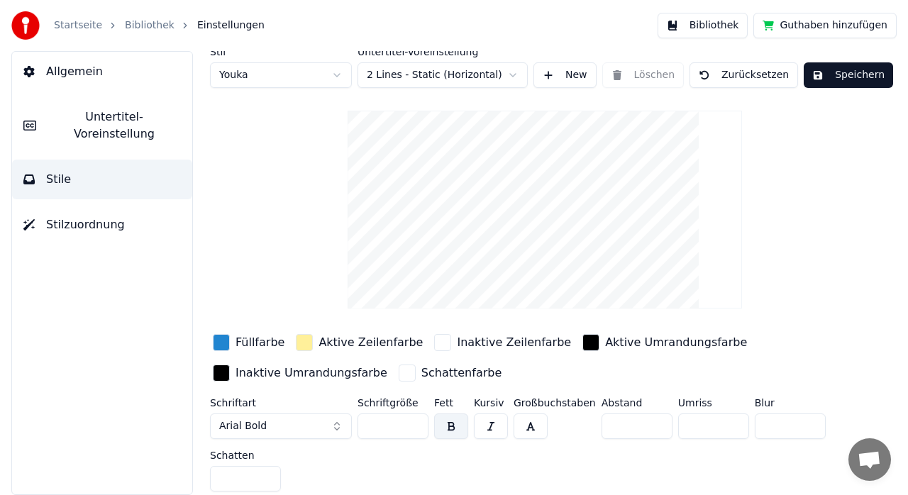
type input "*"
click at [702, 421] on input "*" at bounding box center [713, 427] width 71 height 26
type input "*"
click at [770, 418] on input "*" at bounding box center [790, 427] width 71 height 26
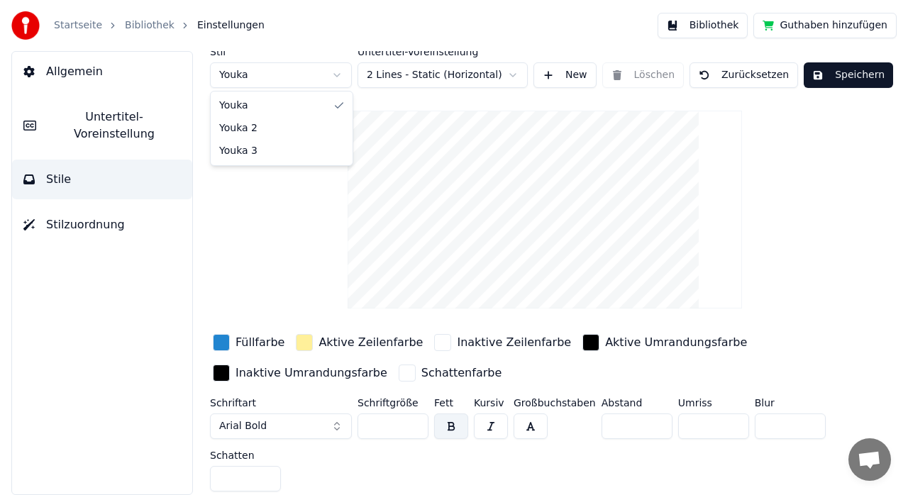
click at [323, 78] on html "Startseite Bibliothek Einstellungen Bibliothek Guthaben hinzufügen Allgemein Un…" at bounding box center [454, 247] width 908 height 495
click at [282, 70] on html "Startseite Bibliothek Einstellungen Bibliothek Guthaben hinzufügen Allgemein Un…" at bounding box center [454, 247] width 908 height 495
click at [257, 68] on html "Startseite Bibliothek Einstellungen Bibliothek Guthaben hinzufügen Allgemein Un…" at bounding box center [454, 247] width 908 height 495
click at [423, 75] on html "Startseite Bibliothek Einstellungen Bibliothek Guthaben hinzufügen Allgemein Un…" at bounding box center [454, 247] width 908 height 495
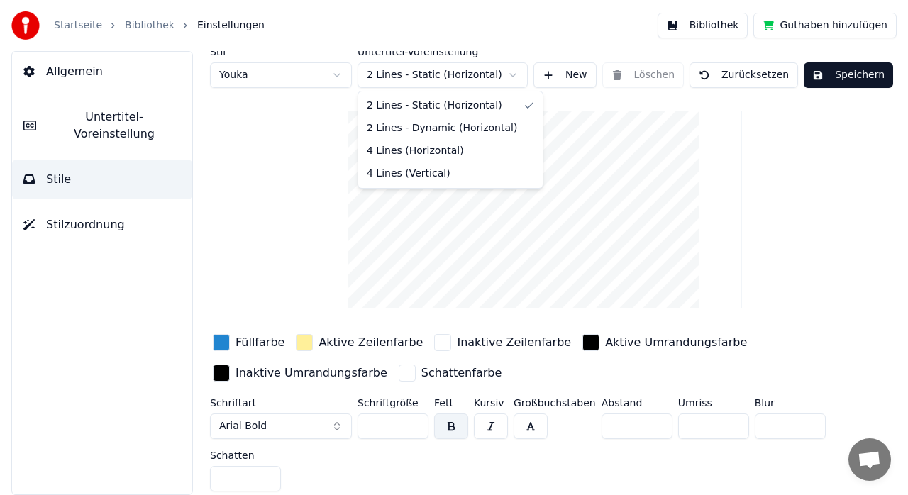
click at [423, 75] on html "Startseite Bibliothek Einstellungen Bibliothek Guthaben hinzufügen Allgemein Un…" at bounding box center [454, 247] width 908 height 495
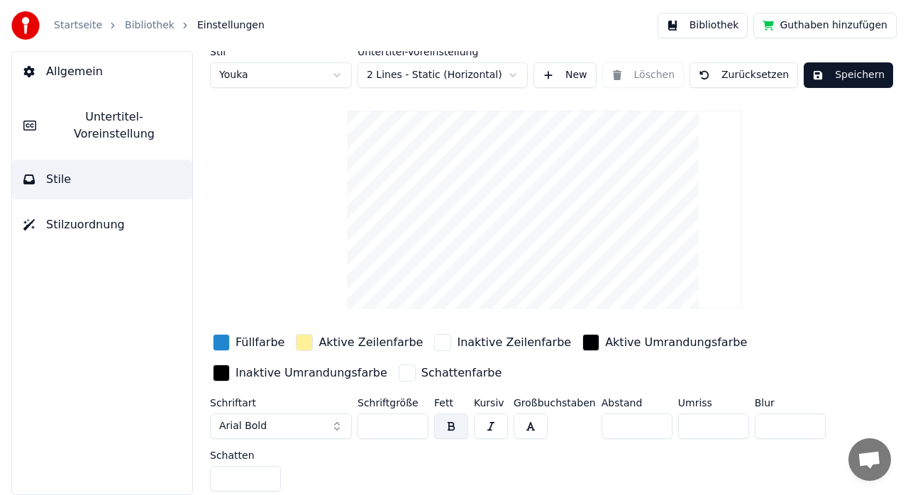
click at [124, 209] on button "Stilzuordnung" at bounding box center [102, 225] width 180 height 40
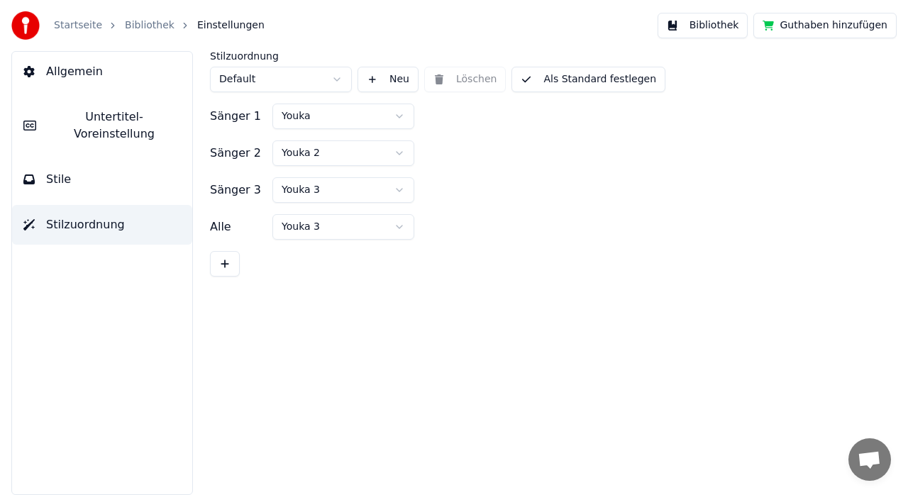
scroll to position [0, 0]
click at [103, 104] on button "Untertitel-Voreinstellung" at bounding box center [102, 125] width 180 height 57
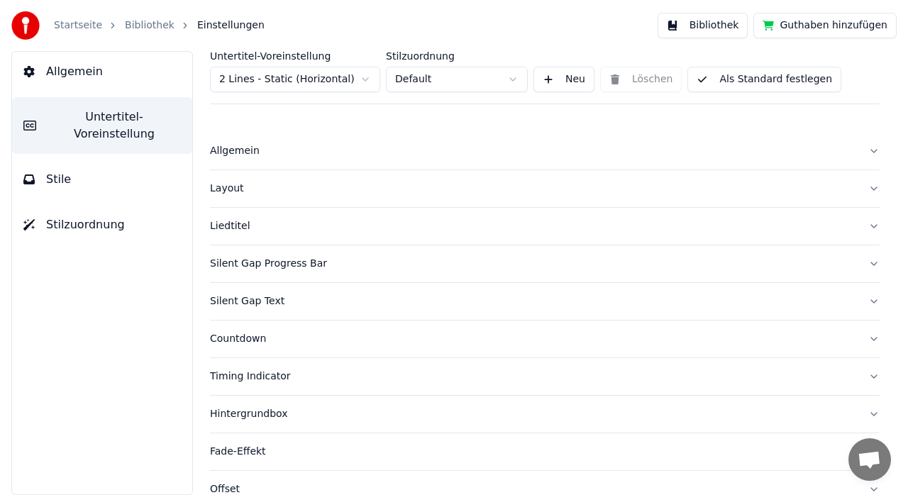
click at [248, 147] on div "Allgemein" at bounding box center [533, 151] width 647 height 14
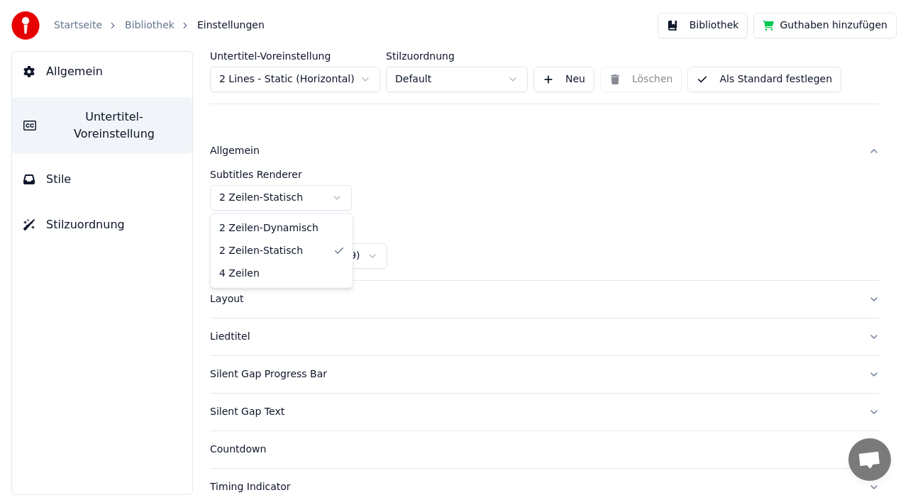
click at [304, 191] on html "Startseite Bibliothek Einstellungen Bibliothek Guthaben hinzufügen Allgemein Un…" at bounding box center [454, 247] width 908 height 495
click at [301, 171] on label "Subtitles Renderer" at bounding box center [545, 175] width 670 height 10
click at [268, 312] on button "Layout" at bounding box center [545, 299] width 670 height 37
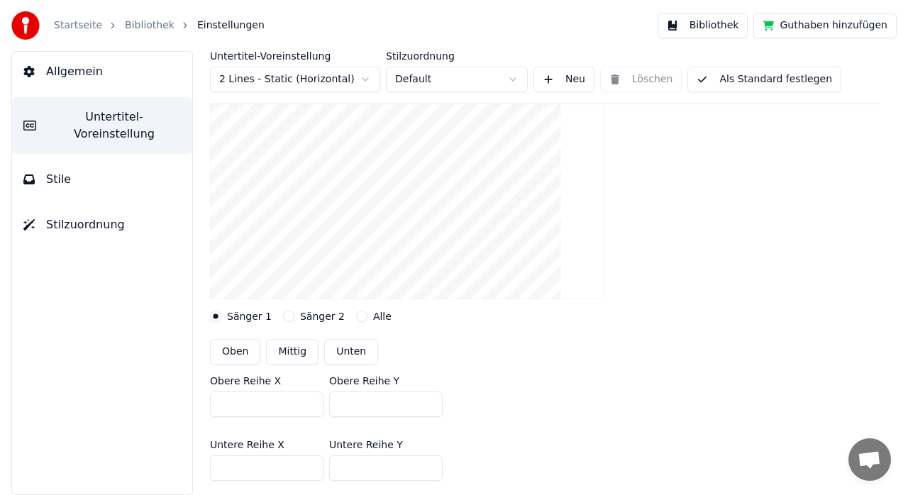
scroll to position [206, 0]
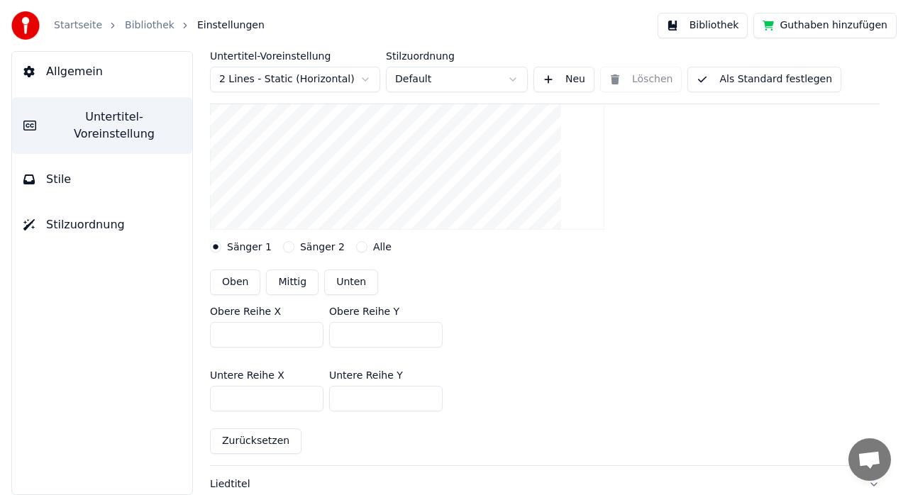
click at [402, 336] on input "***" at bounding box center [386, 335] width 114 height 26
click at [356, 245] on button "Alle" at bounding box center [361, 246] width 11 height 11
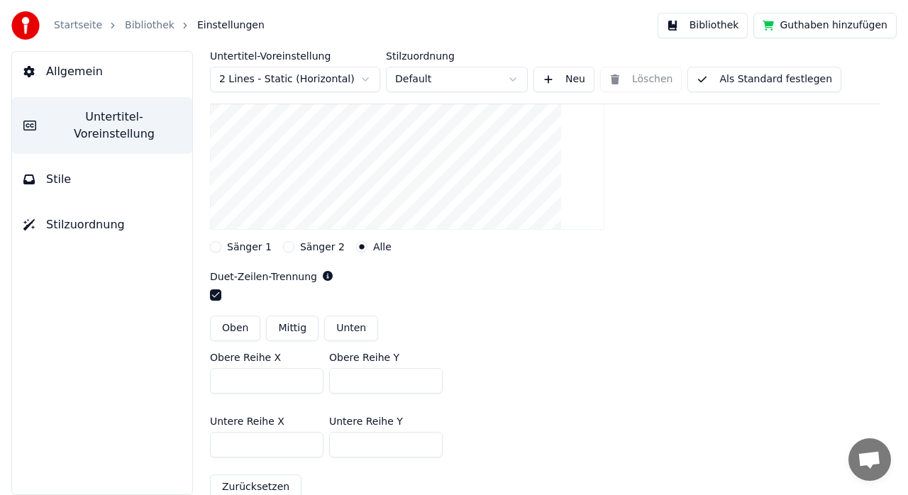
click at [299, 330] on button "Mittig" at bounding box center [292, 329] width 52 height 26
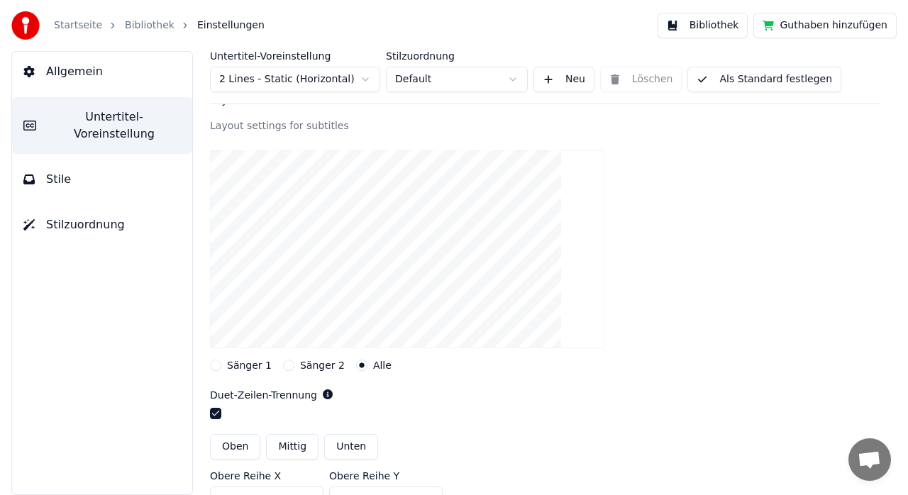
scroll to position [92, 0]
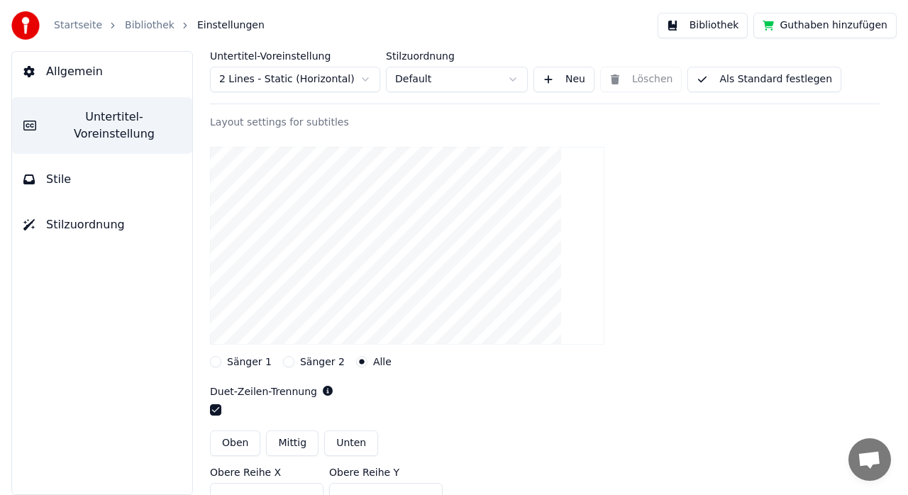
click at [237, 446] on button "Oben" at bounding box center [235, 444] width 50 height 26
type input "***"
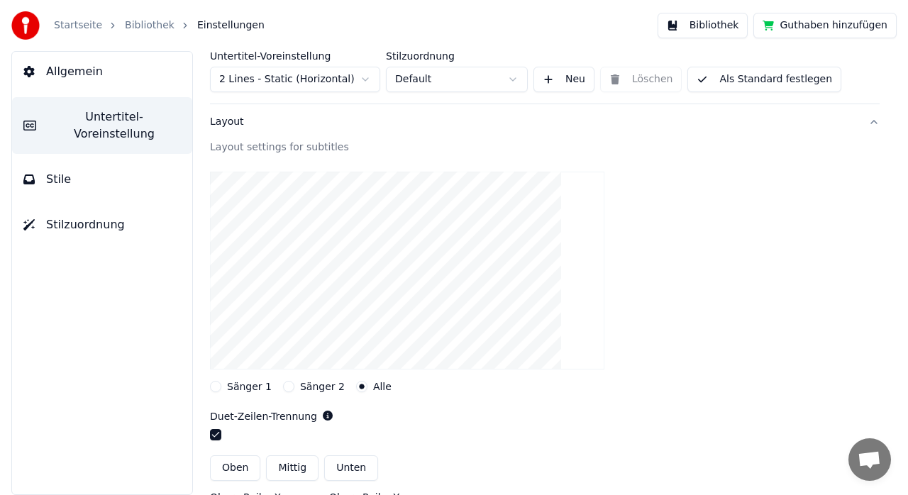
scroll to position [128, 0]
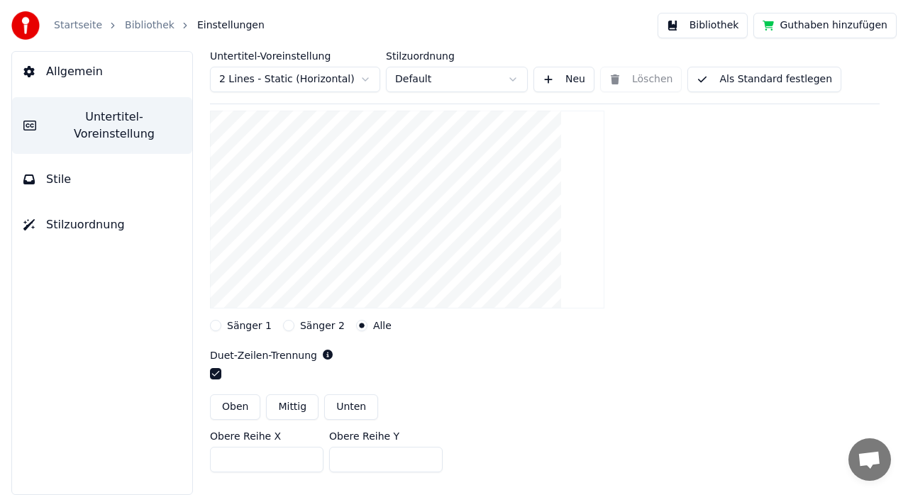
click at [218, 328] on button "Sänger 1" at bounding box center [215, 325] width 11 height 11
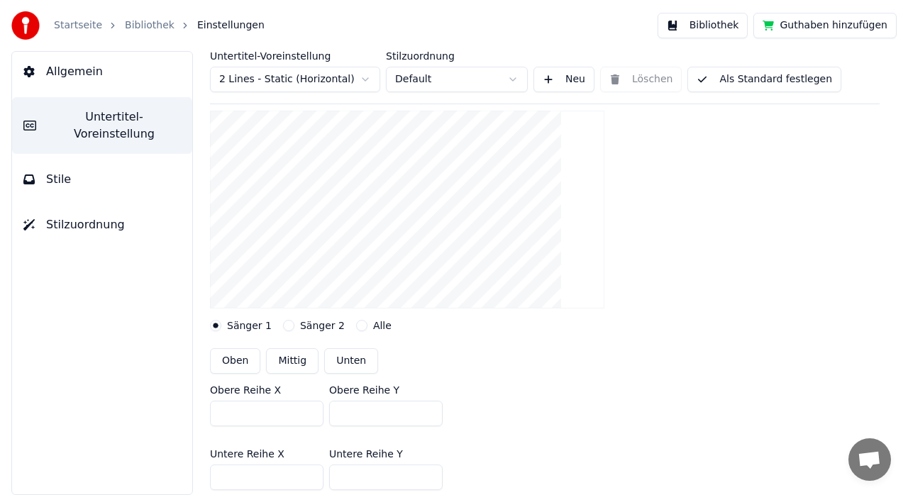
click at [287, 372] on button "Mittig" at bounding box center [292, 361] width 52 height 26
type input "***"
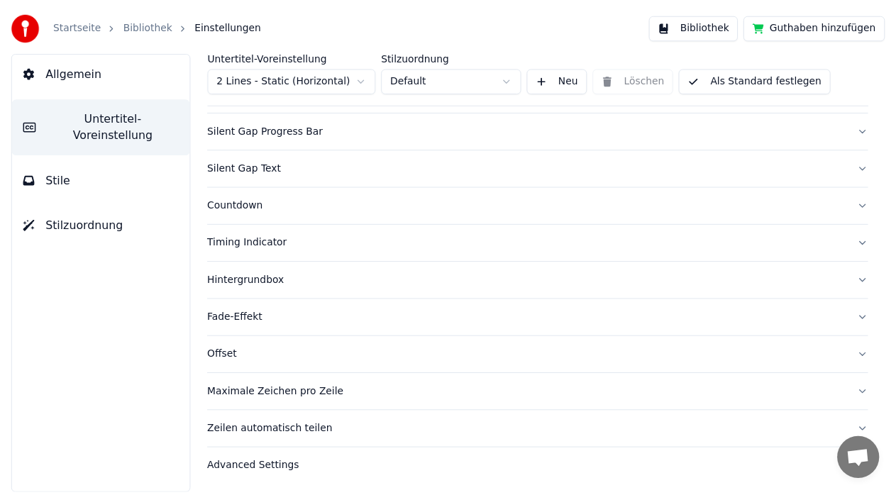
scroll to position [0, 0]
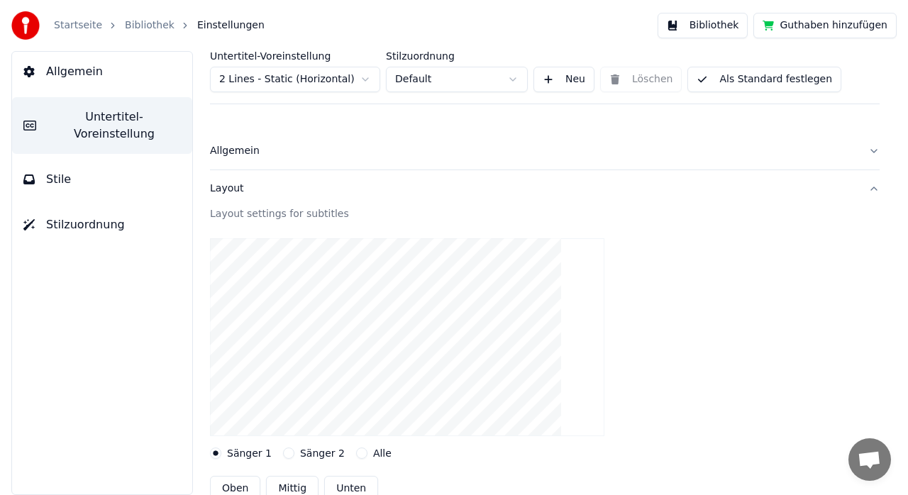
click at [60, 82] on button "Allgemein" at bounding box center [102, 72] width 180 height 40
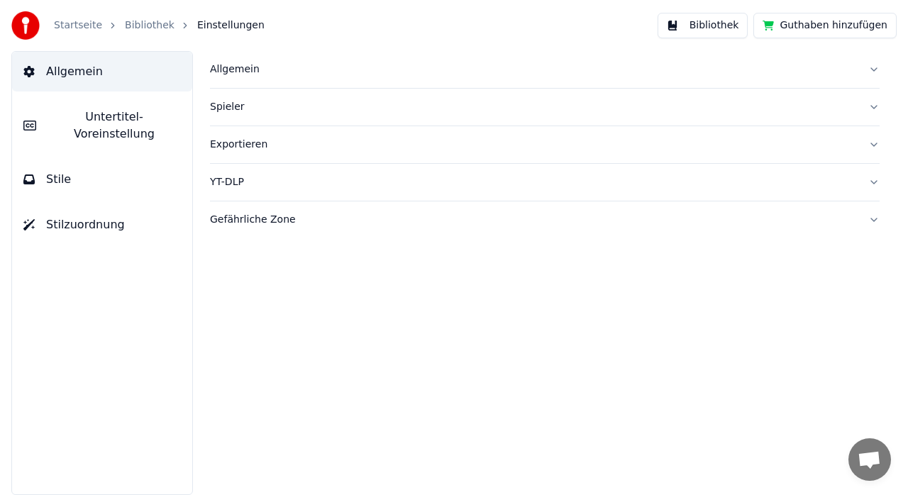
click at [143, 24] on link "Bibliothek" at bounding box center [150, 25] width 50 height 14
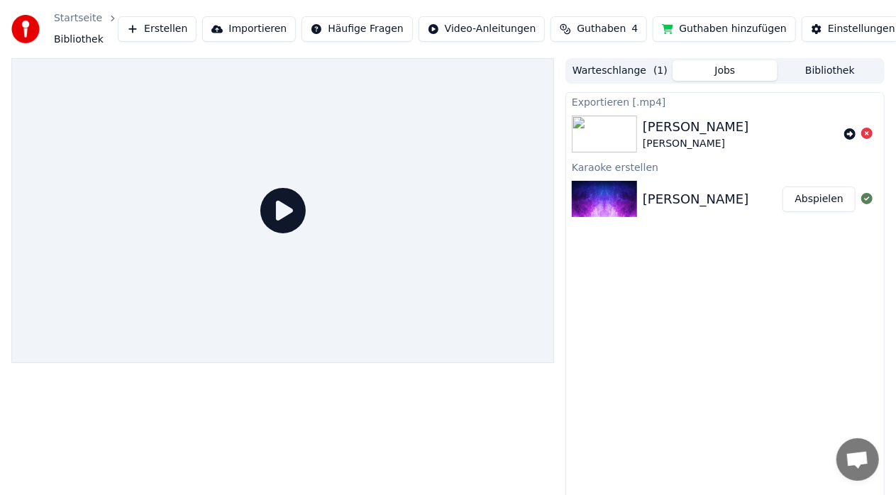
click at [709, 196] on div "[PERSON_NAME]" at bounding box center [696, 199] width 106 height 20
click at [816, 200] on button "Abspielen" at bounding box center [818, 200] width 73 height 26
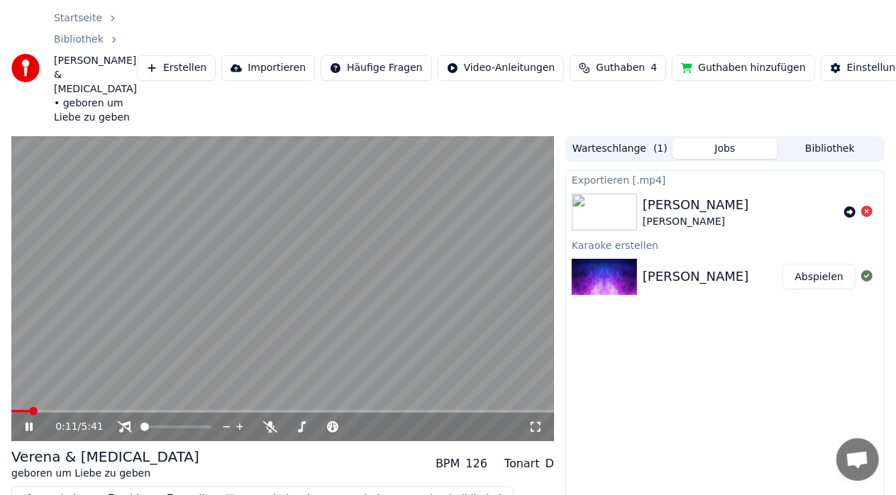
click at [200, 333] on video at bounding box center [282, 288] width 543 height 305
